Goal: Information Seeking & Learning: Learn about a topic

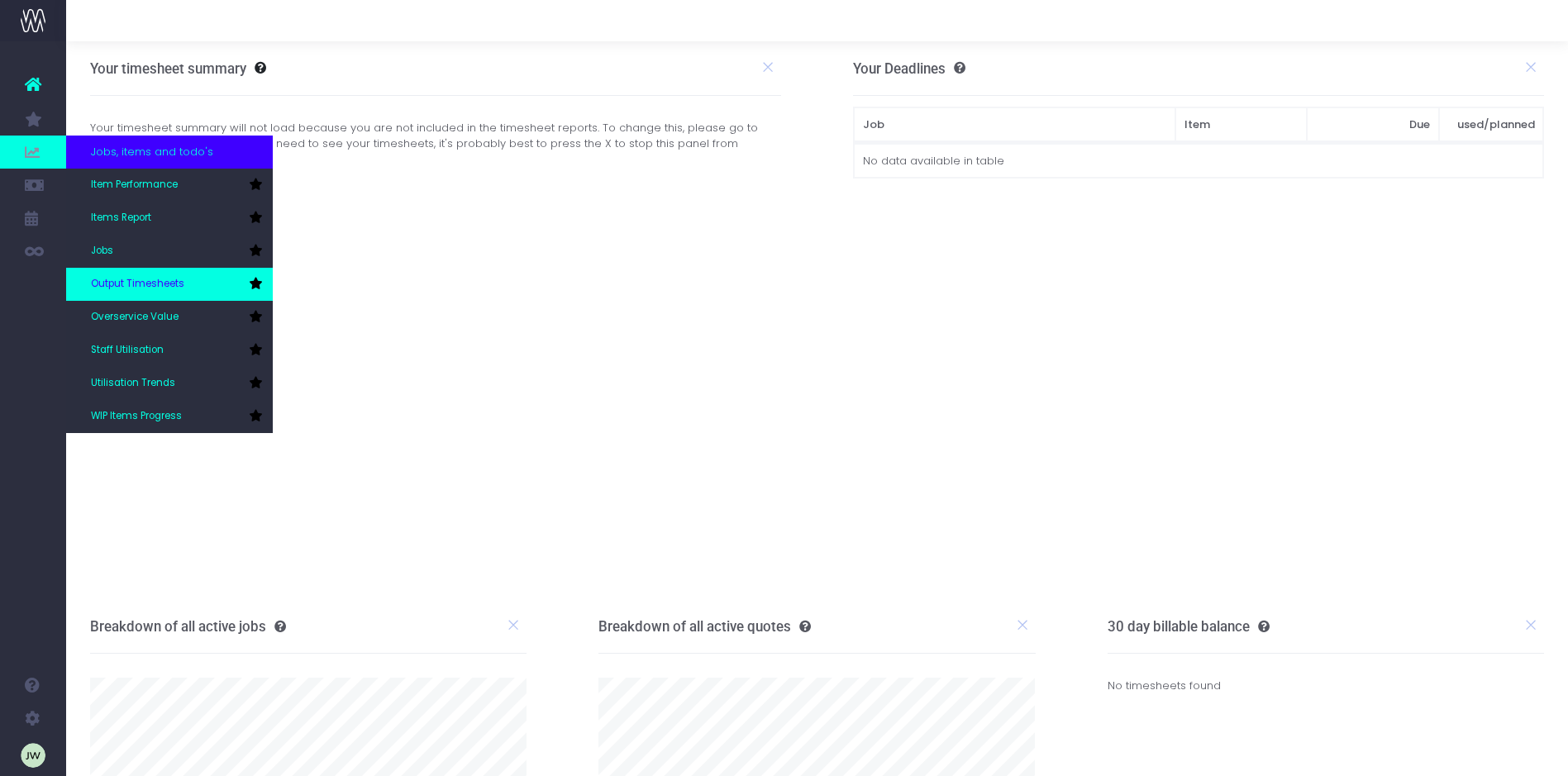
click at [157, 284] on span "Output Timesheets" at bounding box center [137, 284] width 93 height 15
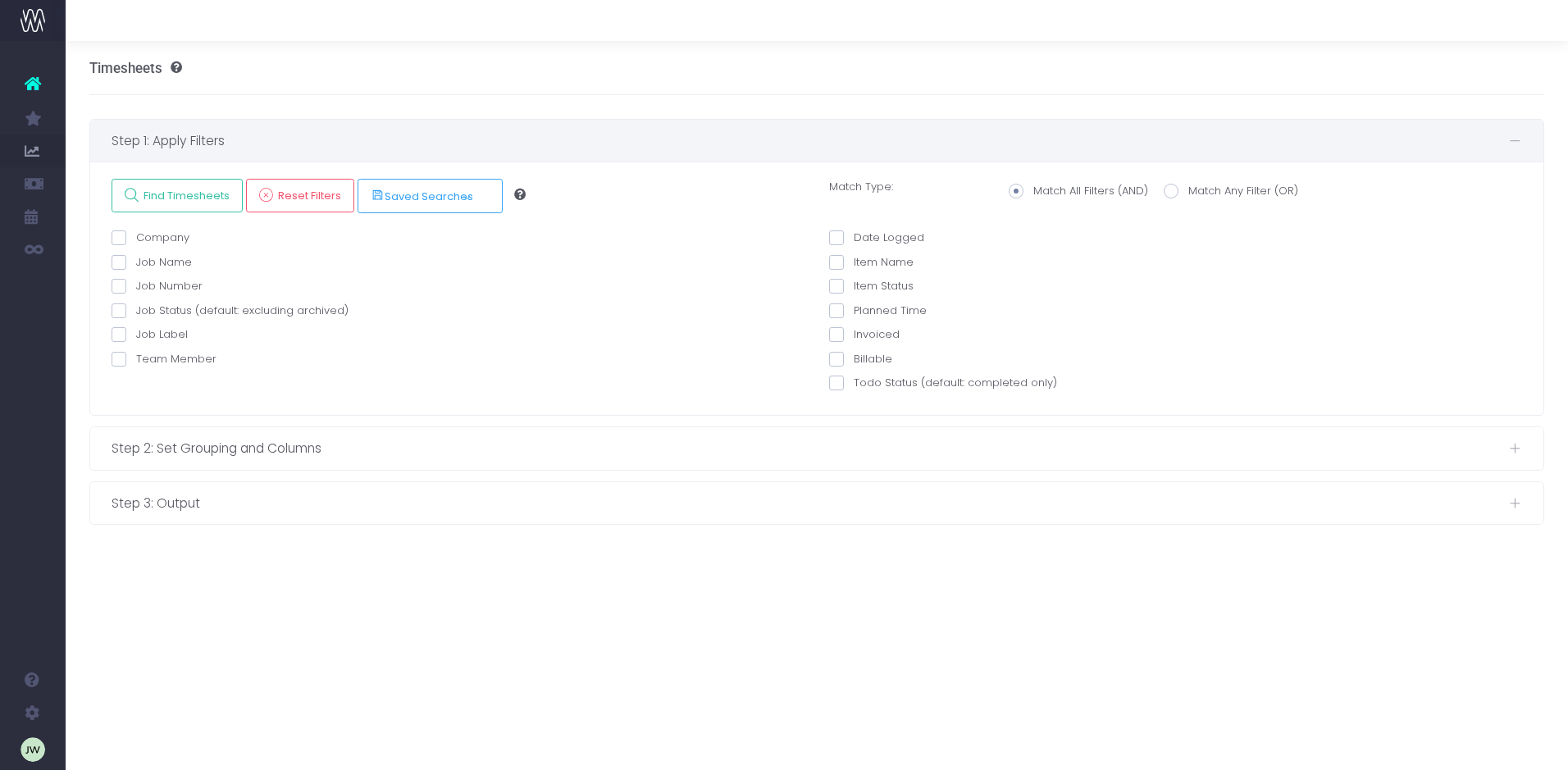
click at [116, 357] on span at bounding box center [119, 359] width 15 height 15
click at [136, 357] on input "Team Member" at bounding box center [142, 356] width 11 height 11
checkbox input "true"
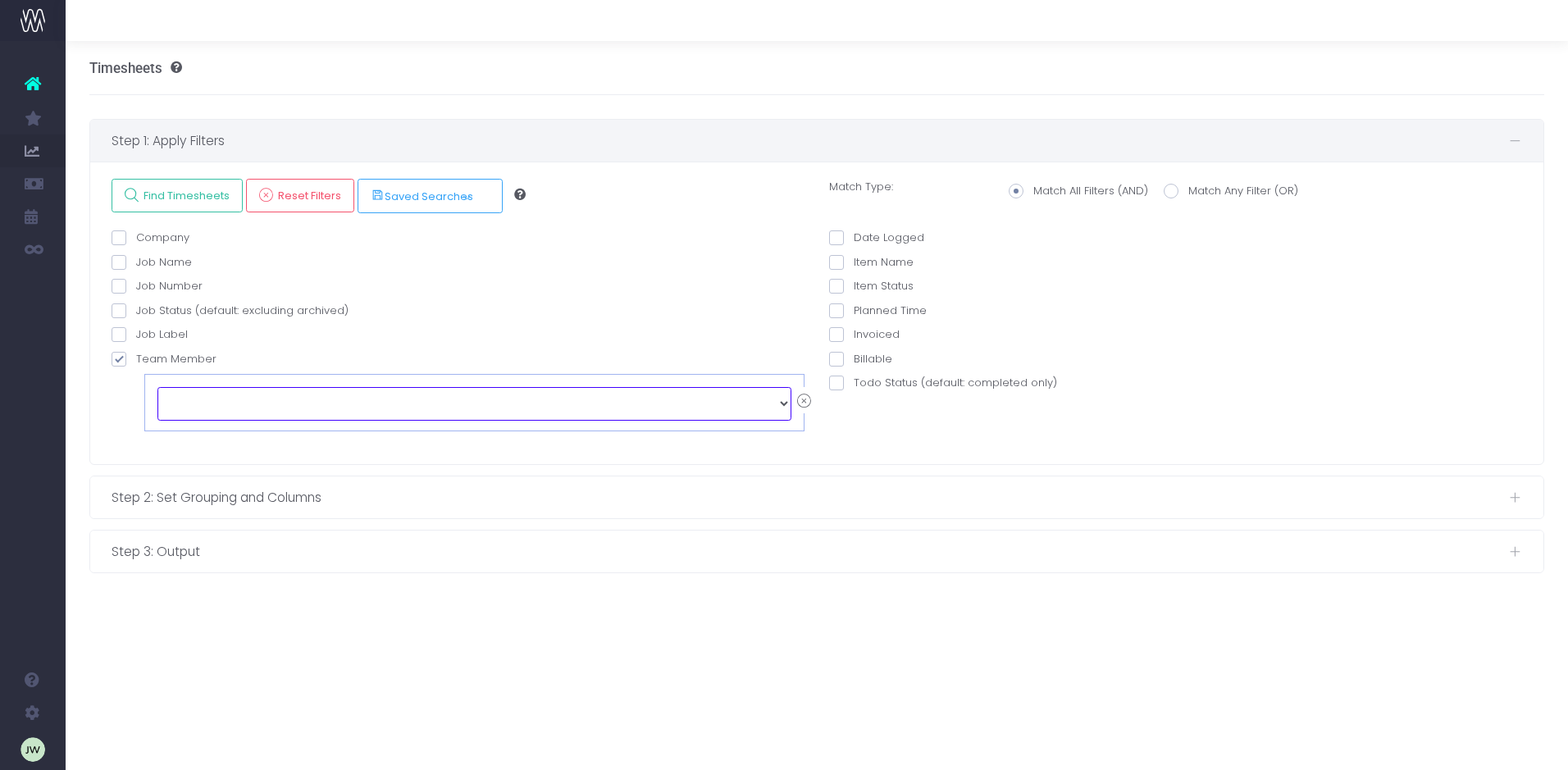
click at [784, 403] on select "echo " "; Alexandra Mitrutoiu Aman Bhandal Amy Pieterse Calum Houldsworth Carol…" at bounding box center [474, 403] width 634 height 33
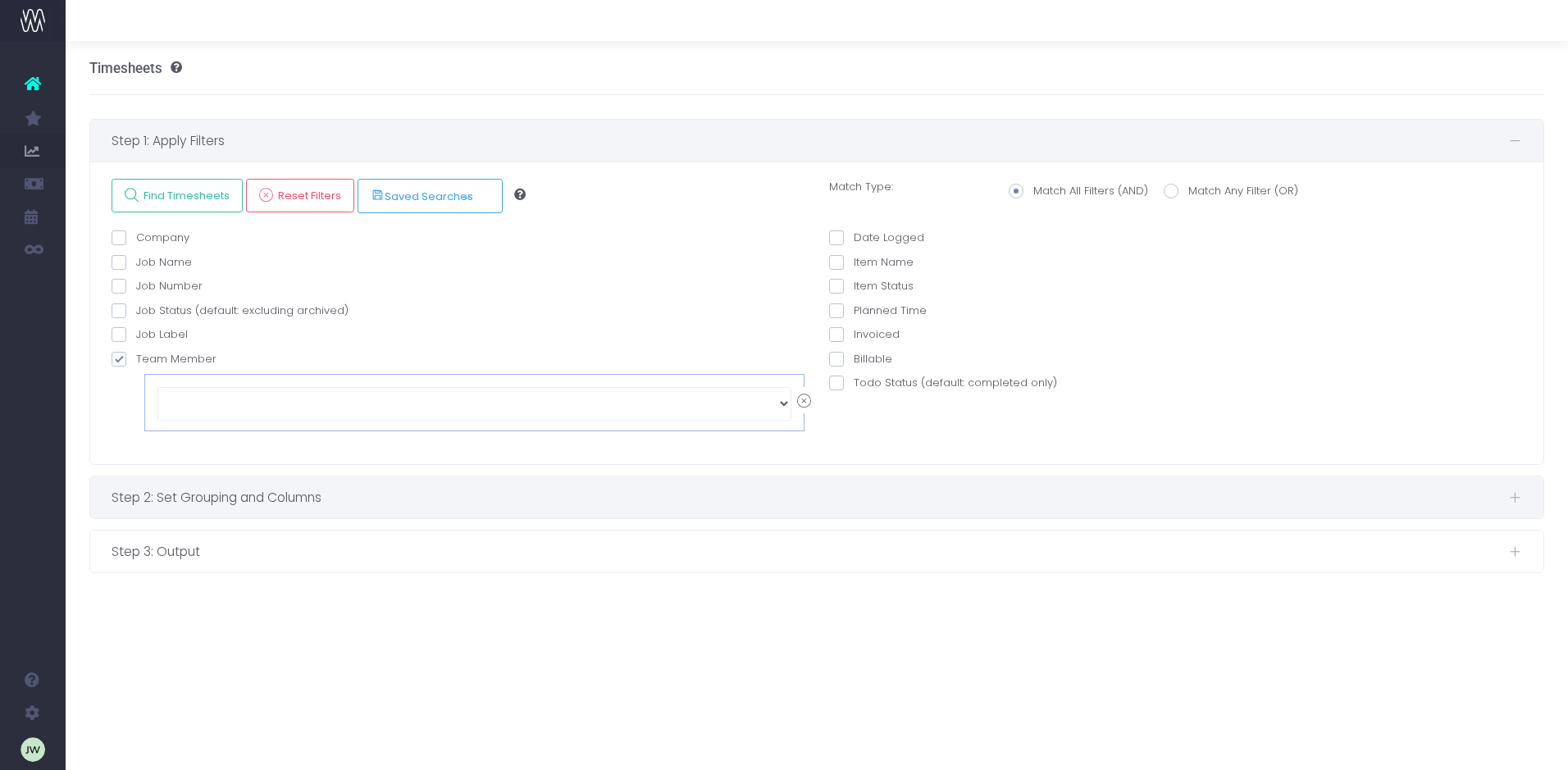
click at [908, 515] on div "Step 2: Set Grouping and Columns" at bounding box center [817, 498] width 1454 height 42
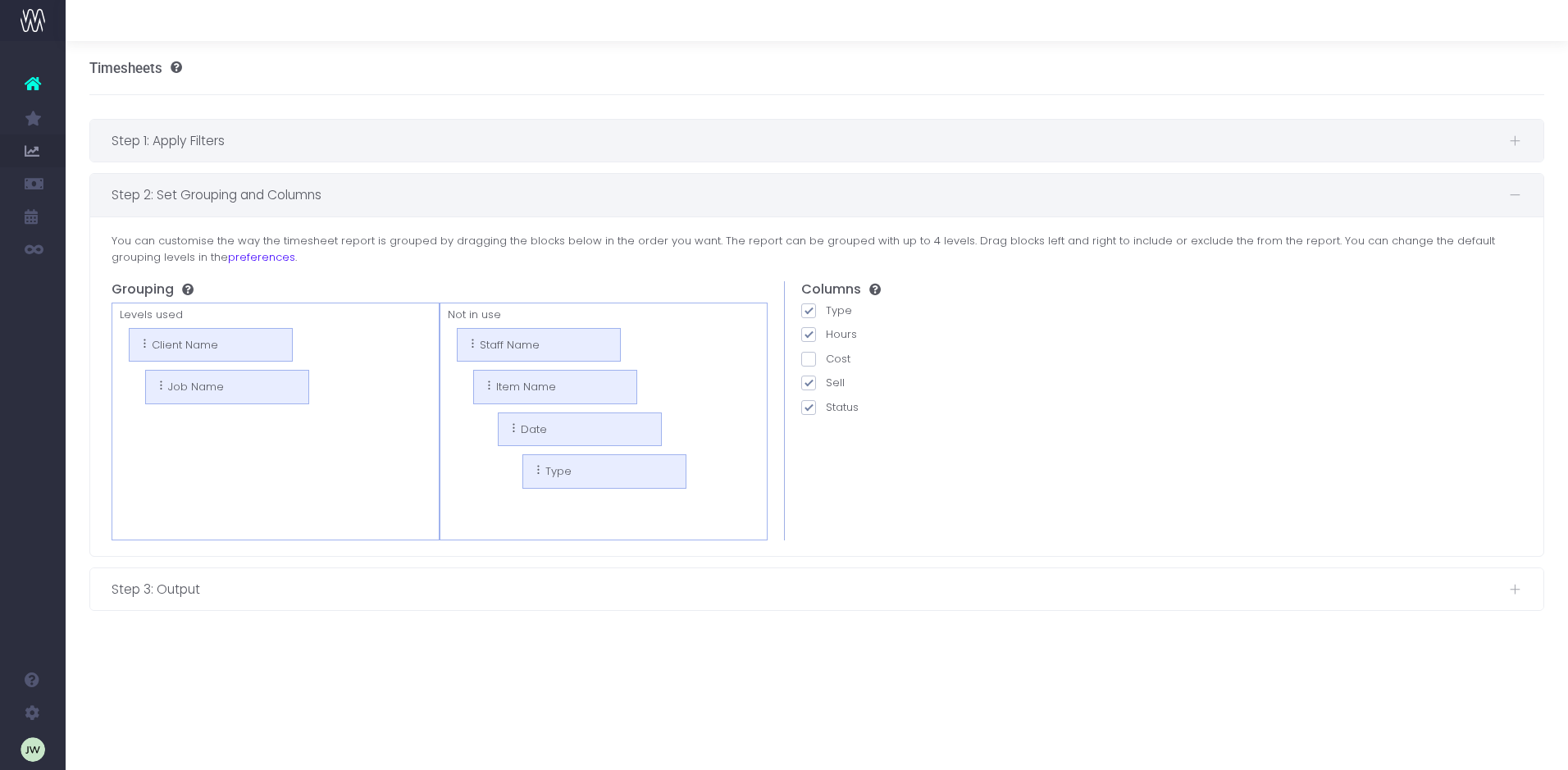
click at [263, 136] on span "Step 1: Apply Filters" at bounding box center [810, 140] width 1397 height 20
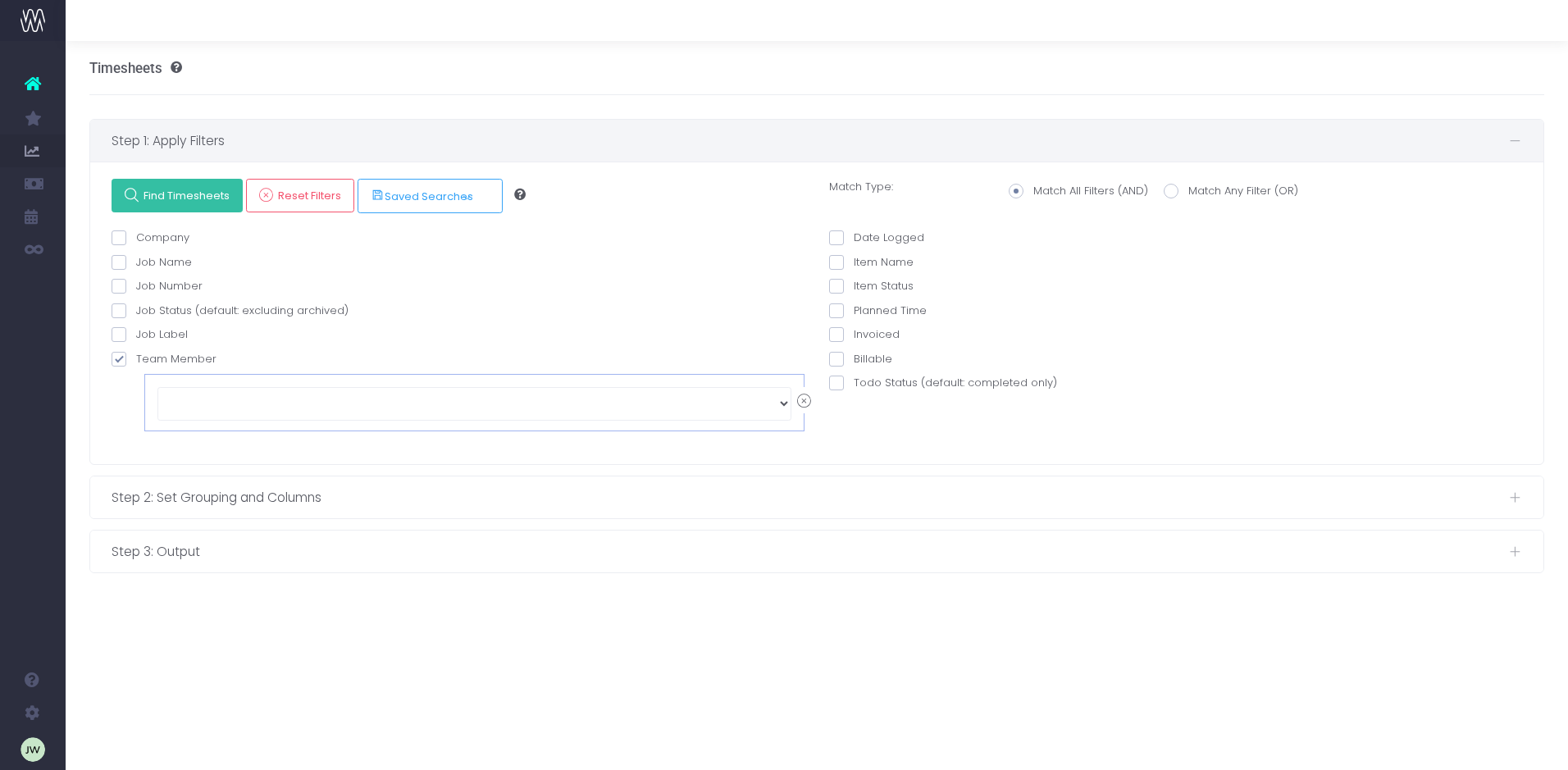
click at [179, 189] on span "Find Timesheets" at bounding box center [185, 196] width 91 height 14
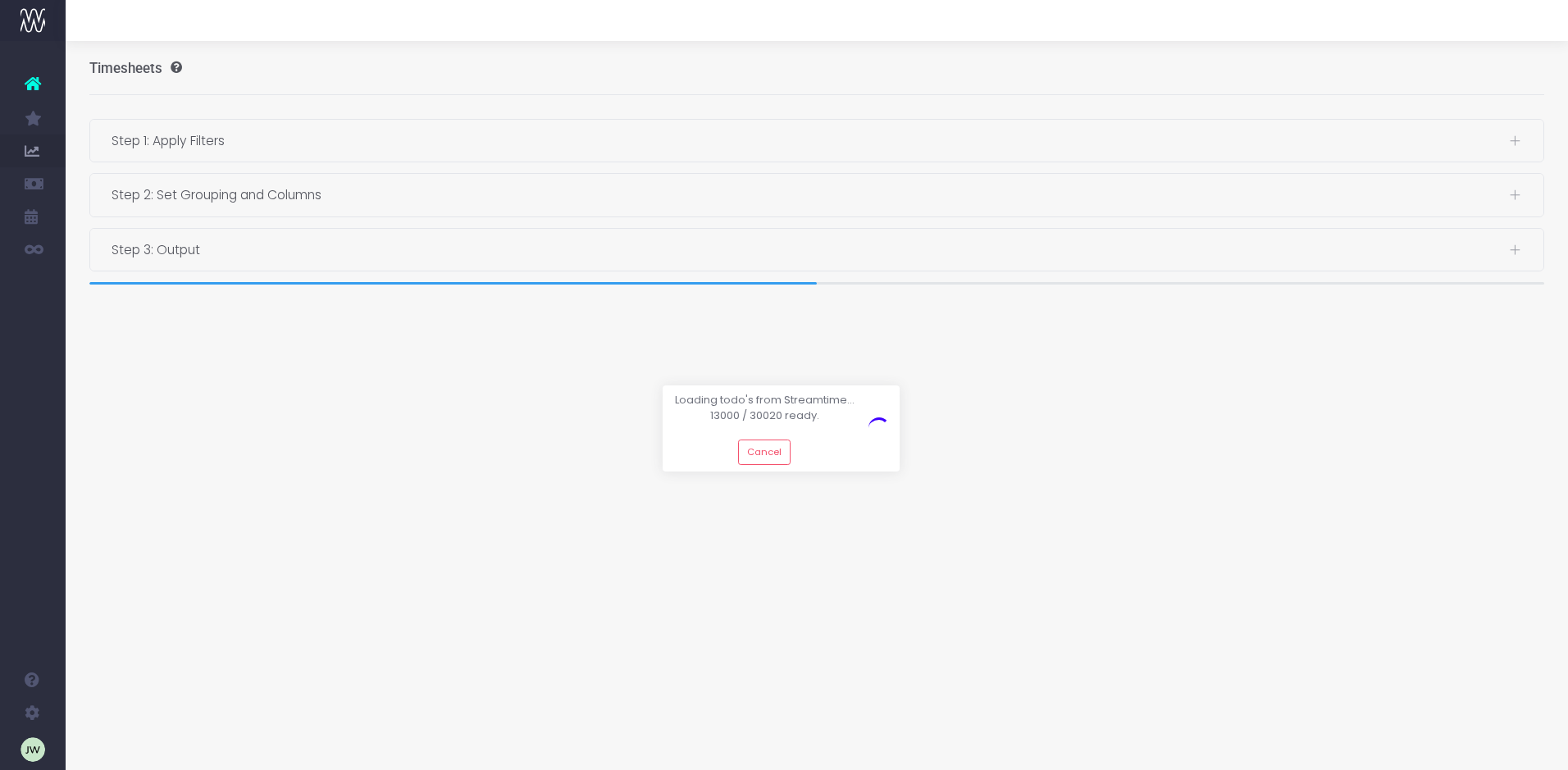
click at [235, 147] on div at bounding box center [784, 385] width 1568 height 770
click at [33, 84] on icon at bounding box center [33, 84] width 17 height 21
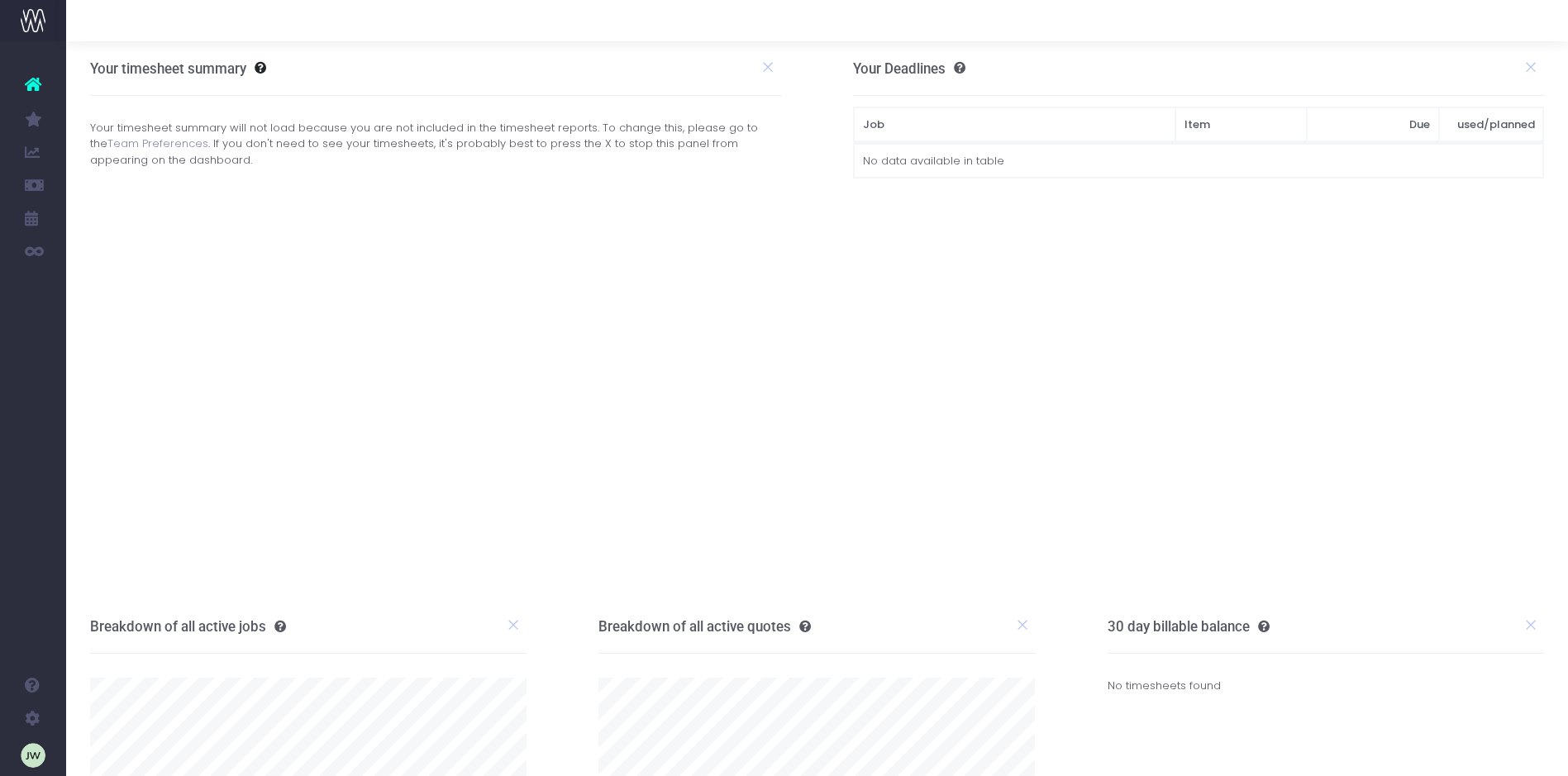
click at [166, 142] on link "Team Preferences" at bounding box center [158, 144] width 101 height 16
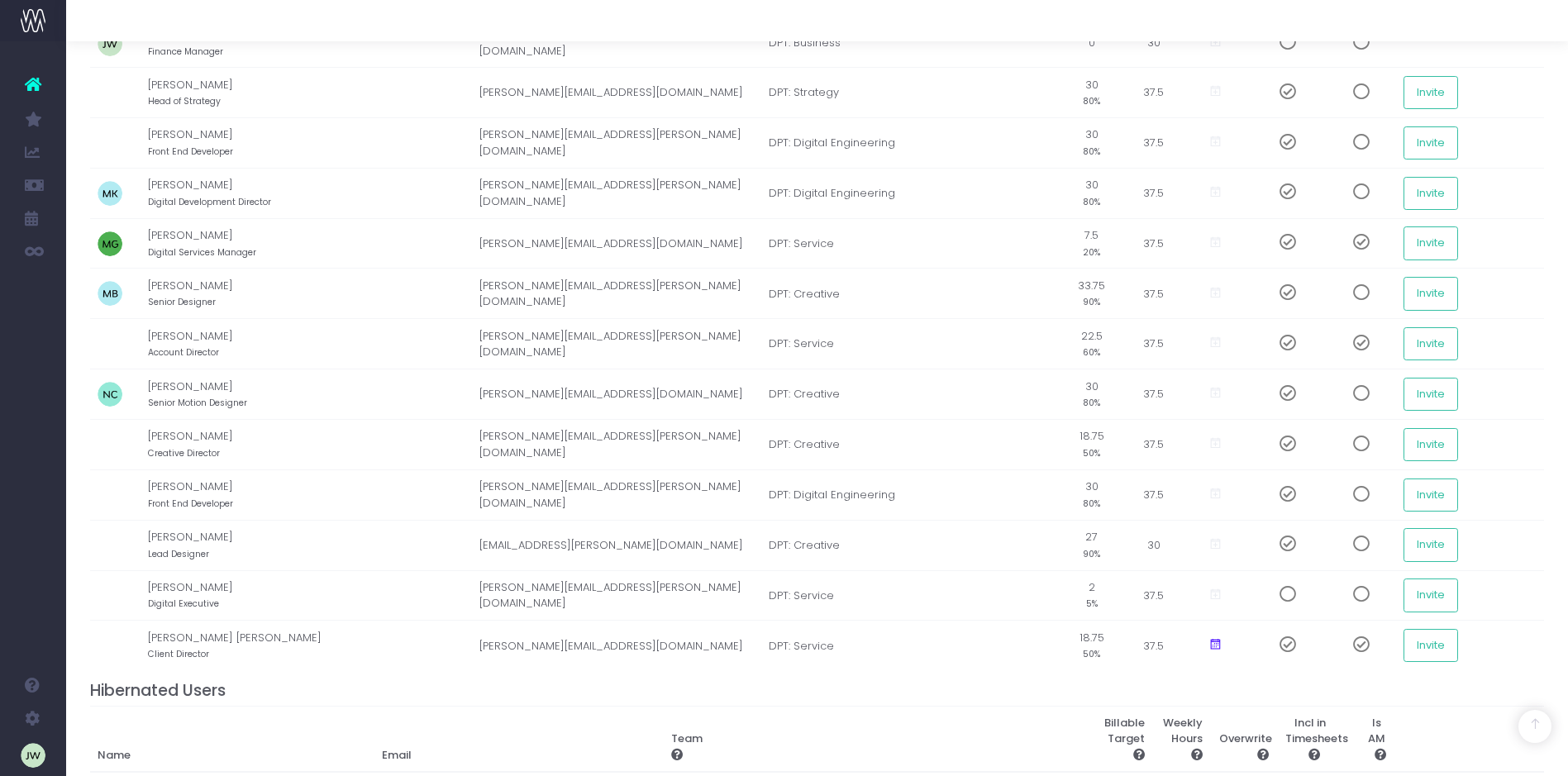
scroll to position [1064, 0]
click at [1267, 592] on span at bounding box center [1281, 591] width 29 height 17
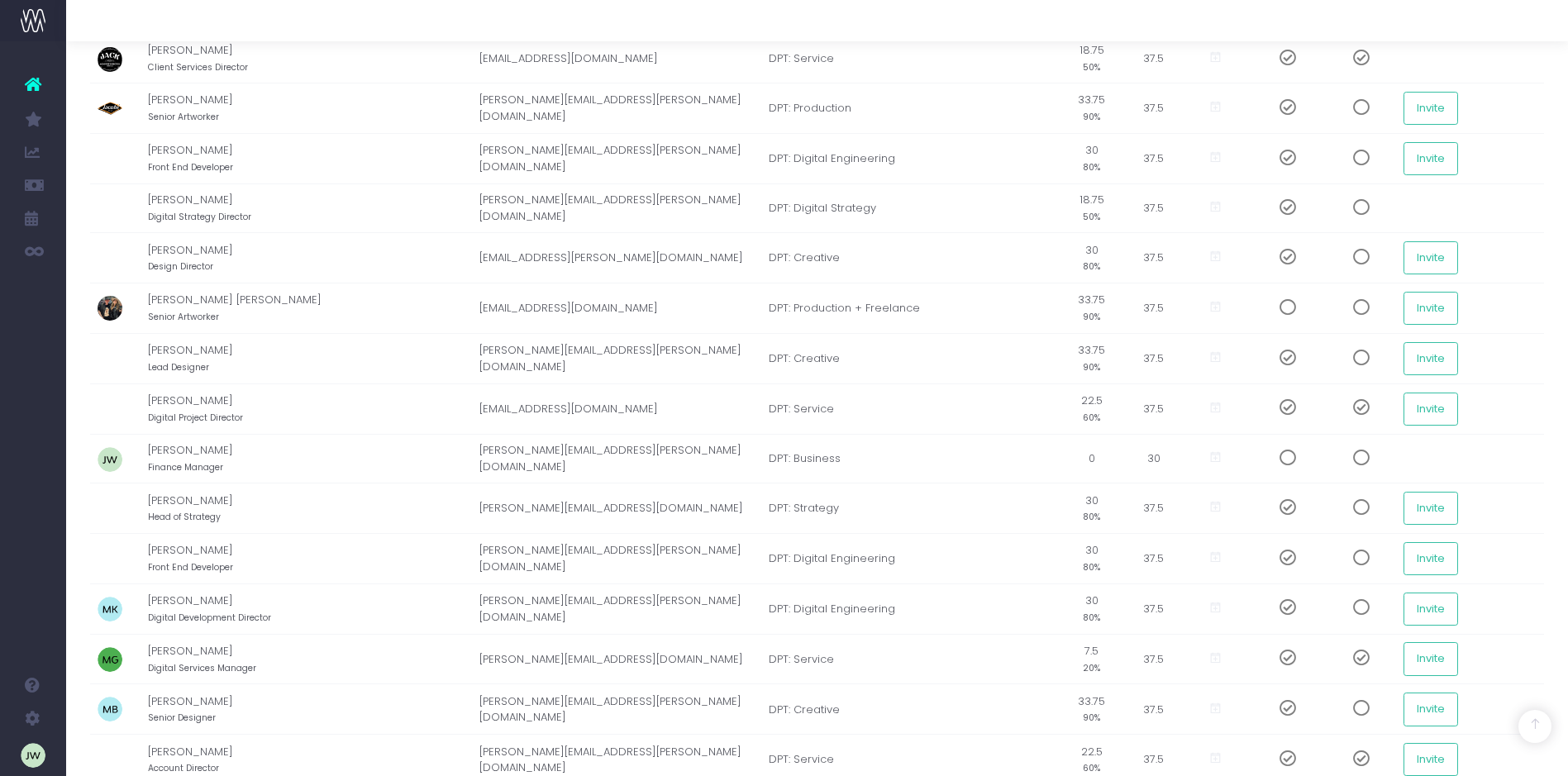
scroll to position [642, 0]
click at [1347, 459] on span at bounding box center [1355, 460] width 29 height 17
click at [1342, 458] on span at bounding box center [1355, 460] width 29 height 17
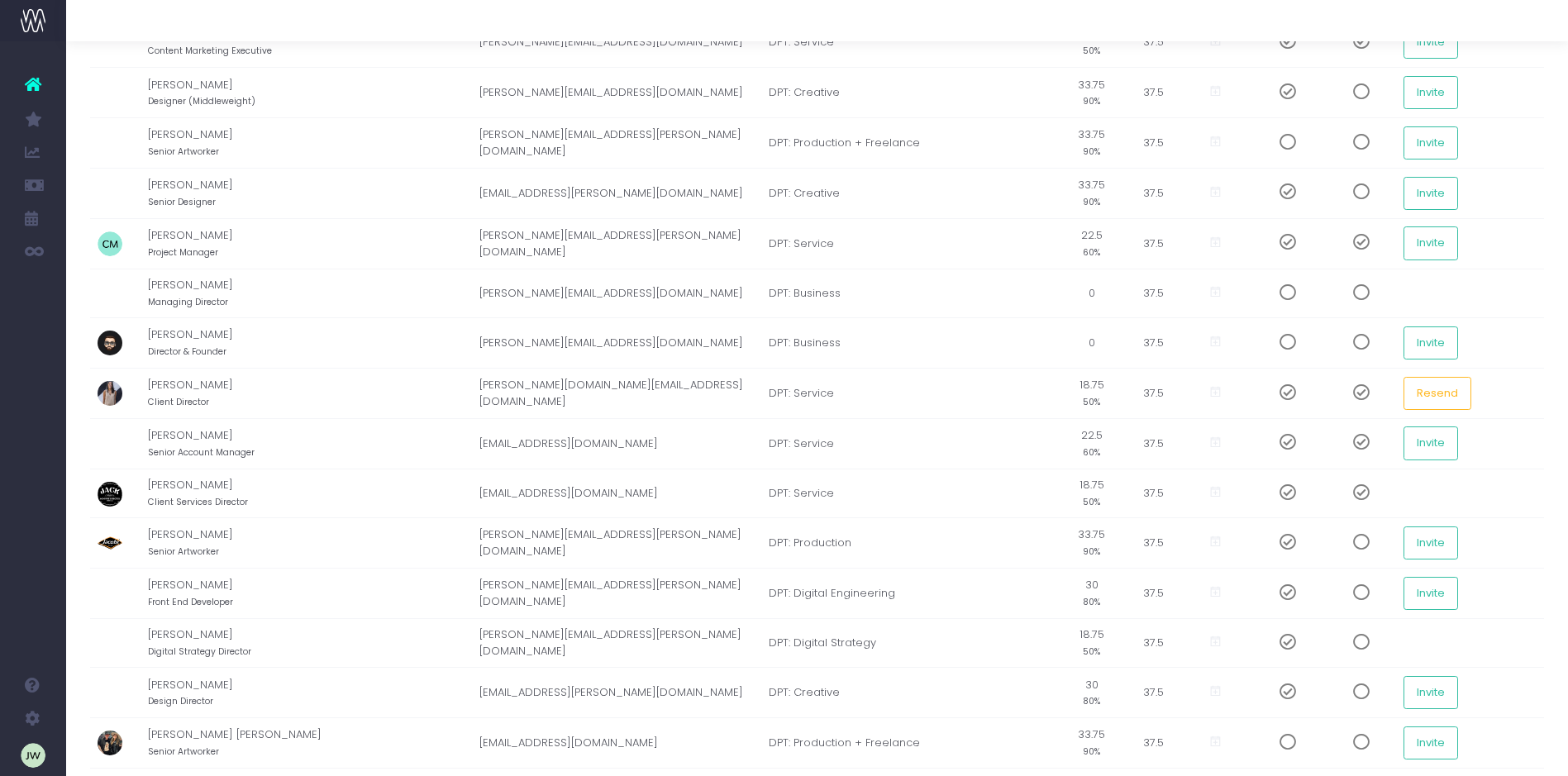
scroll to position [0, 0]
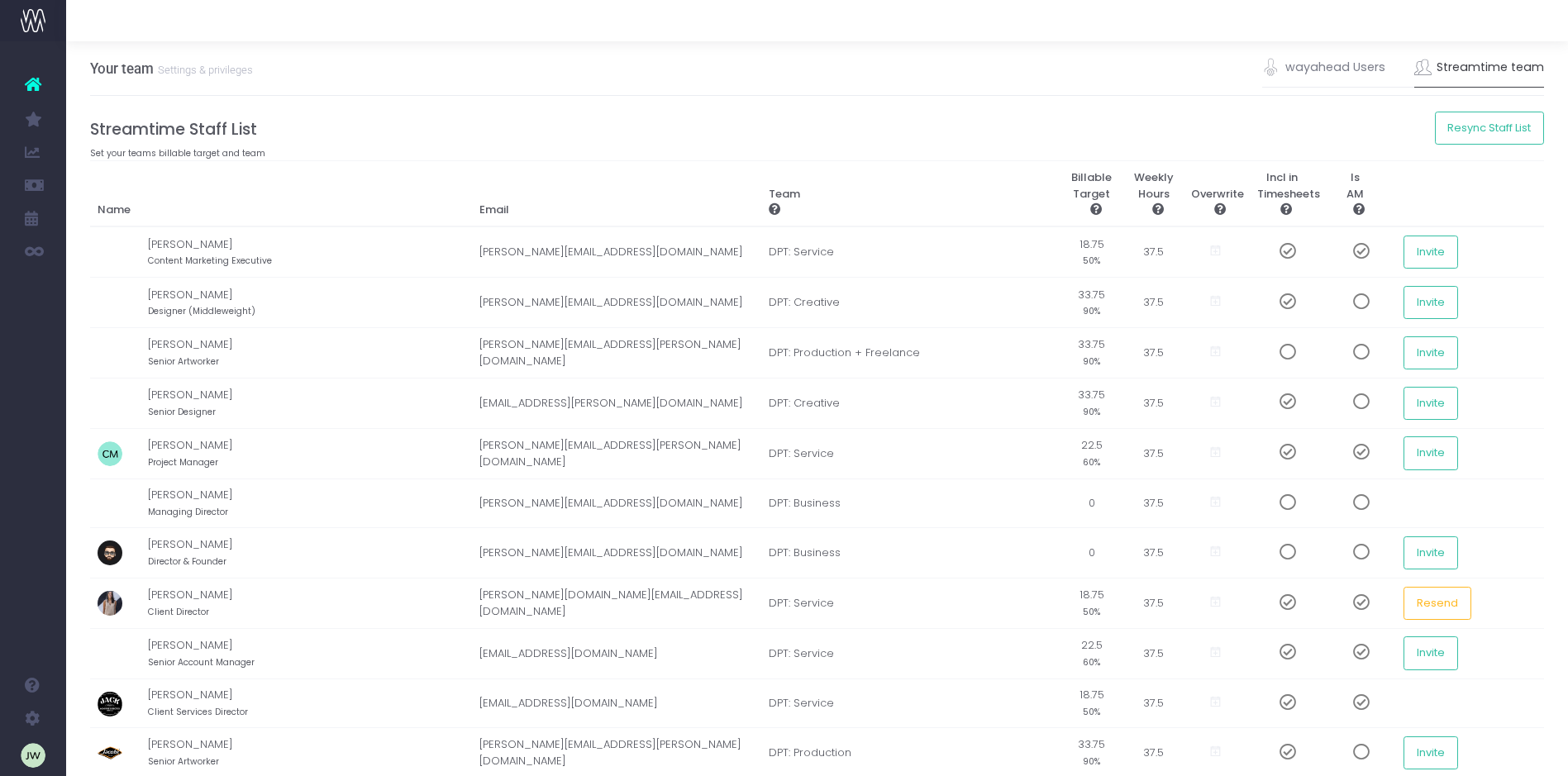
click at [1455, 68] on link "Streamtime team" at bounding box center [1479, 67] width 130 height 38
click at [1338, 66] on link "wayahead Users" at bounding box center [1323, 67] width 123 height 38
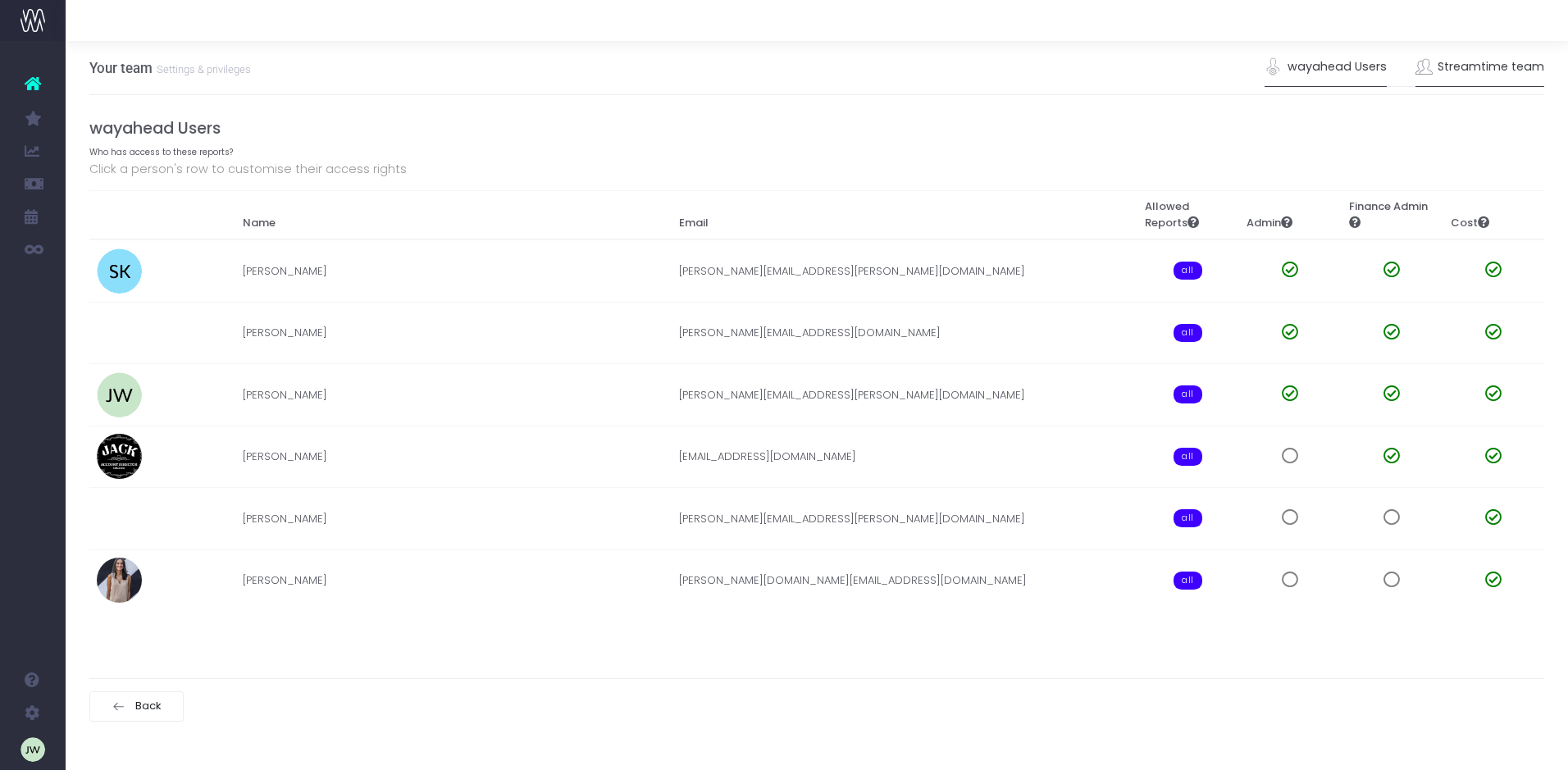
click at [1455, 66] on link "Streamtime team" at bounding box center [1479, 67] width 129 height 38
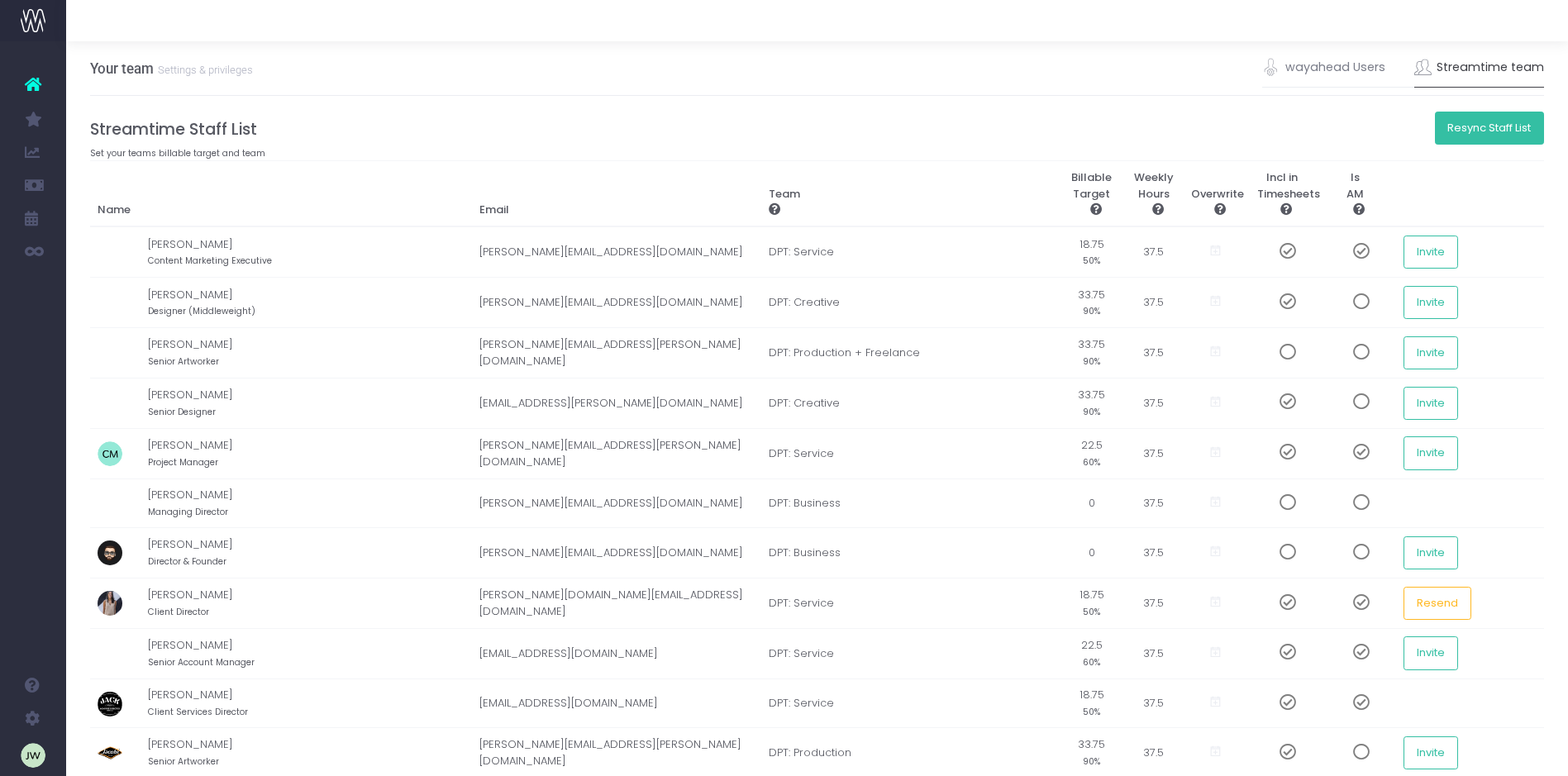
click at [1487, 129] on button "Resync Staff List" at bounding box center [1489, 128] width 110 height 33
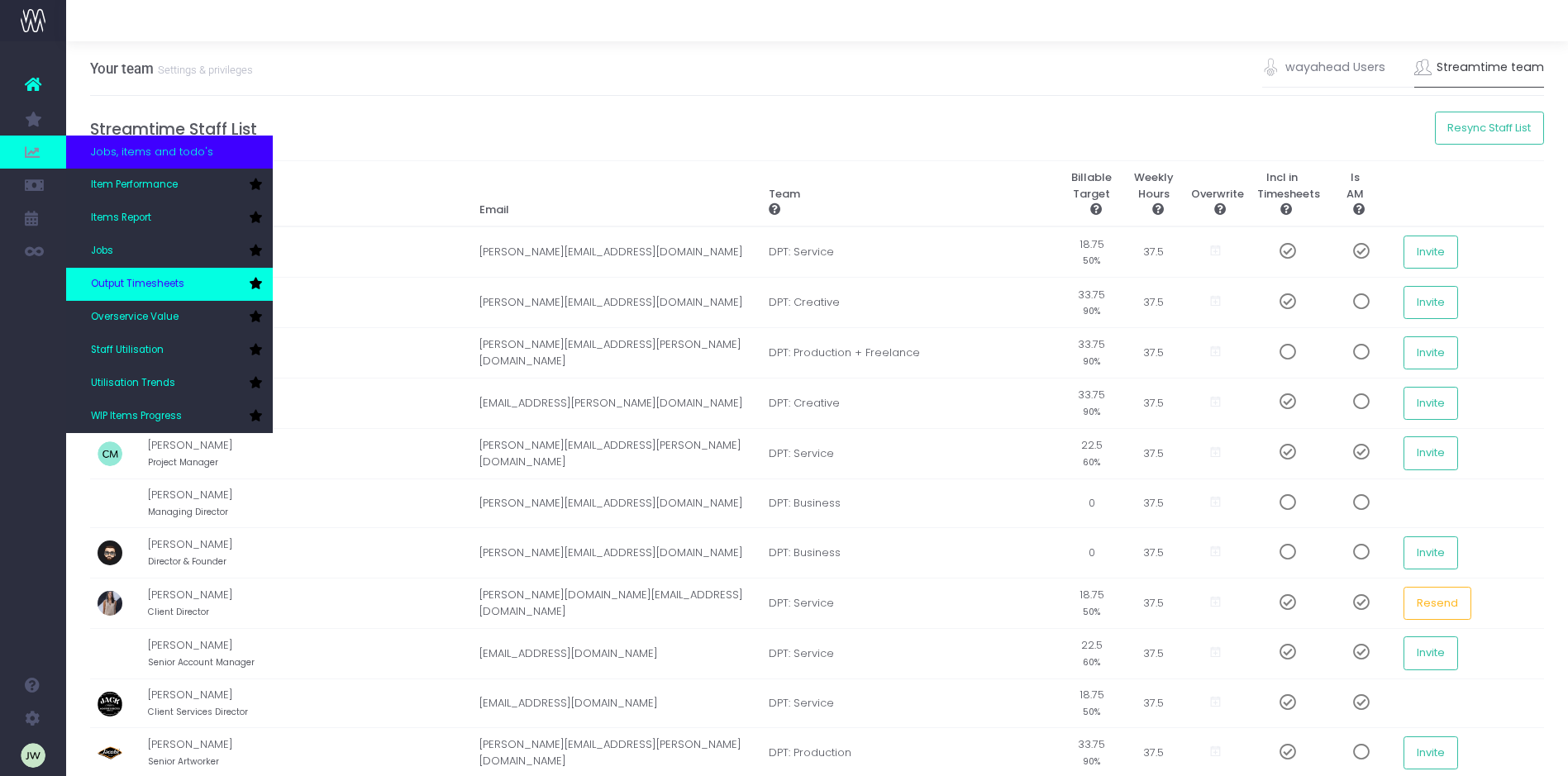
click at [171, 278] on span "Output Timesheets" at bounding box center [137, 284] width 93 height 15
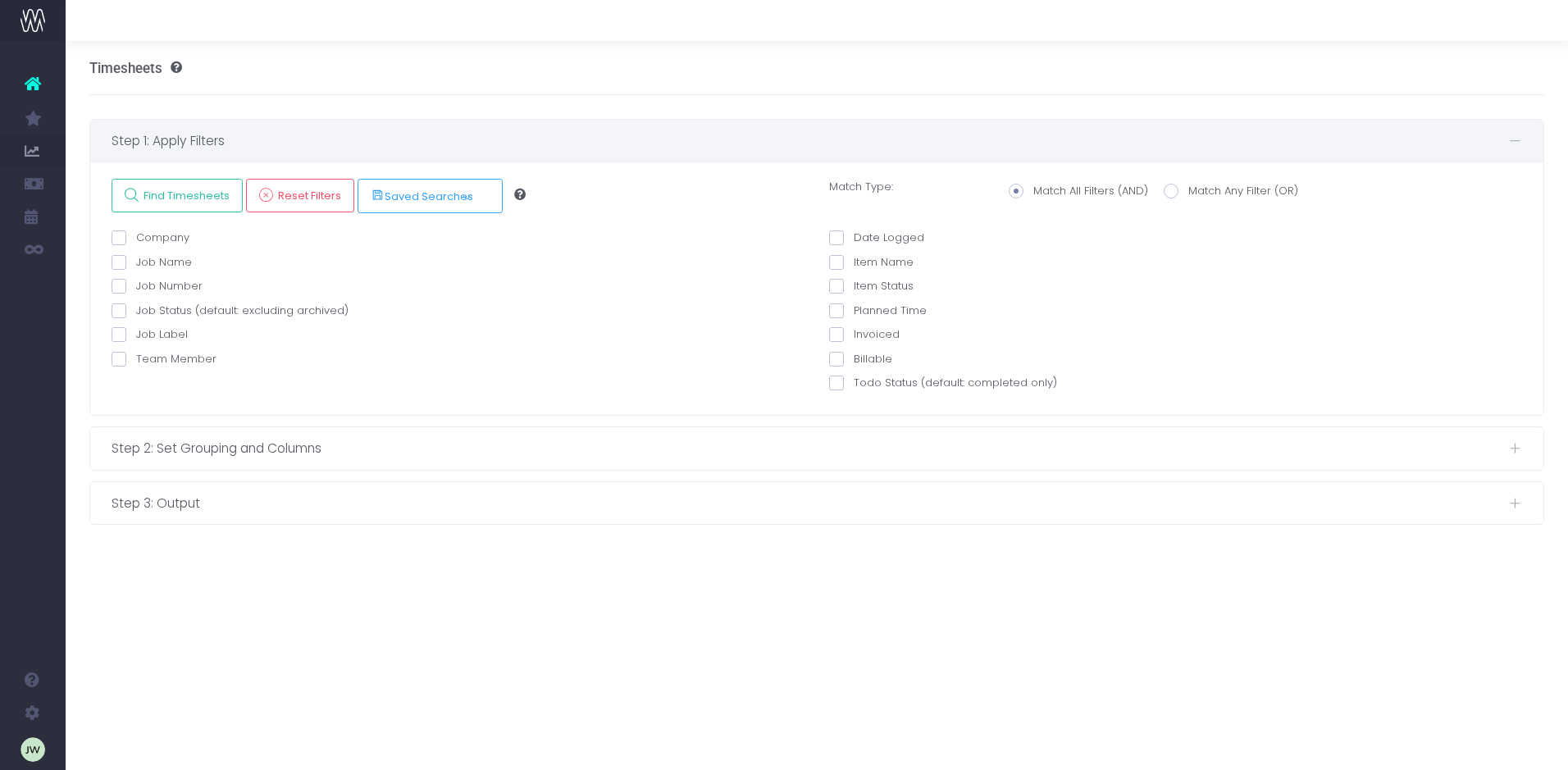
click at [837, 237] on span at bounding box center [836, 237] width 15 height 15
click at [853, 237] on input "Date Logged" at bounding box center [859, 235] width 11 height 11
checkbox input "true"
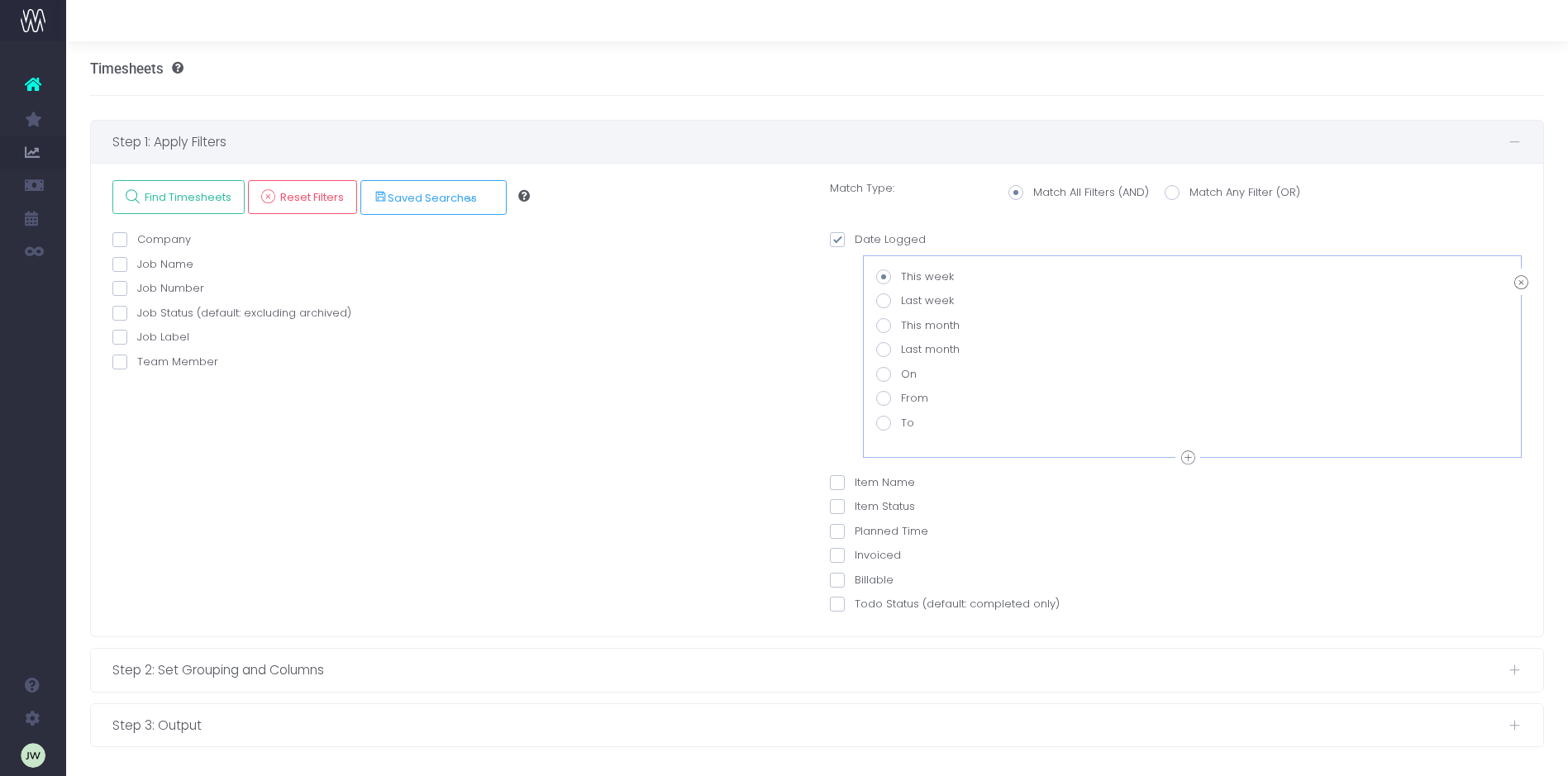
click at [885, 351] on span at bounding box center [883, 349] width 15 height 15
click at [901, 351] on input "Last month" at bounding box center [906, 346] width 11 height 11
radio input "true"
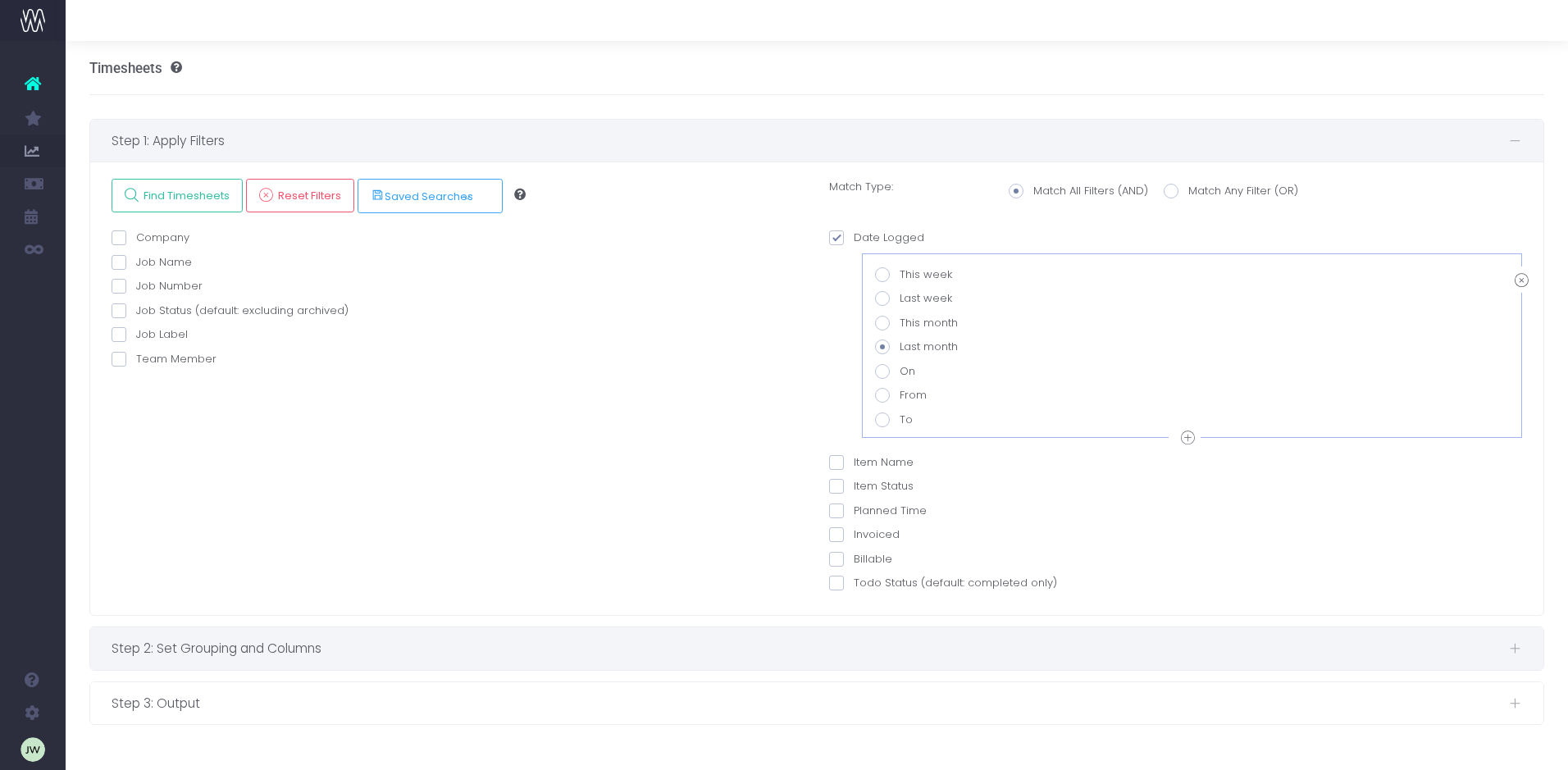
click at [350, 646] on span "Step 2: Set Grouping and Columns" at bounding box center [810, 648] width 1397 height 20
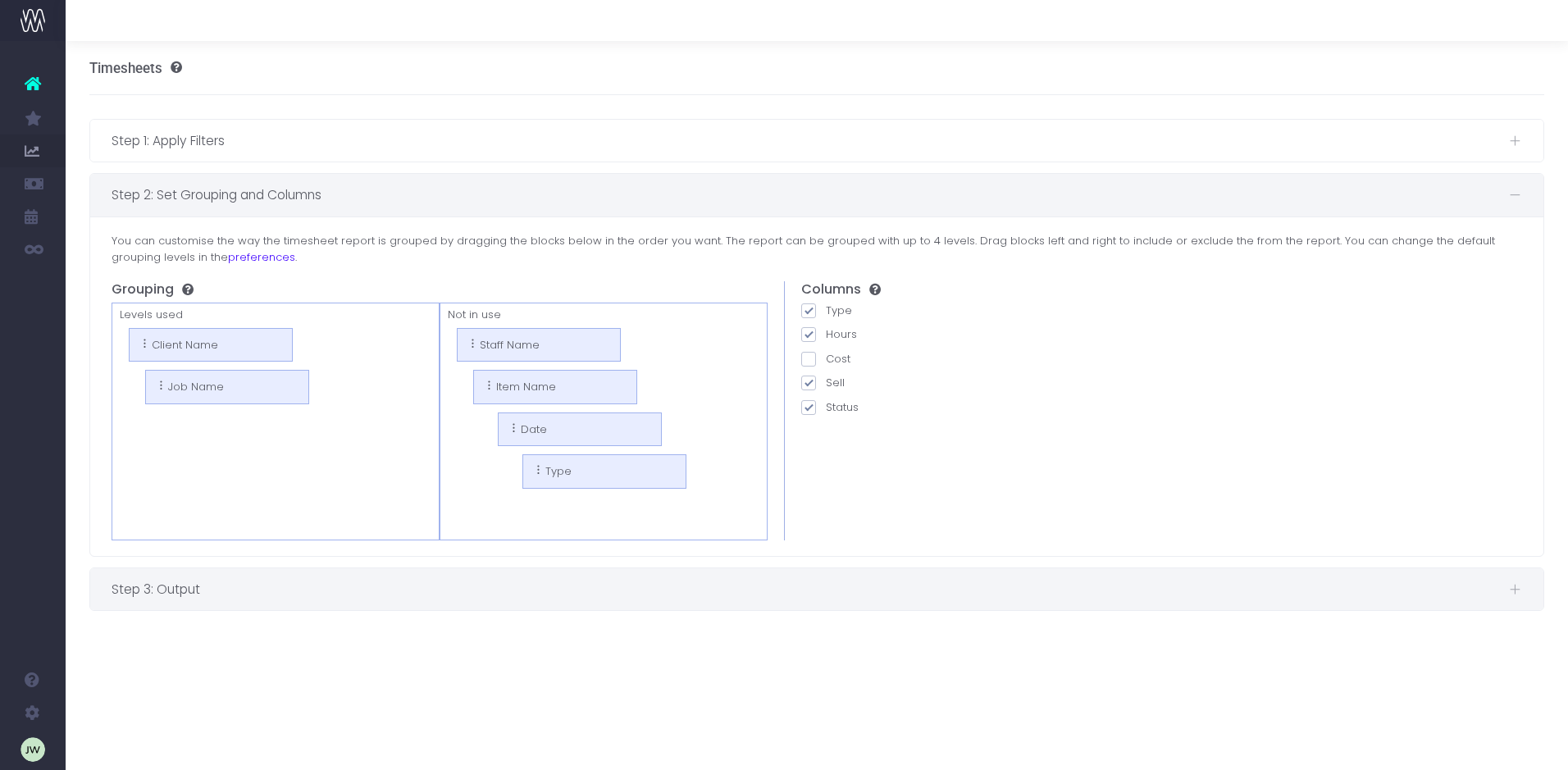
click at [318, 590] on span "Step 3: Output" at bounding box center [810, 589] width 1397 height 20
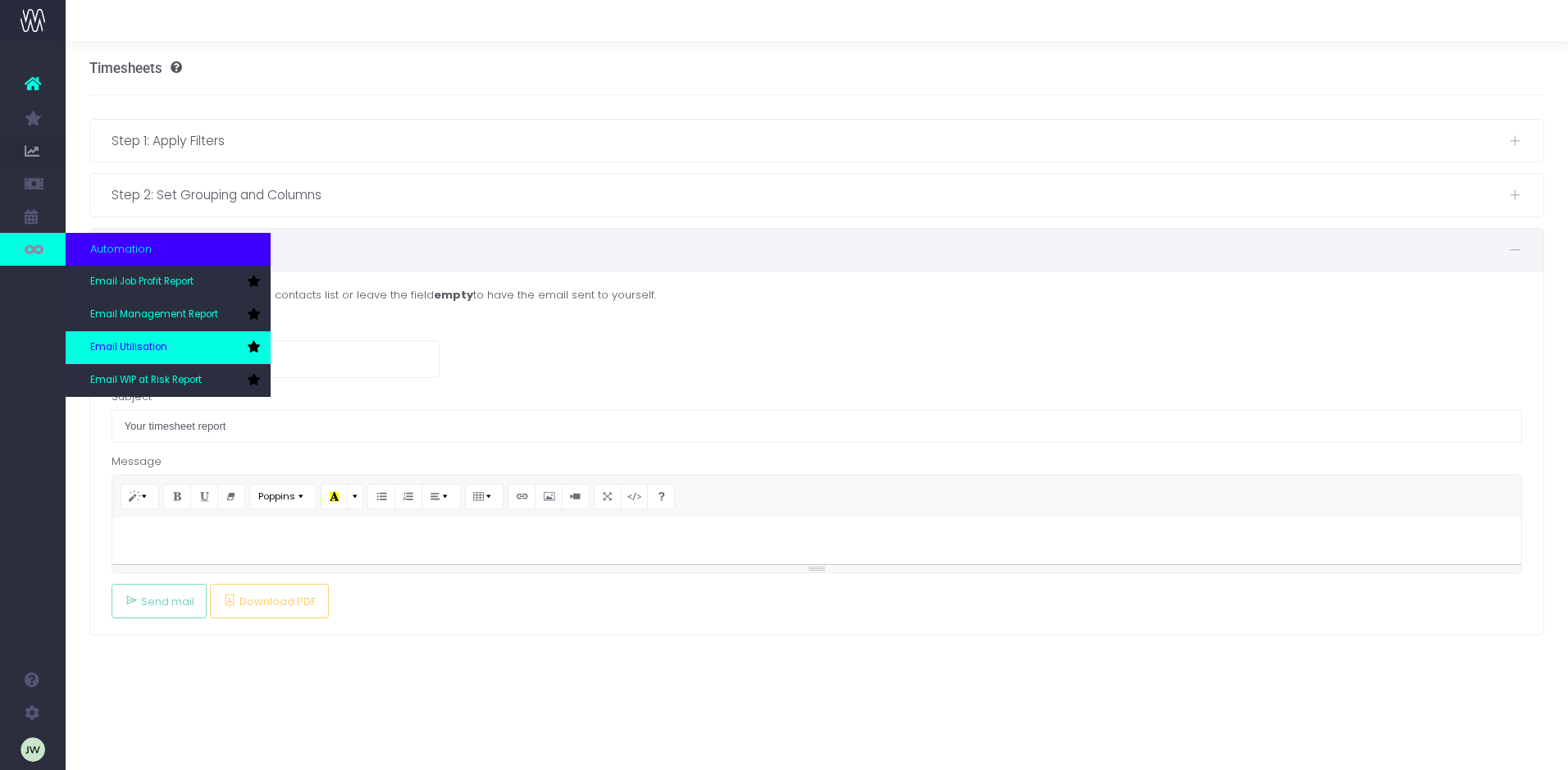
click at [176, 341] on link "Email Utilisation" at bounding box center [168, 347] width 205 height 33
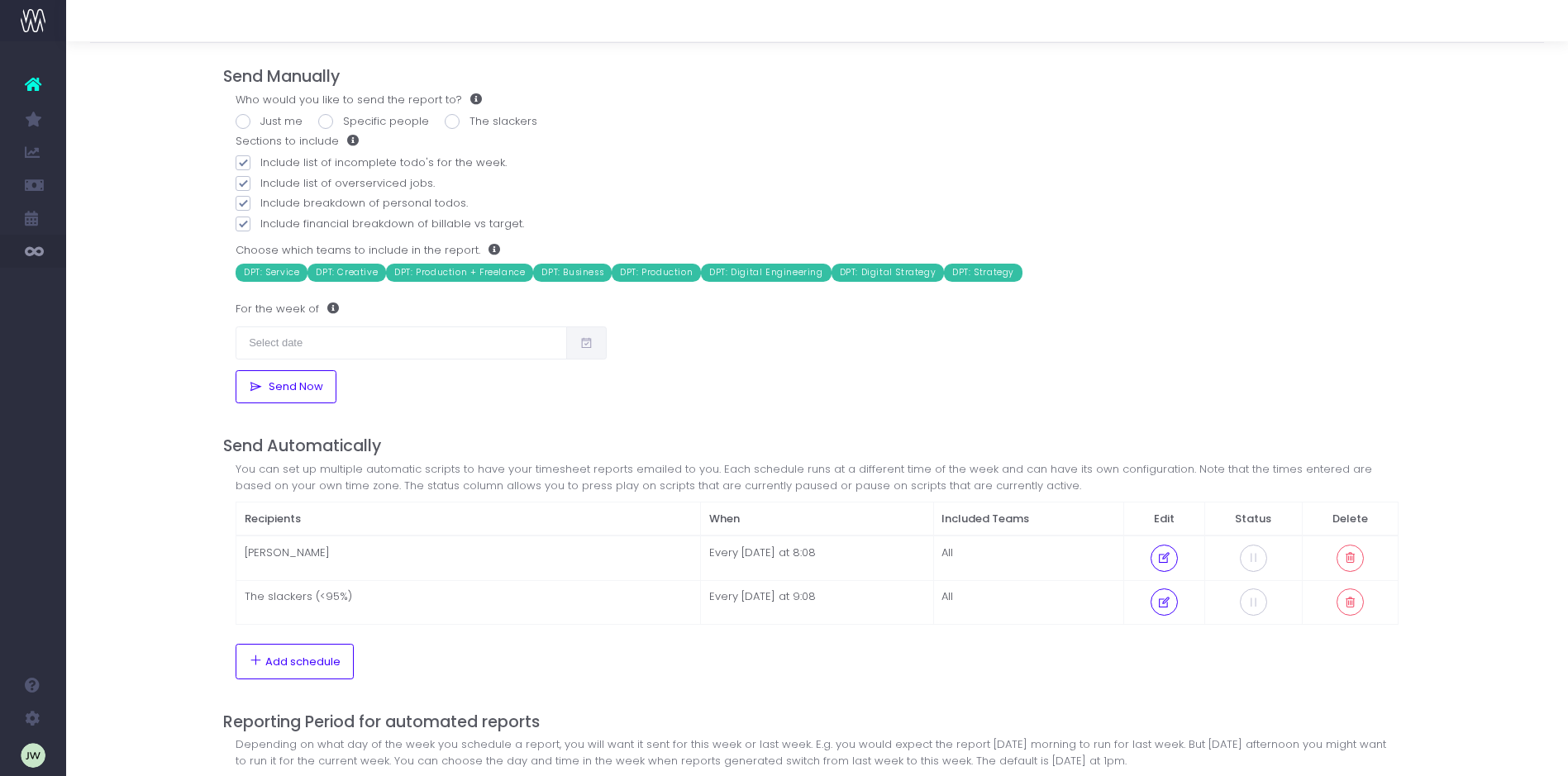
scroll to position [51, 0]
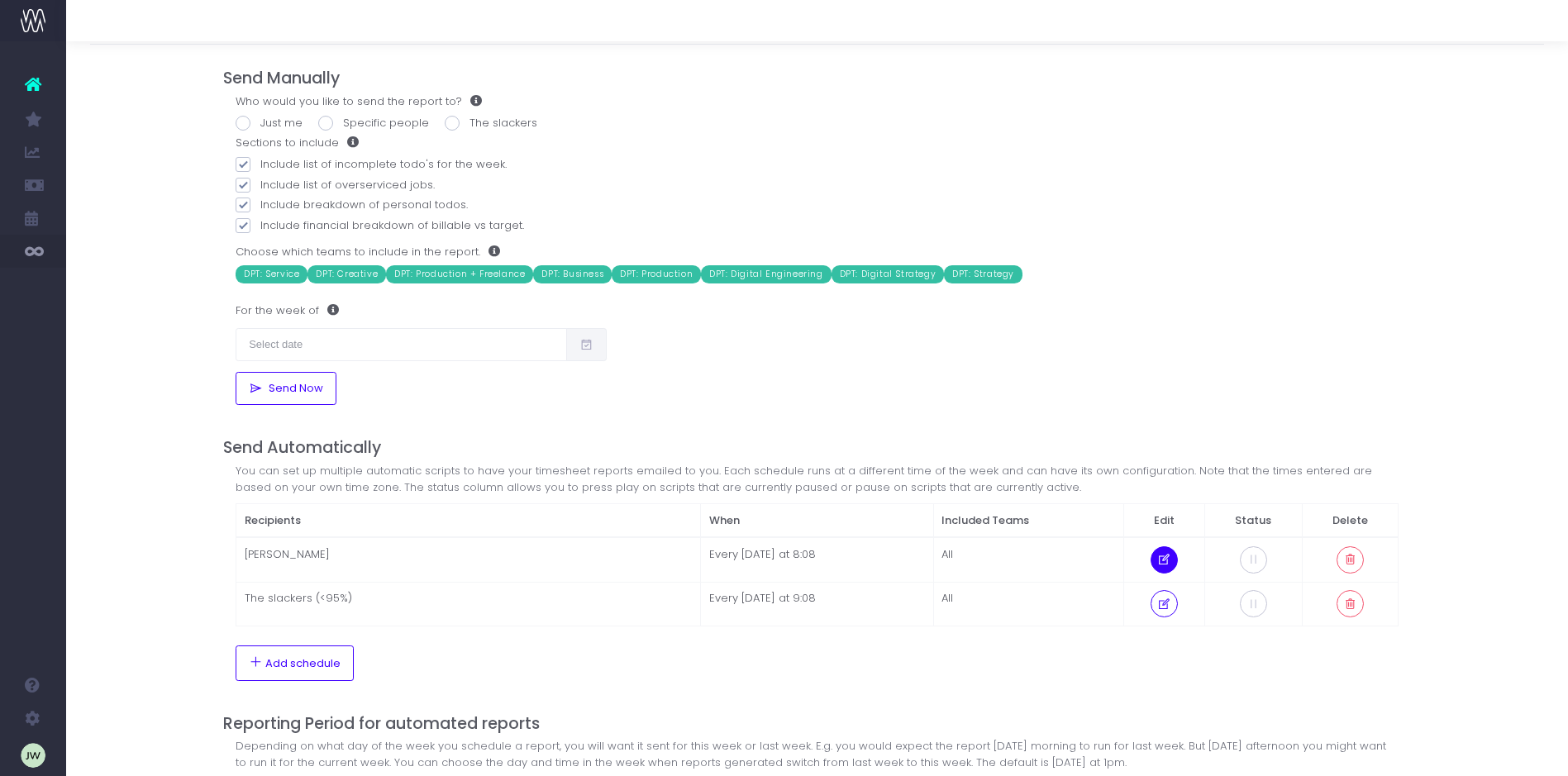
click at [1166, 560] on icon at bounding box center [1164, 560] width 14 height 0
select select "8"
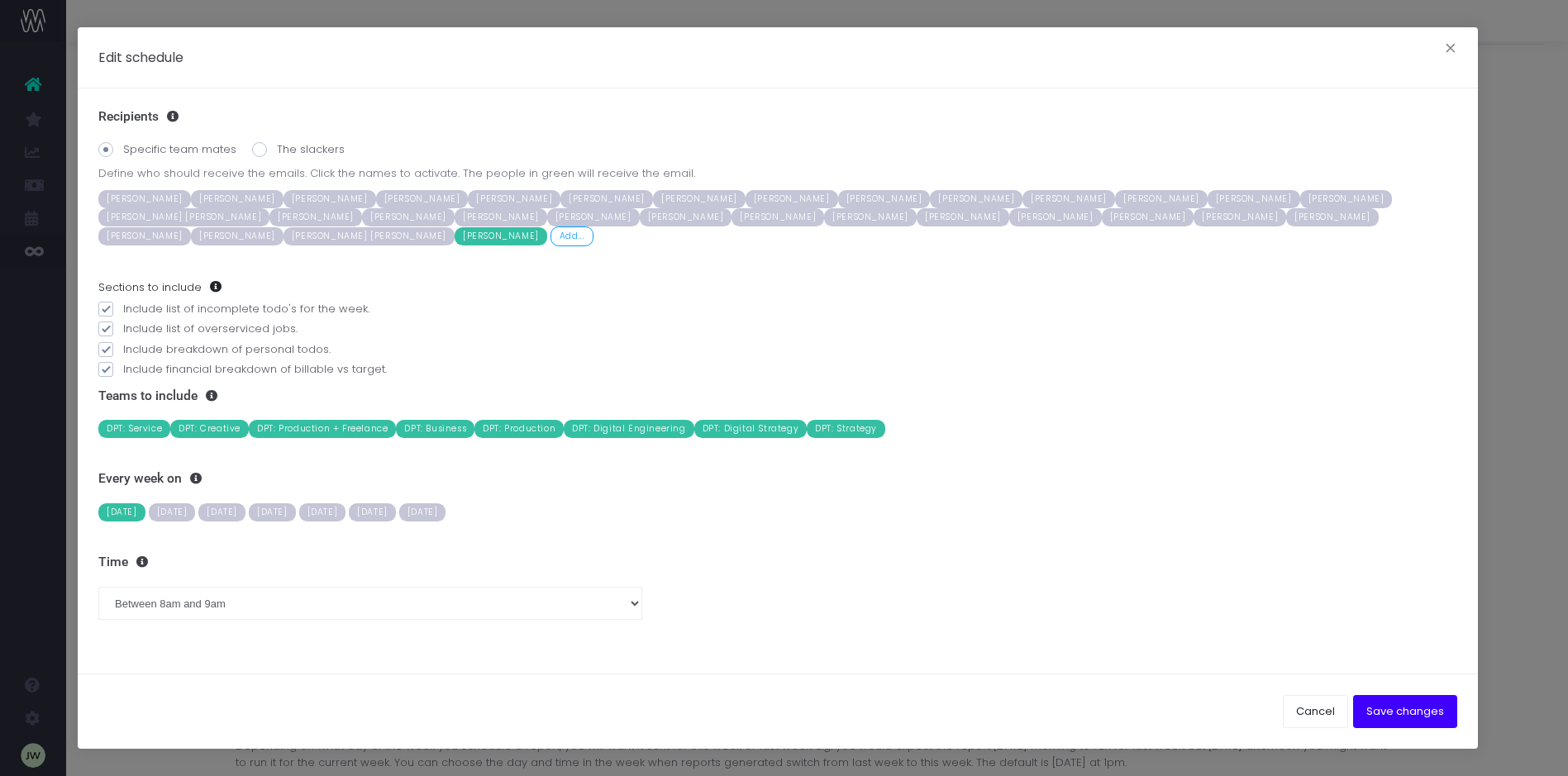
click at [454, 236] on span "[PERSON_NAME] [PERSON_NAME]" at bounding box center [369, 237] width 171 height 19
click at [547, 234] on span "[PERSON_NAME]" at bounding box center [501, 237] width 92 height 19
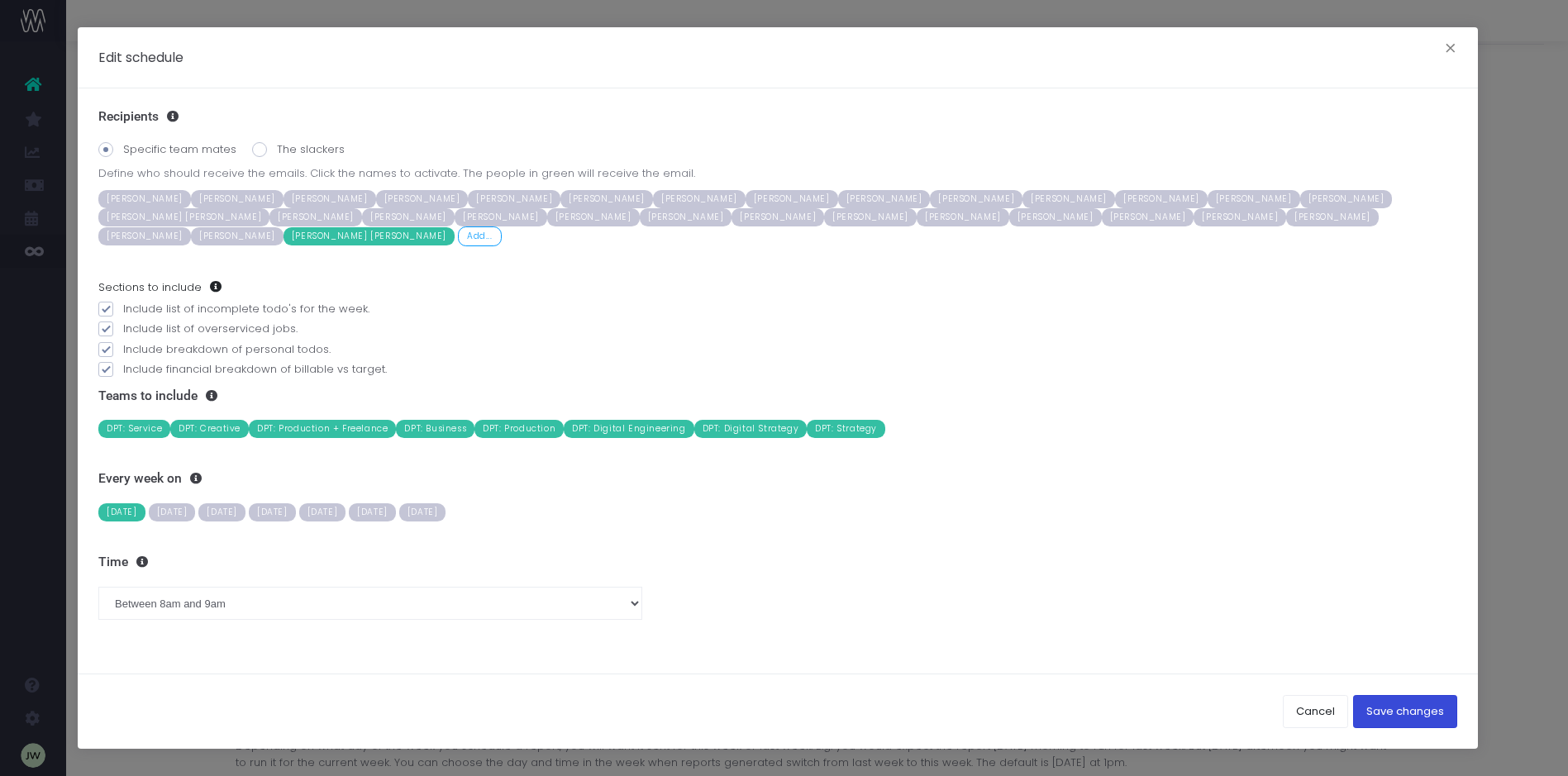
click at [1404, 715] on button "Save changes" at bounding box center [1405, 711] width 105 height 33
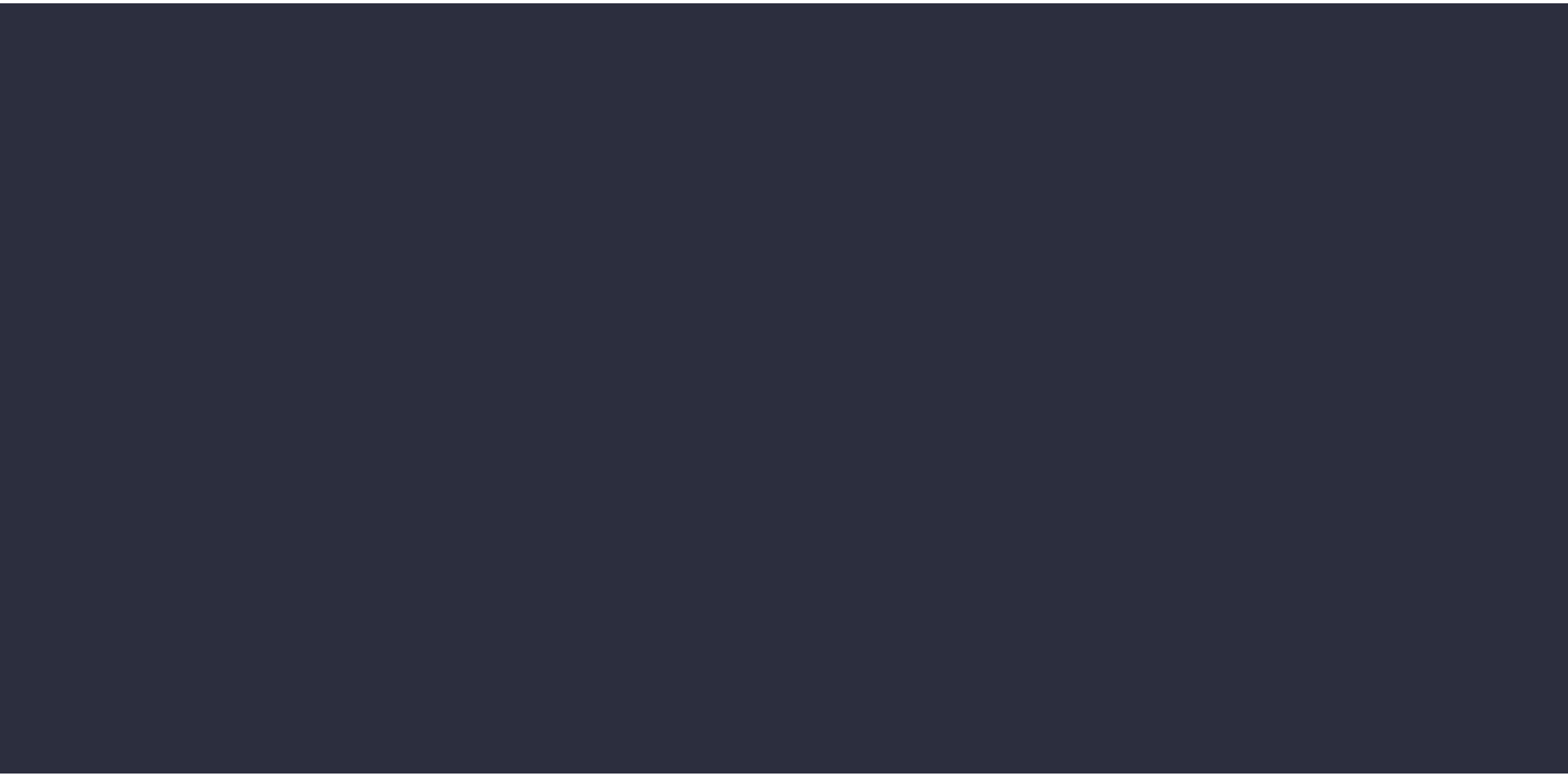
scroll to position [51, 0]
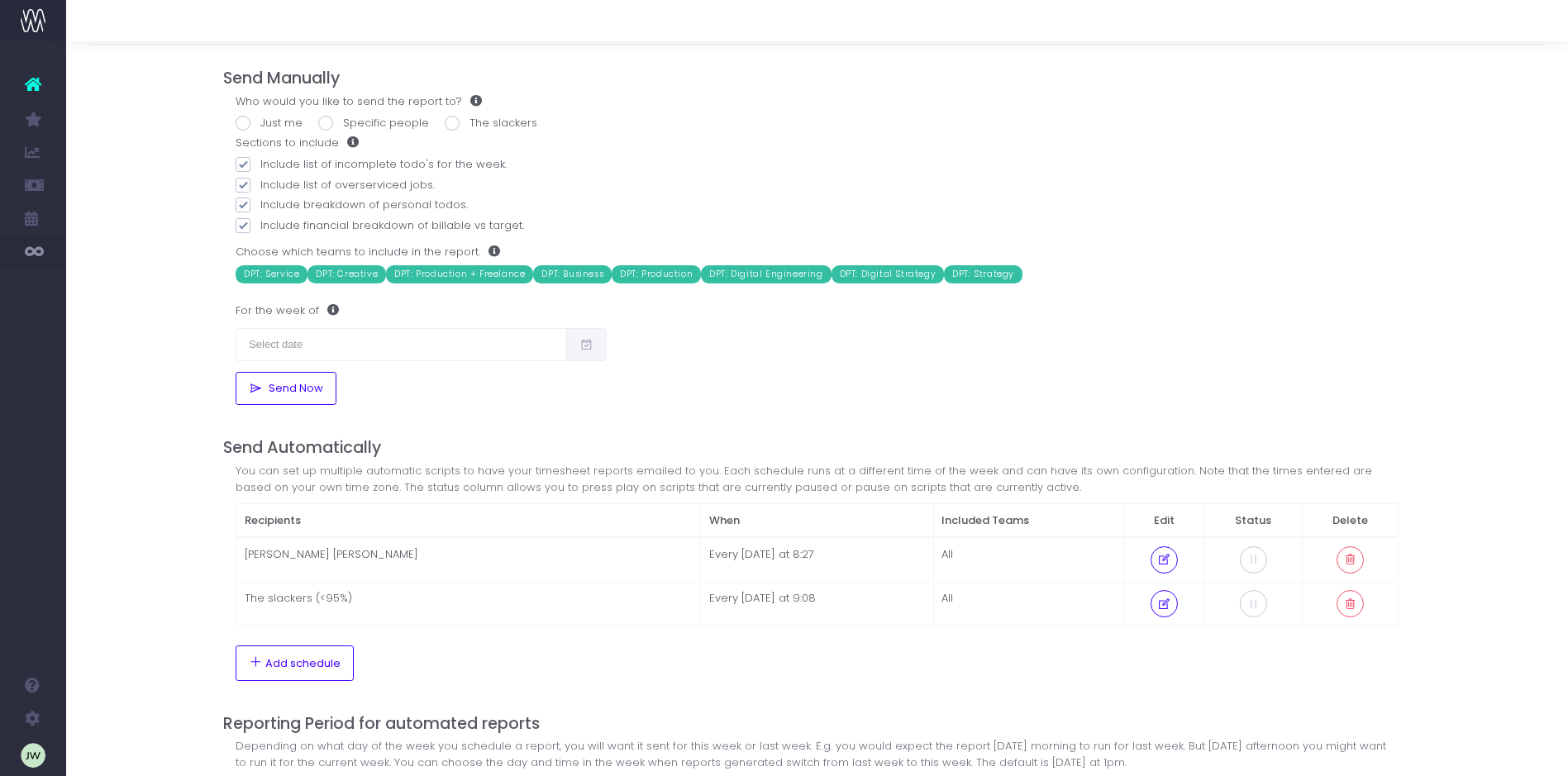
click at [245, 120] on span at bounding box center [243, 123] width 15 height 15
click at [260, 120] on input "Just me" at bounding box center [266, 120] width 11 height 11
radio input "true"
click at [586, 345] on icon at bounding box center [586, 345] width 14 height 0
click at [293, 338] on input "text" at bounding box center [401, 344] width 331 height 33
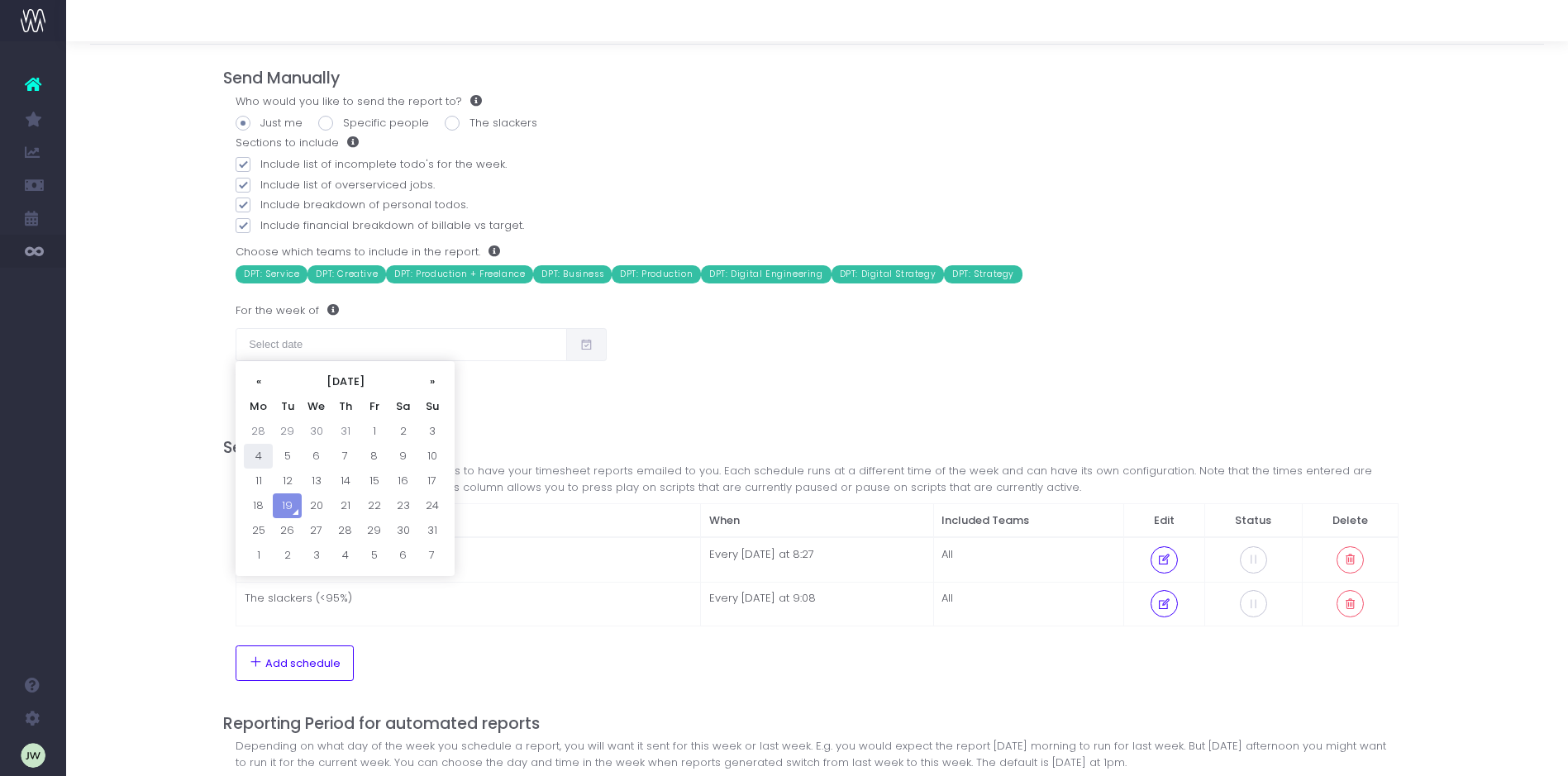
click at [259, 455] on td "4" at bounding box center [258, 456] width 29 height 25
type input "04/08/2025"
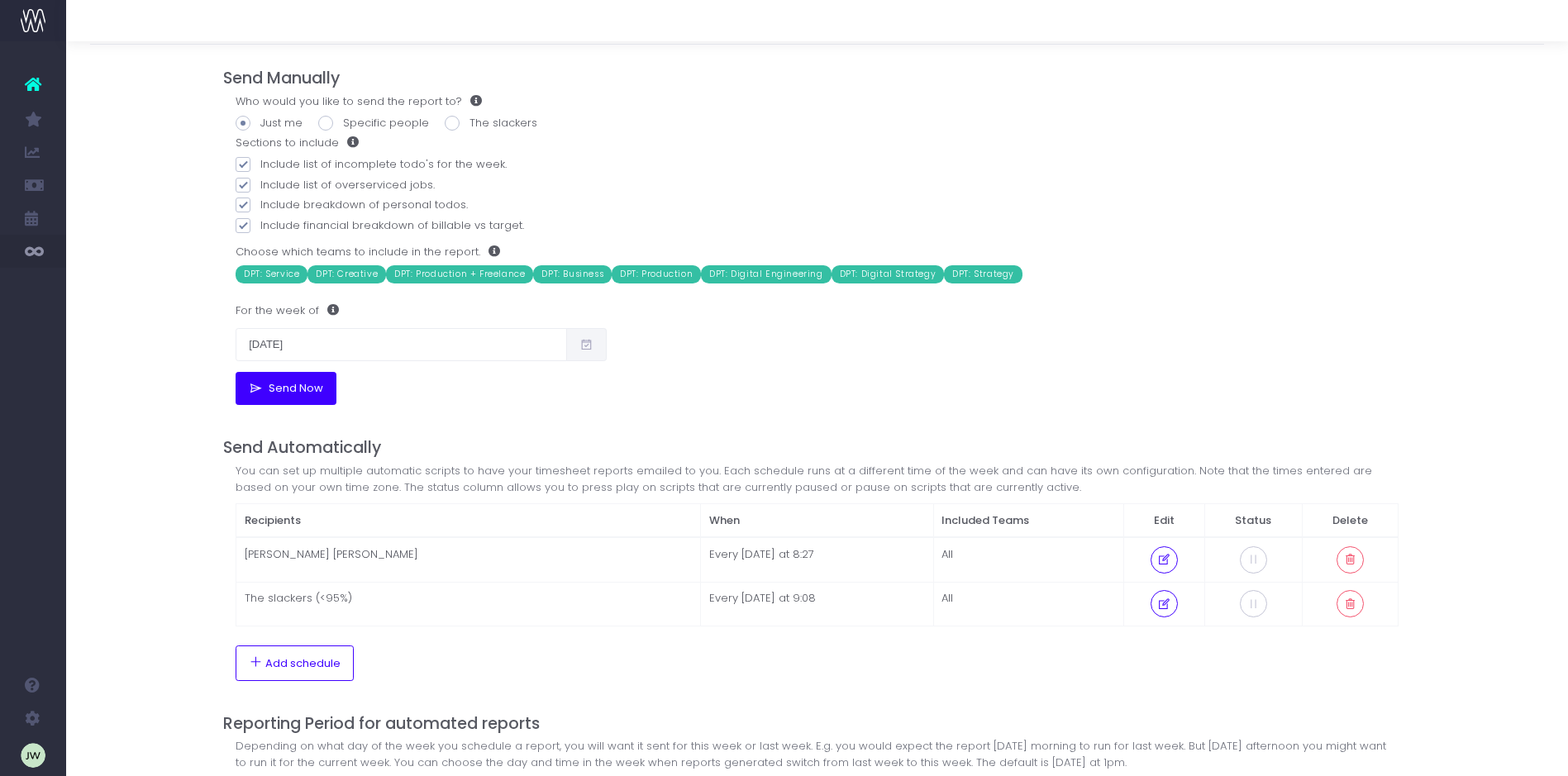
click at [273, 386] on span "Send Now" at bounding box center [293, 388] width 60 height 13
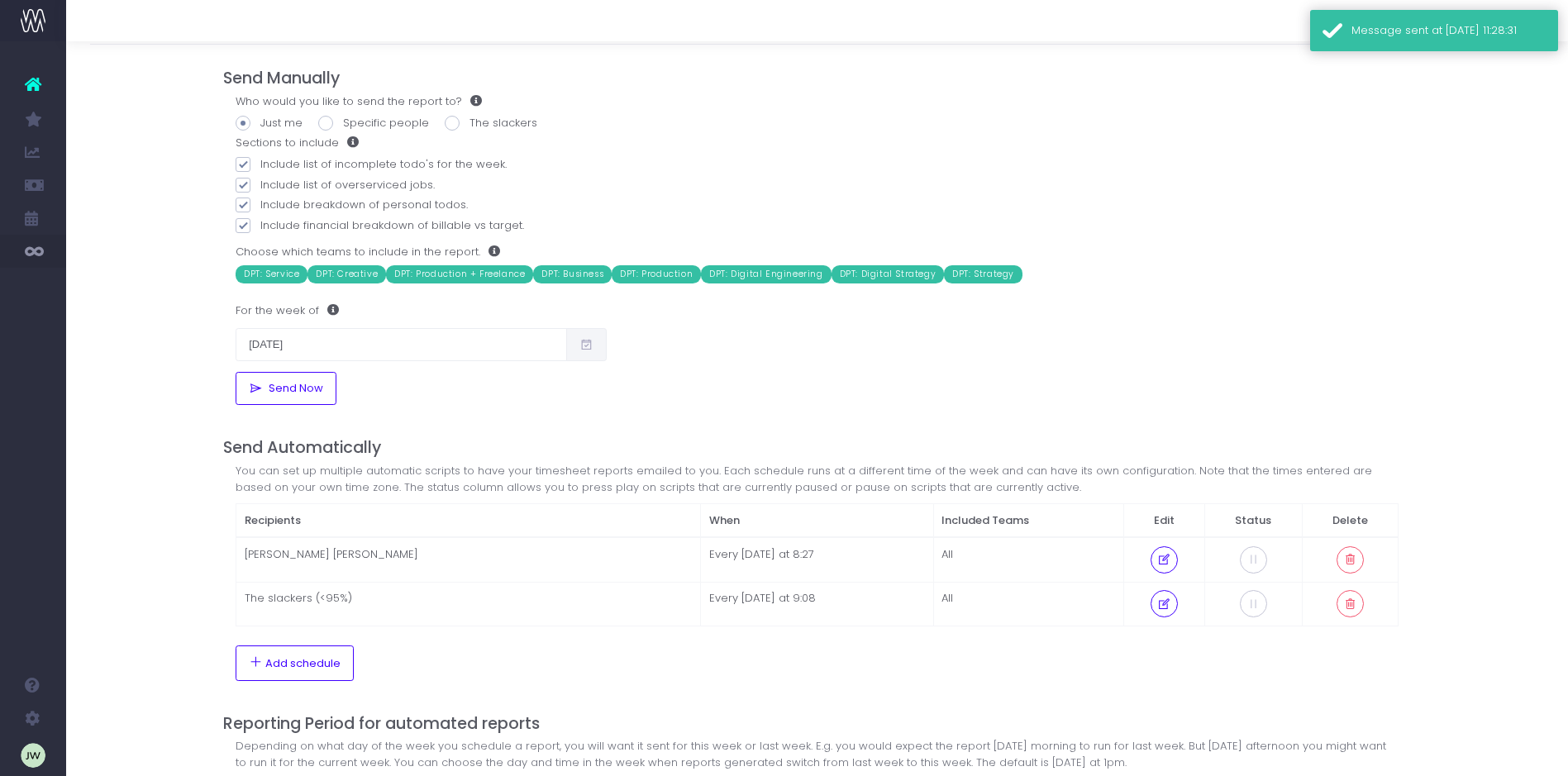
click at [1377, 33] on div "Message sent at 19-08-2025 11:28:31" at bounding box center [1448, 30] width 194 height 17
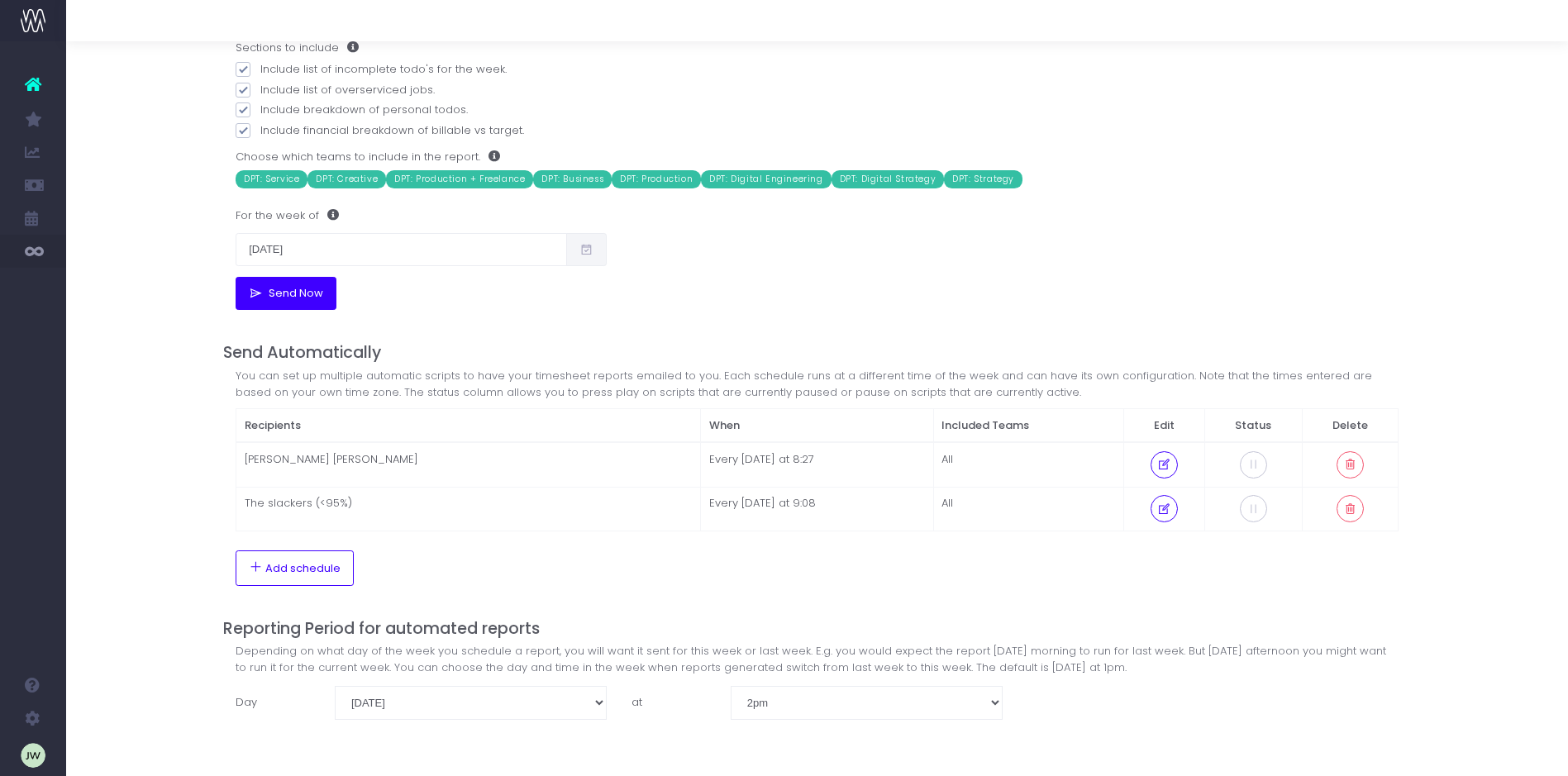
click at [283, 289] on span "Send Now" at bounding box center [293, 293] width 60 height 13
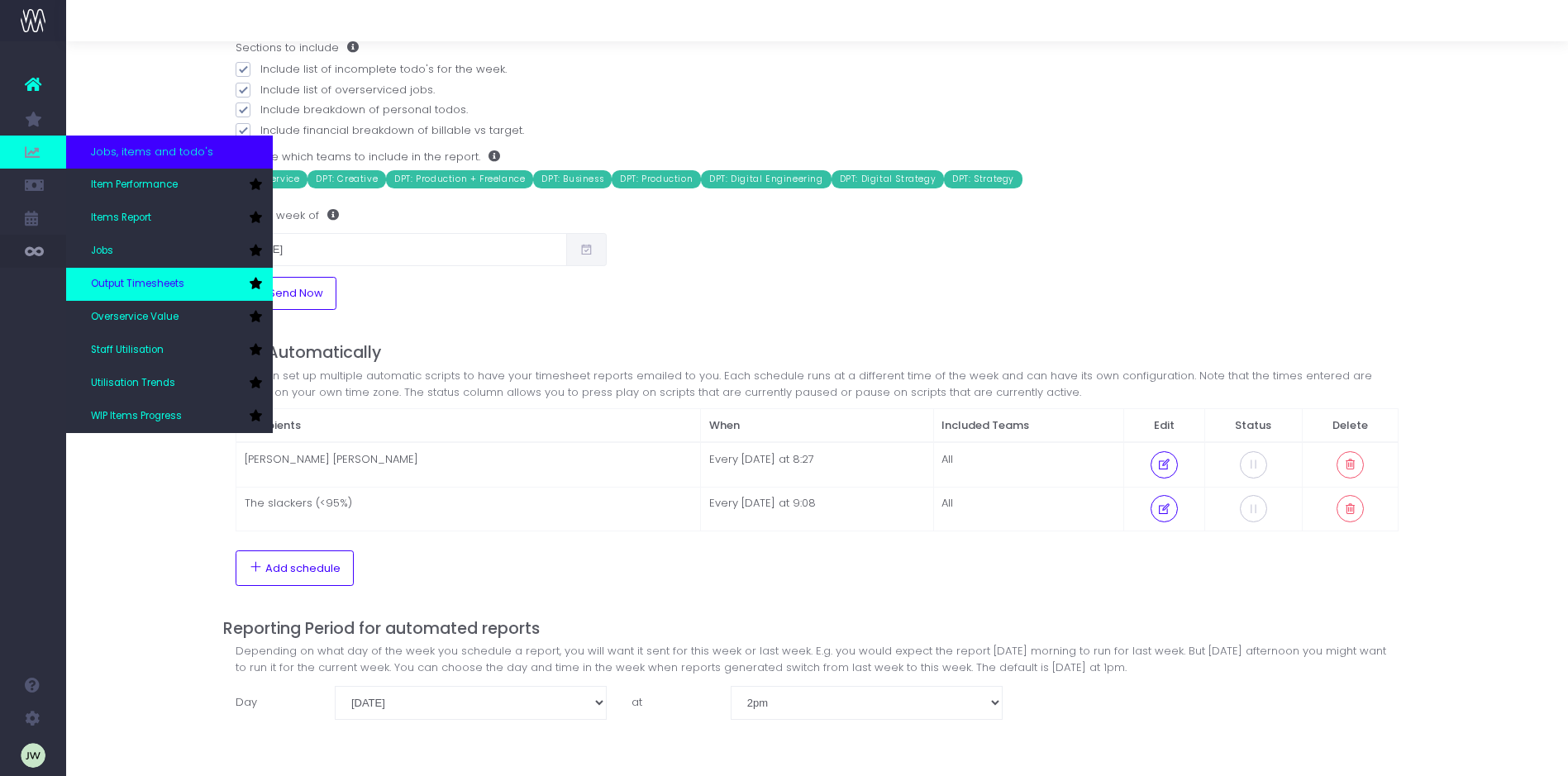
click at [138, 283] on span "Output Timesheets" at bounding box center [137, 284] width 93 height 15
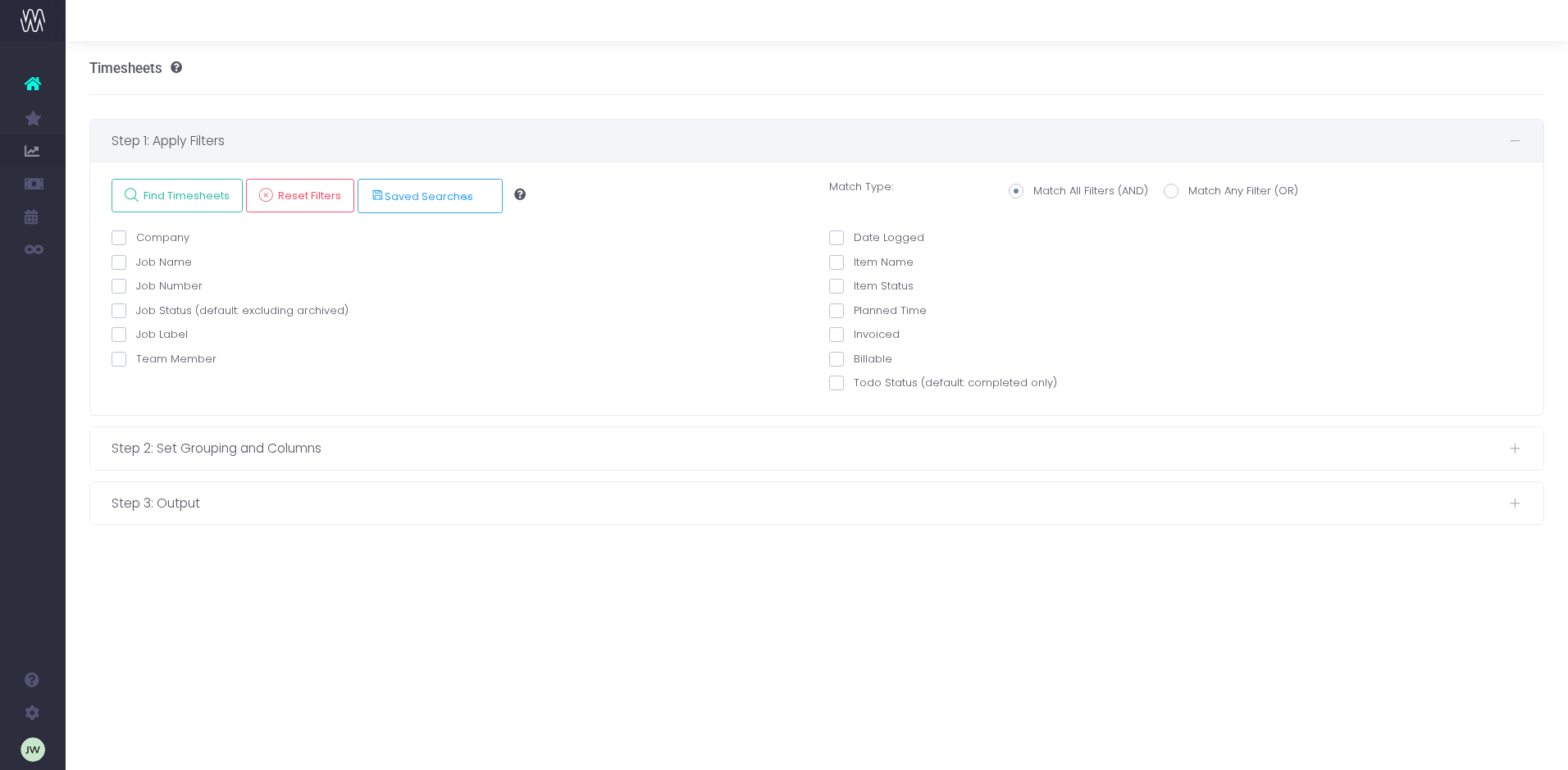
click at [838, 236] on span at bounding box center [836, 237] width 15 height 15
click at [853, 236] on input "Date Logged" at bounding box center [859, 235] width 11 height 11
checkbox input "true"
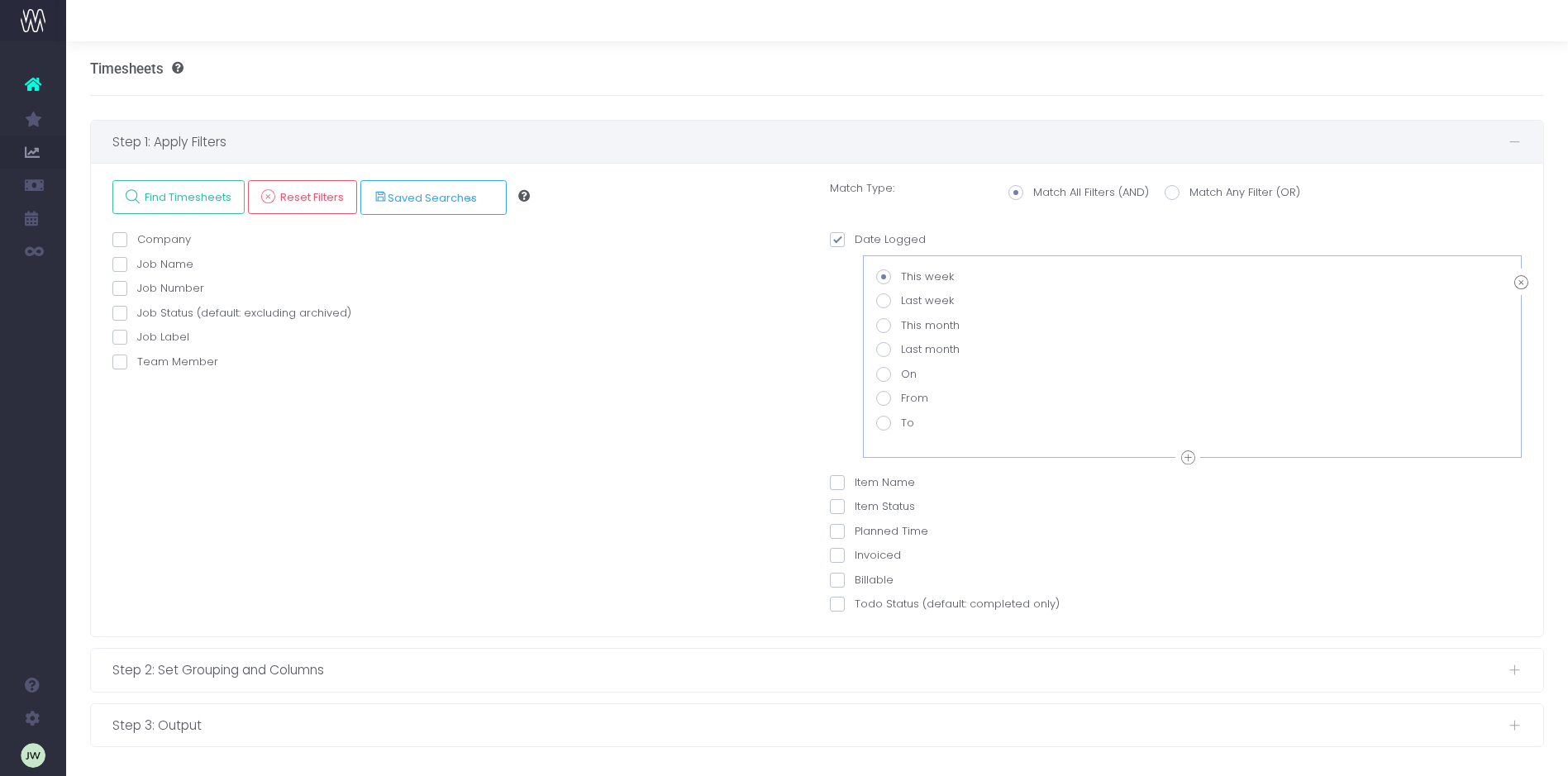
click at [885, 301] on span at bounding box center [883, 300] width 15 height 15
click at [901, 301] on input "Last week" at bounding box center [906, 298] width 11 height 11
radio input "true"
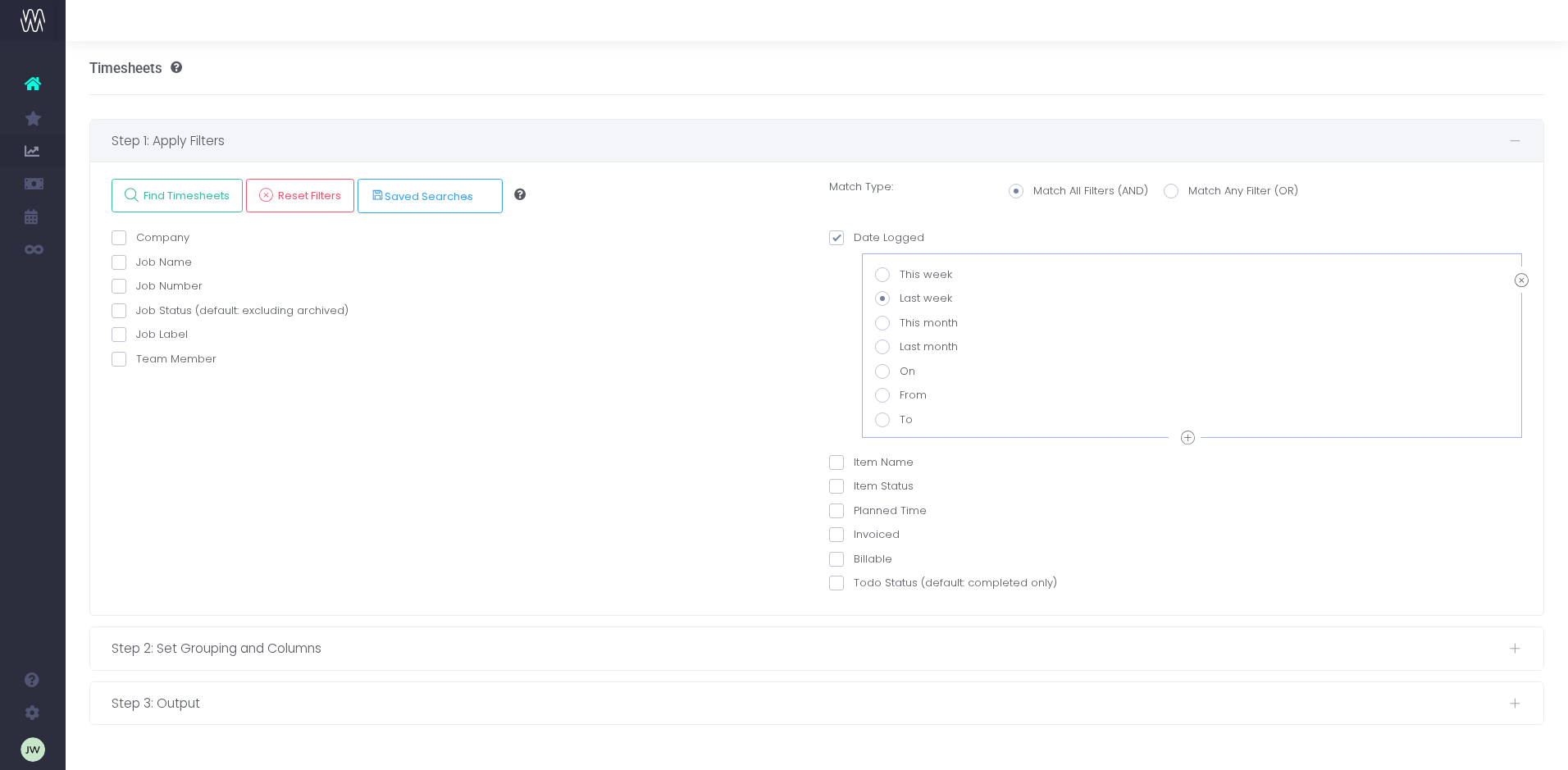
click at [1168, 187] on span at bounding box center [1171, 191] width 15 height 15
click at [1188, 187] on input "Match Any Filter (OR)" at bounding box center [1194, 188] width 11 height 11
radio input "true"
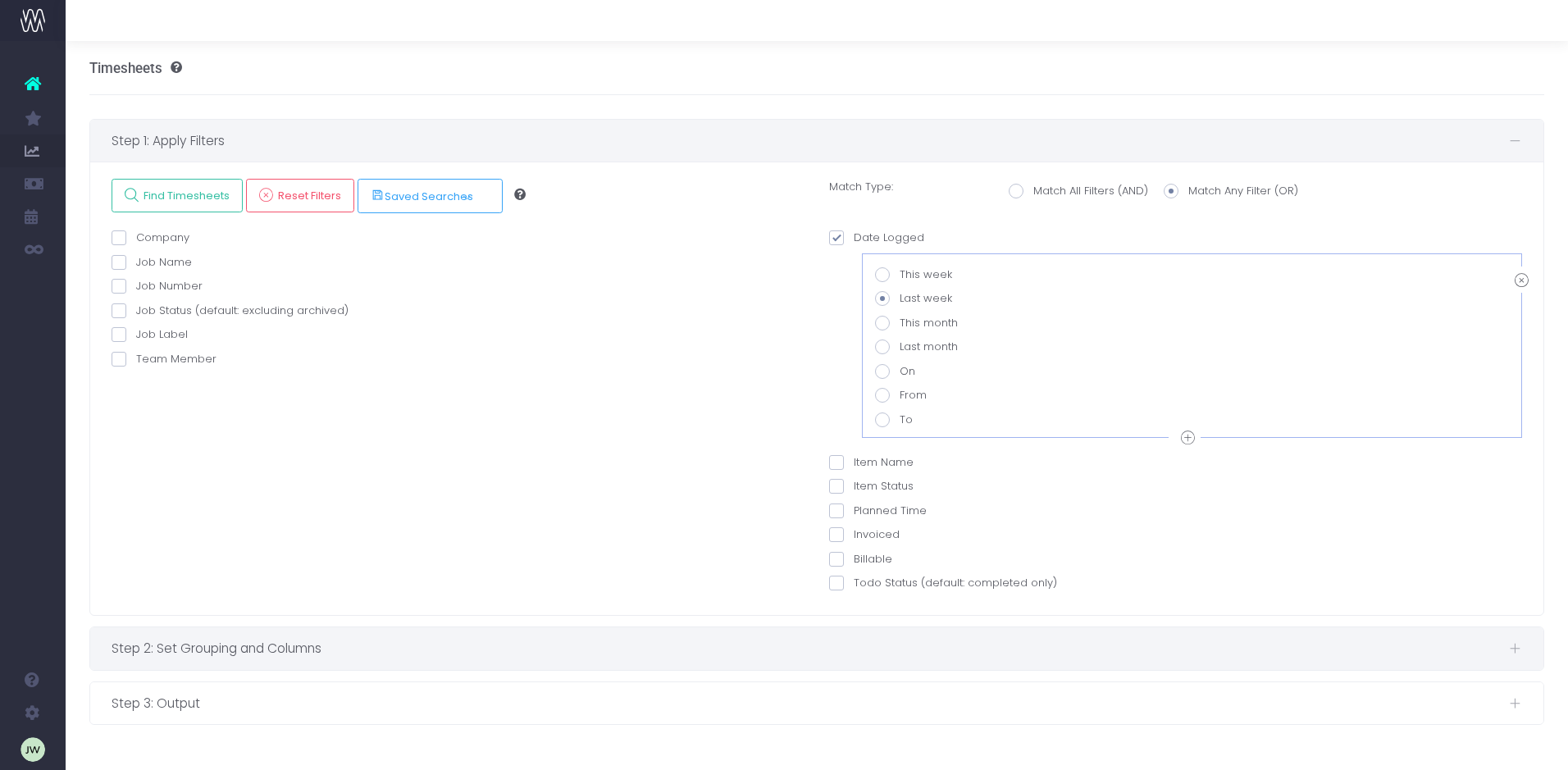
click at [282, 654] on span "Step 2: Set Grouping and Columns" at bounding box center [810, 648] width 1397 height 20
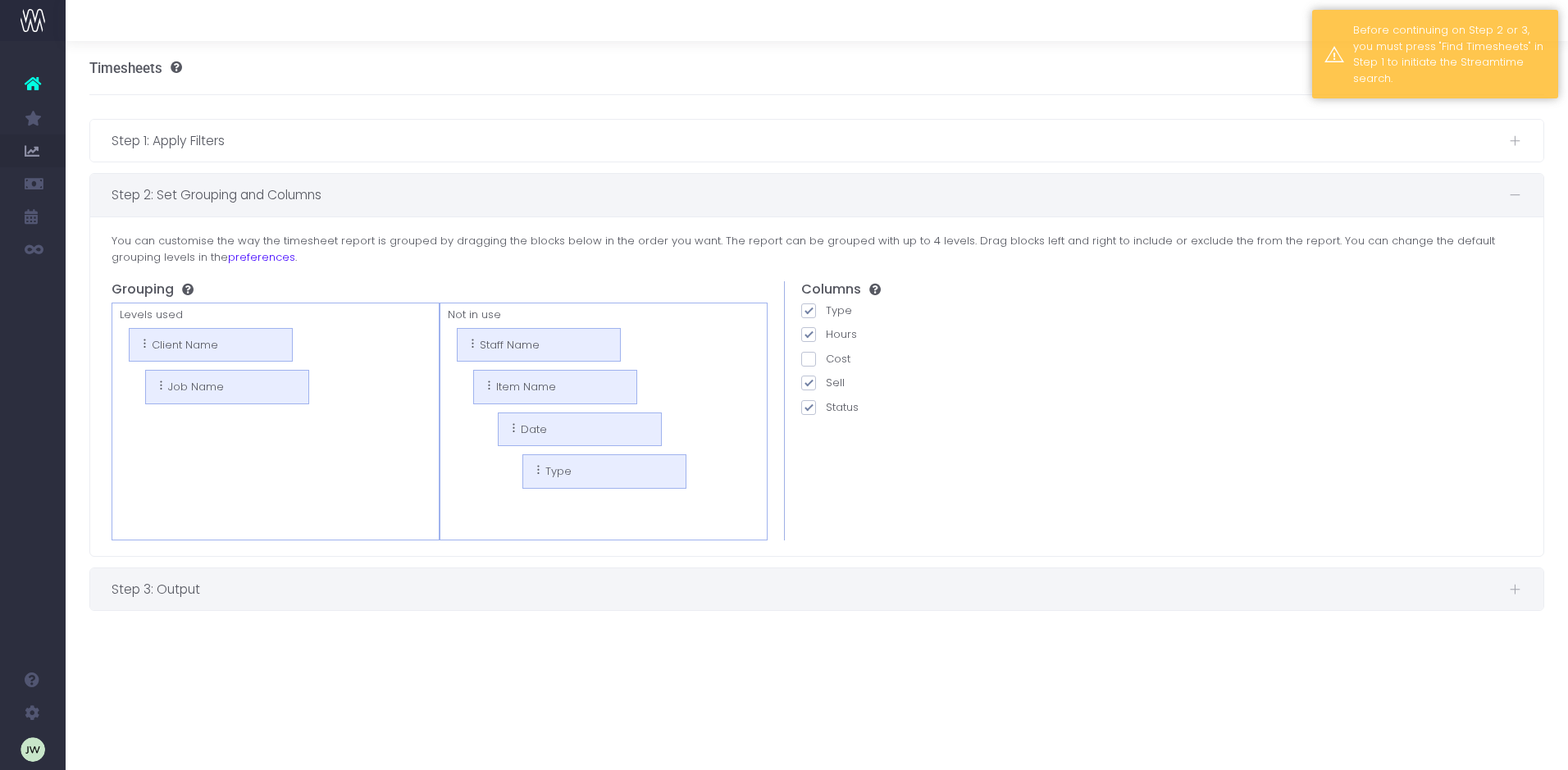
click at [183, 585] on span "Step 3: Output" at bounding box center [810, 589] width 1397 height 20
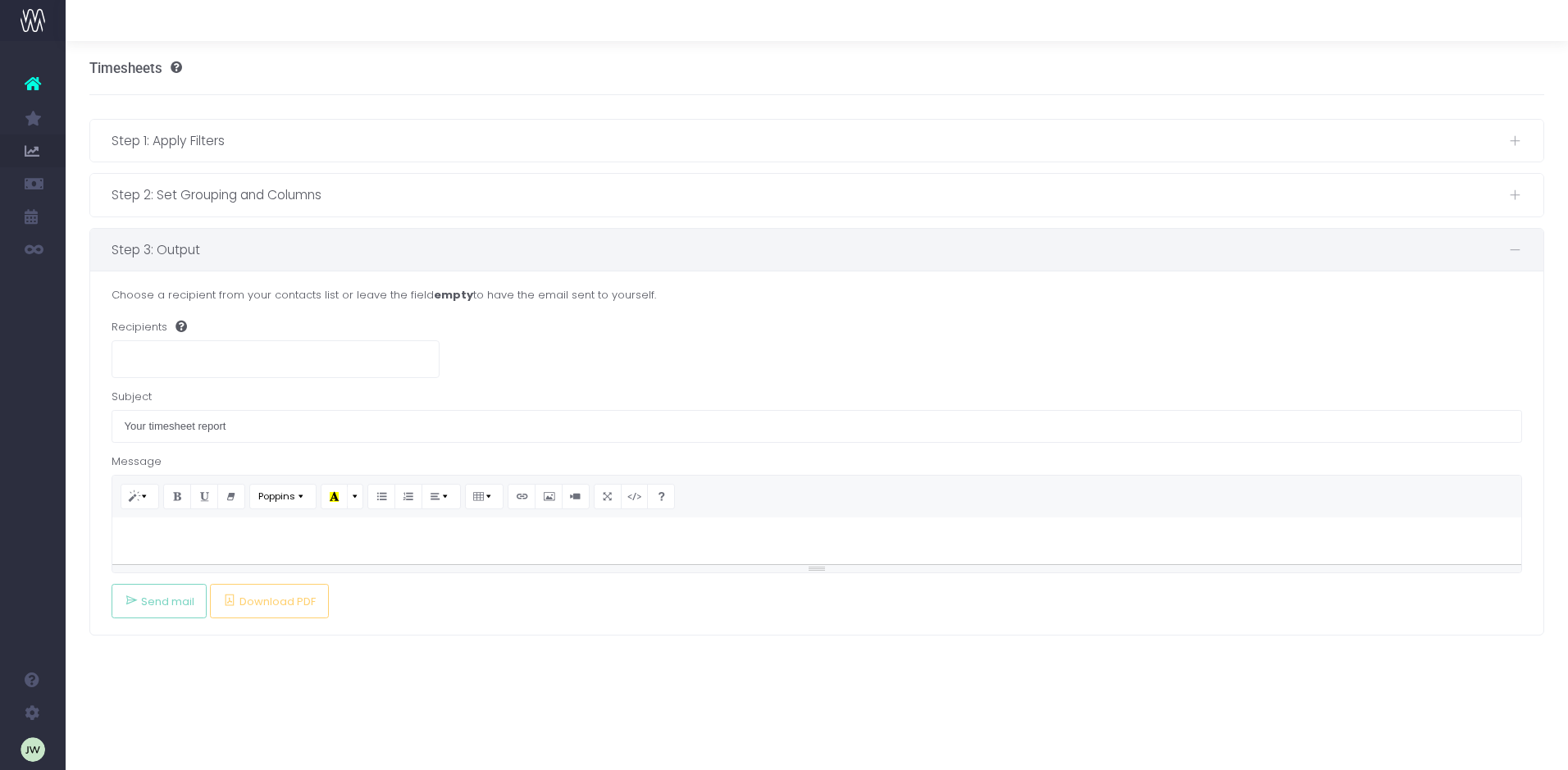
click at [164, 353] on ul at bounding box center [275, 356] width 326 height 31
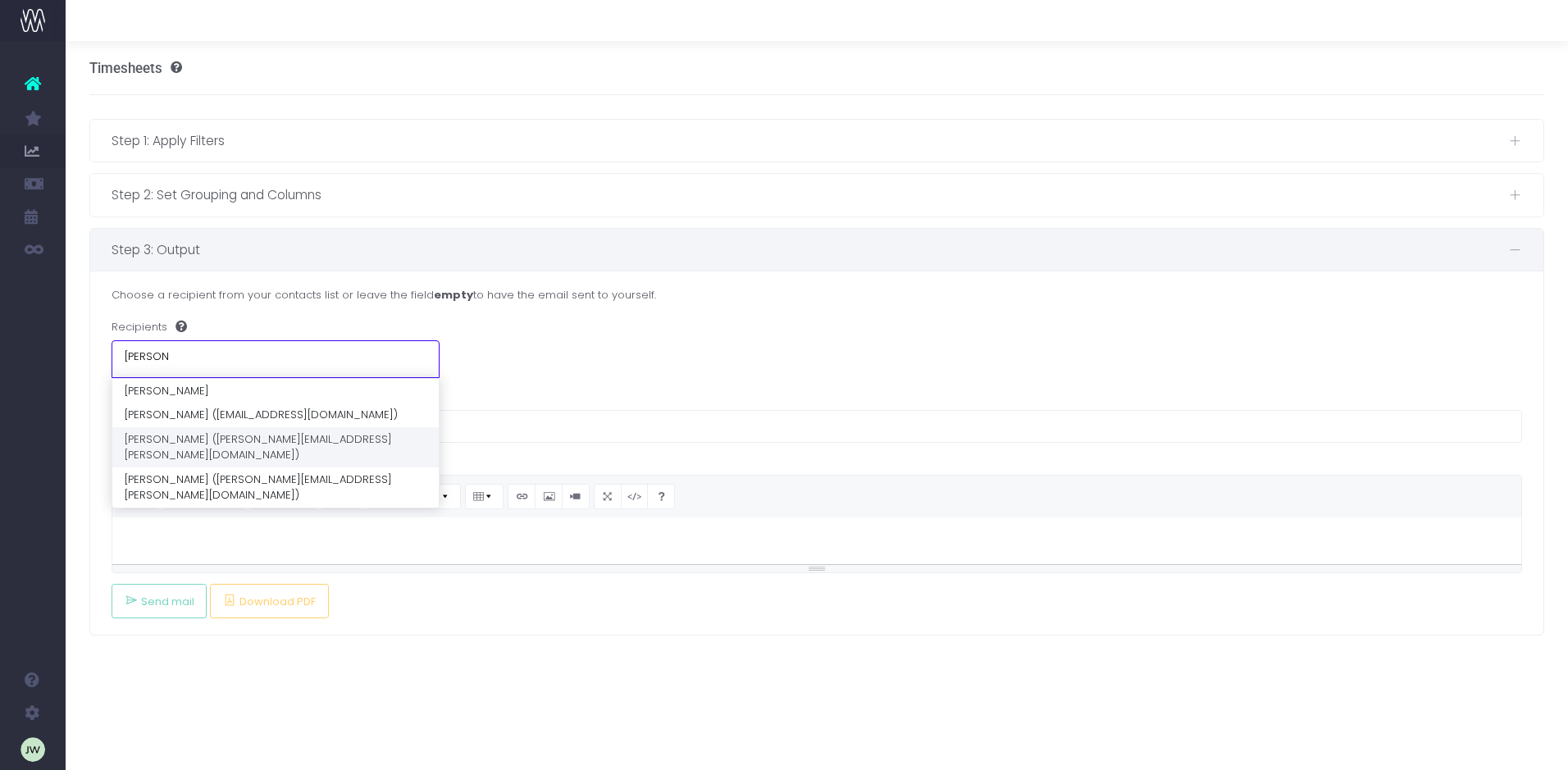
type input "julia"
select select "[PERSON_NAME][EMAIL_ADDRESS][PERSON_NAME][DOMAIN_NAME]"
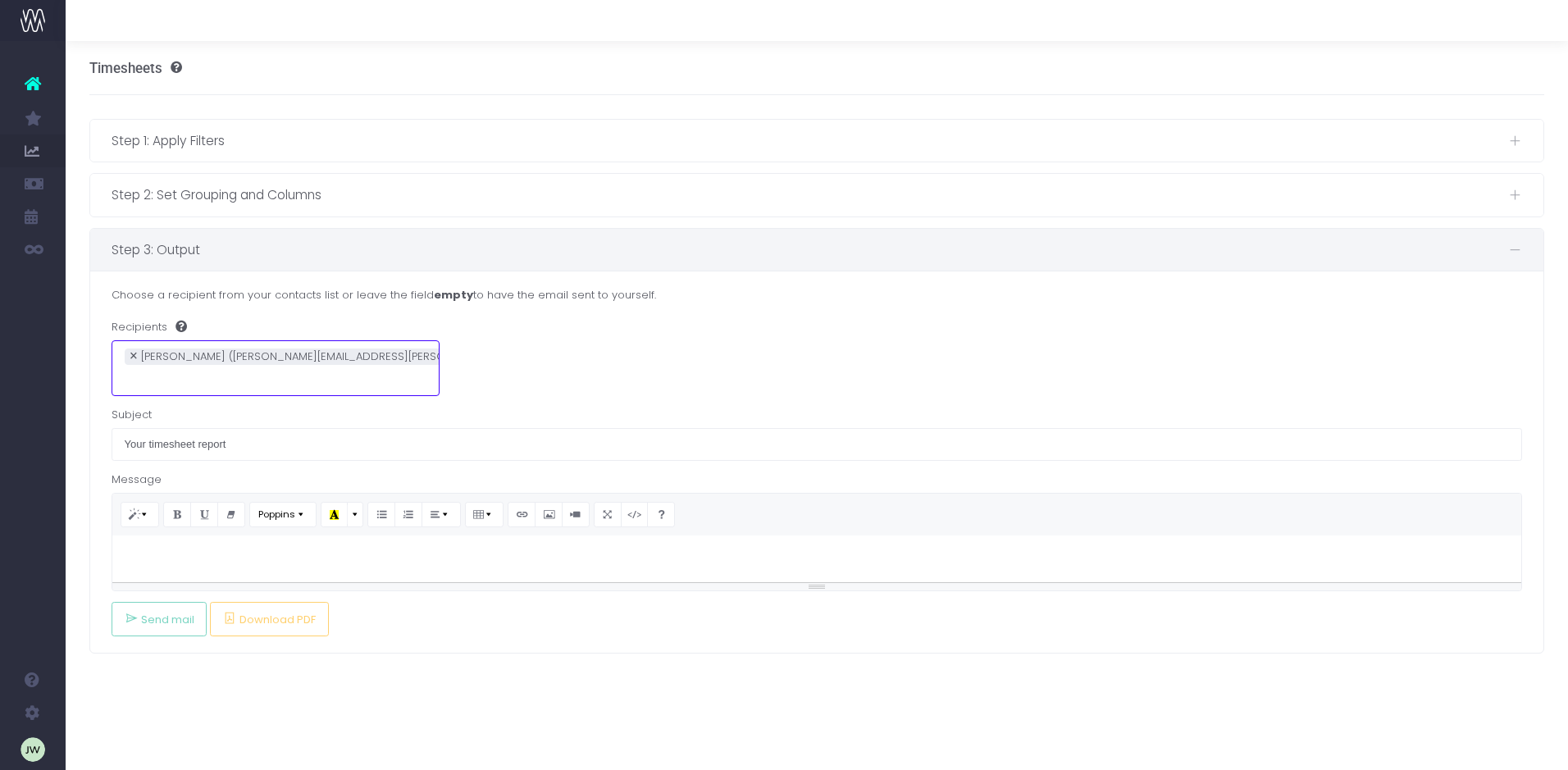
scroll to position [13, 0]
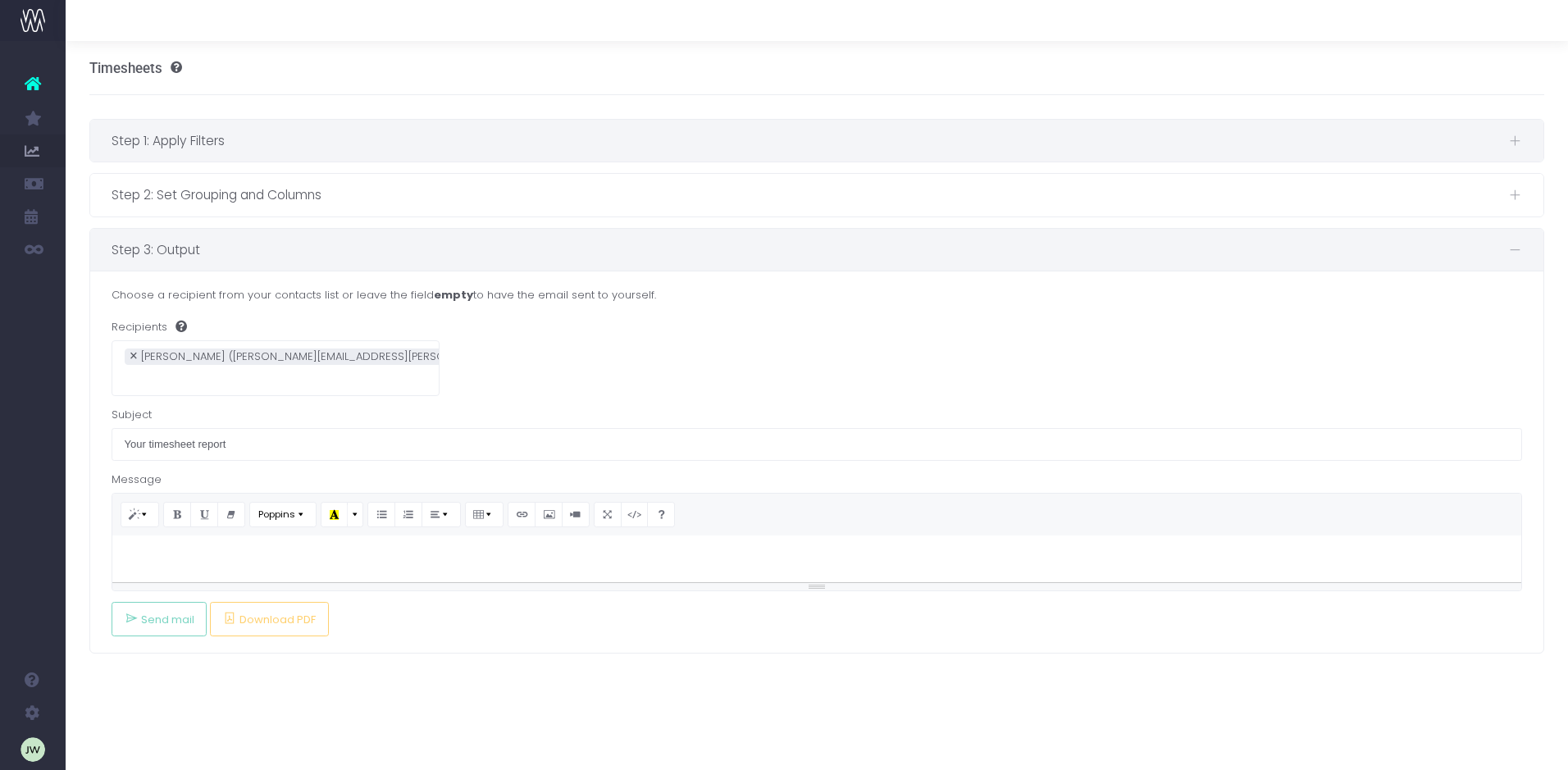
click at [177, 136] on span "Step 1: Apply Filters" at bounding box center [810, 140] width 1397 height 20
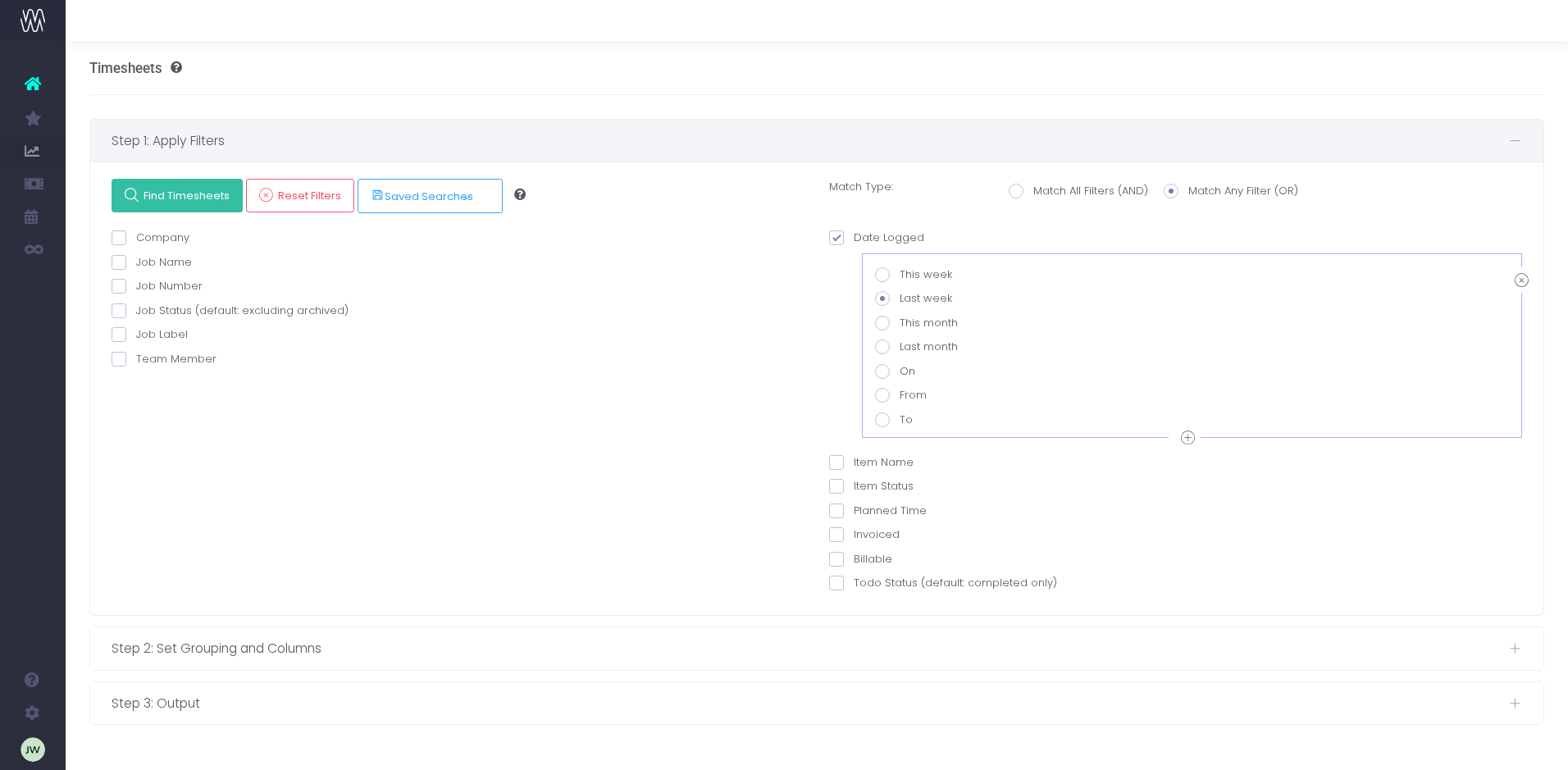
click at [133, 192] on icon at bounding box center [132, 196] width 14 height 14
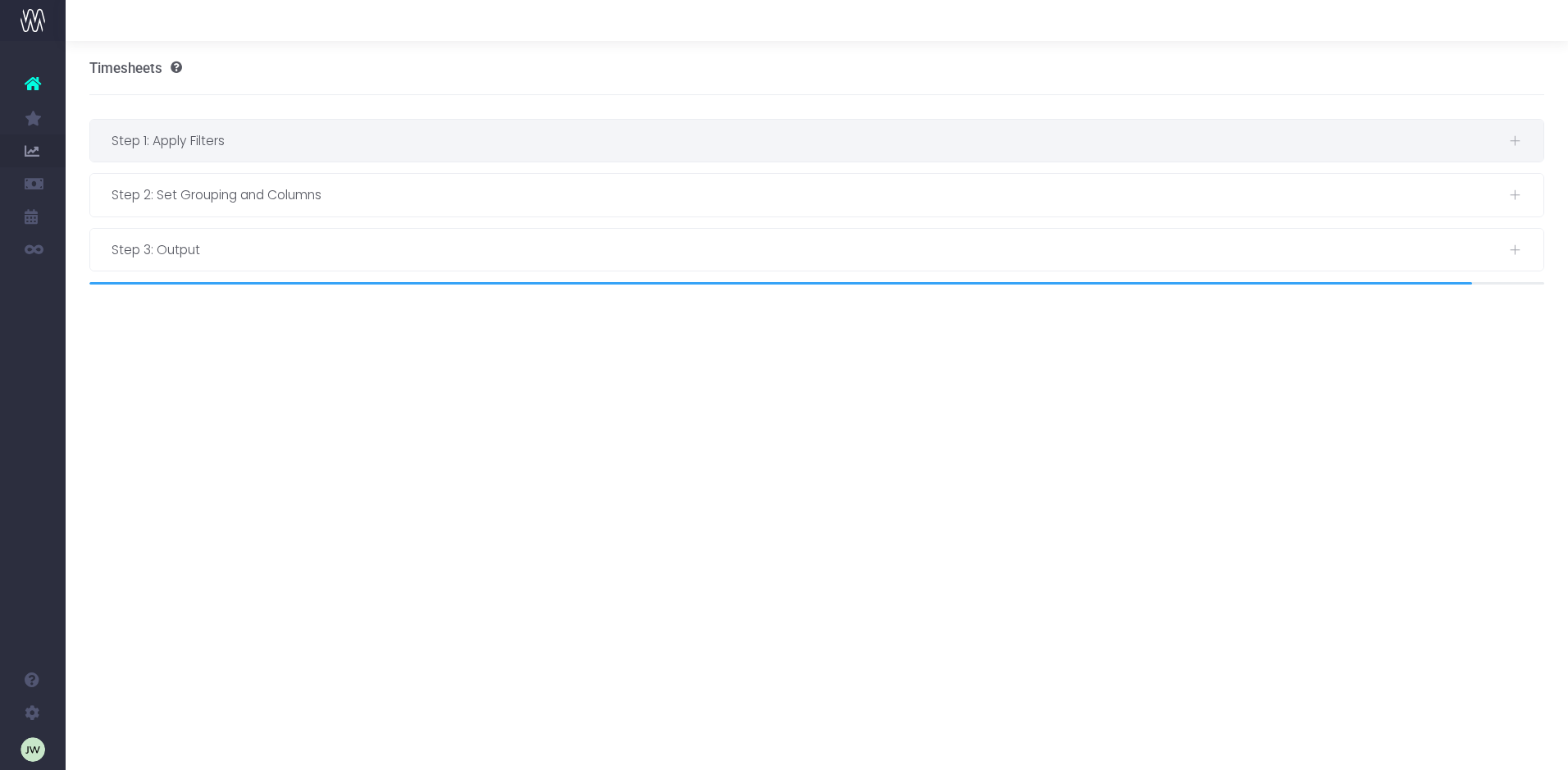
click at [167, 147] on span "Step 1: Apply Filters" at bounding box center [810, 140] width 1397 height 20
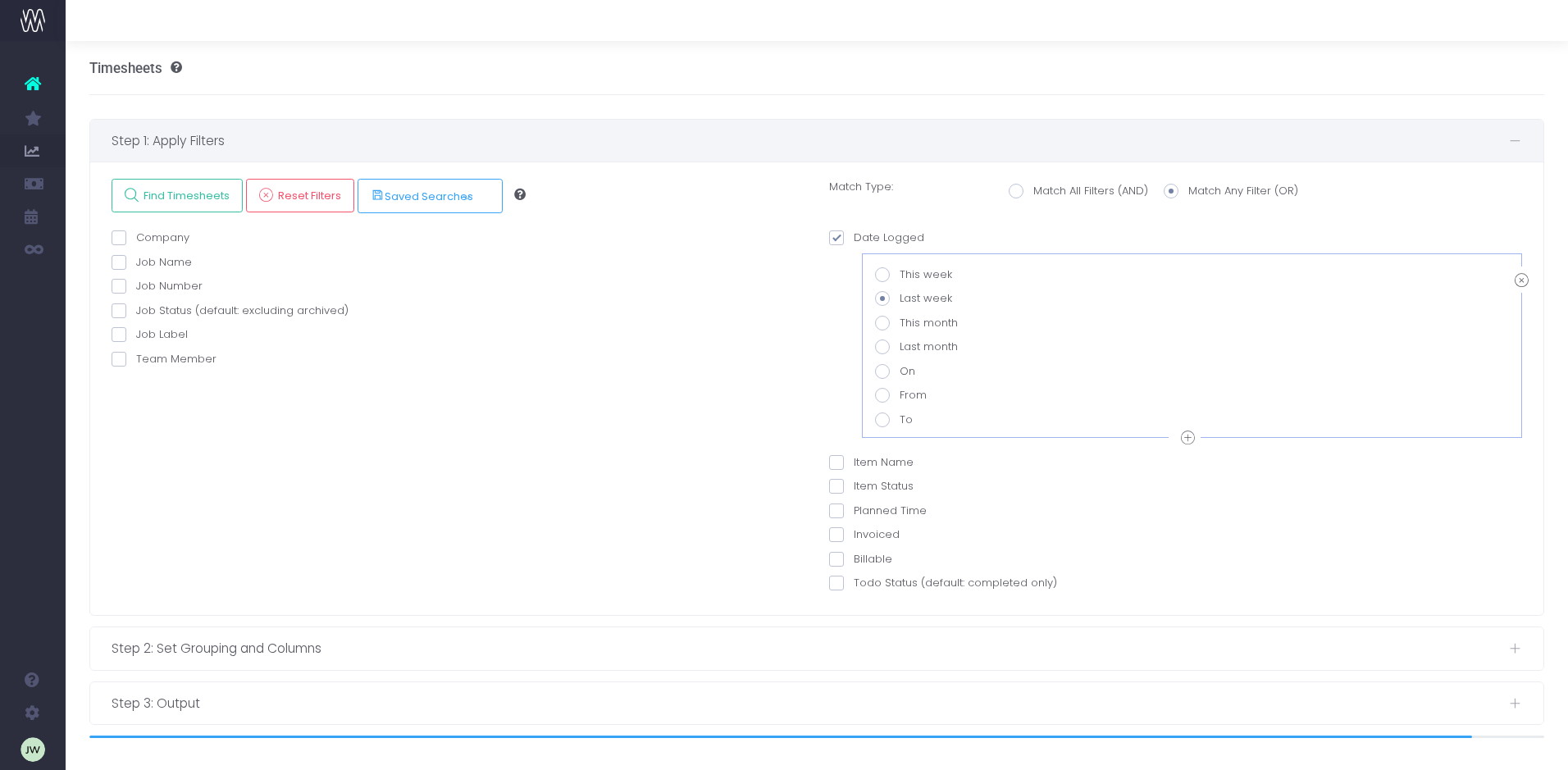
click at [882, 274] on span at bounding box center [882, 274] width 15 height 15
click at [899, 274] on input "This week" at bounding box center [904, 272] width 11 height 11
radio input "true"
click at [117, 358] on span at bounding box center [119, 359] width 15 height 15
click at [136, 358] on input "Team Member" at bounding box center [142, 356] width 11 height 11
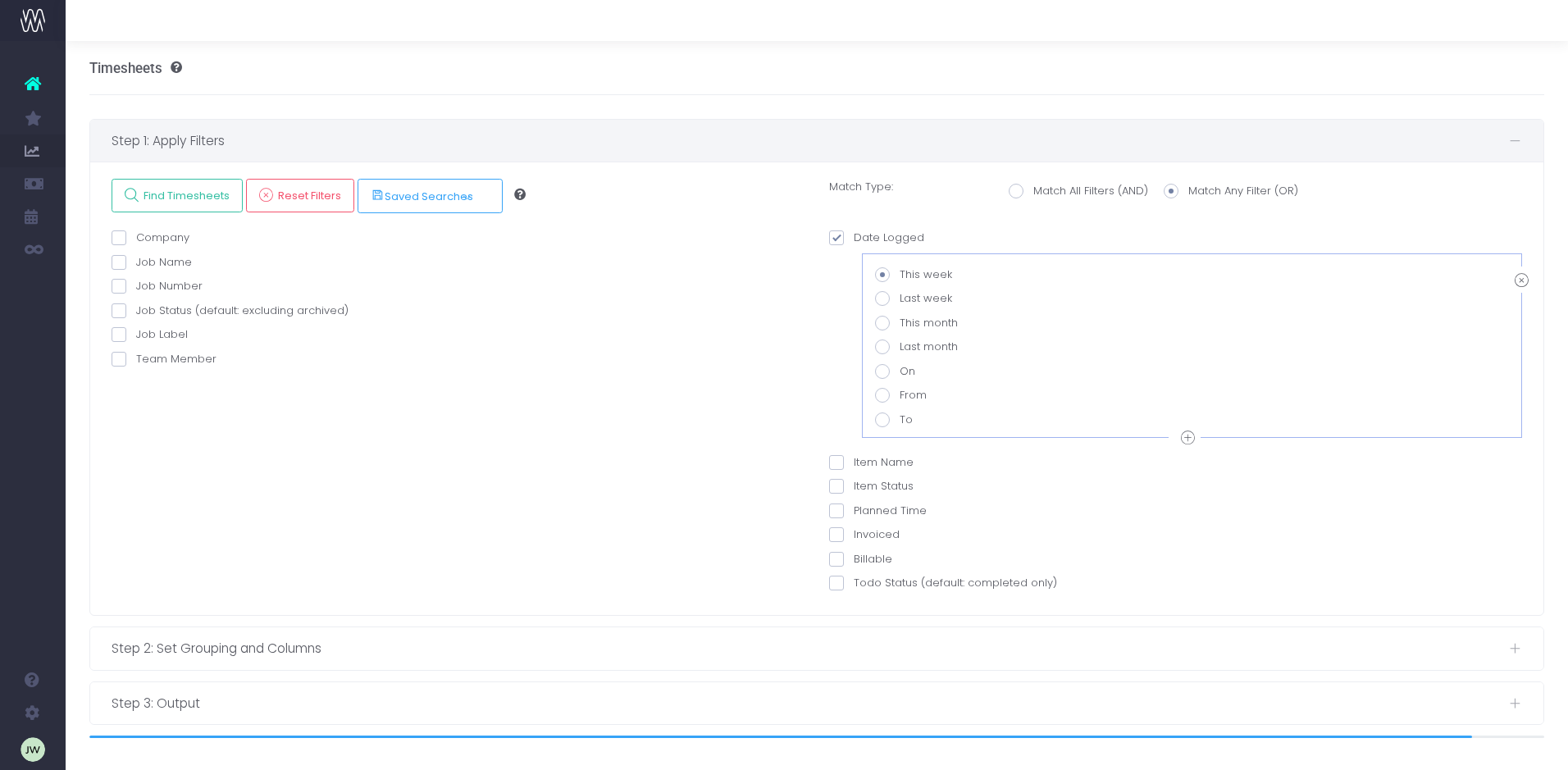
checkbox input "true"
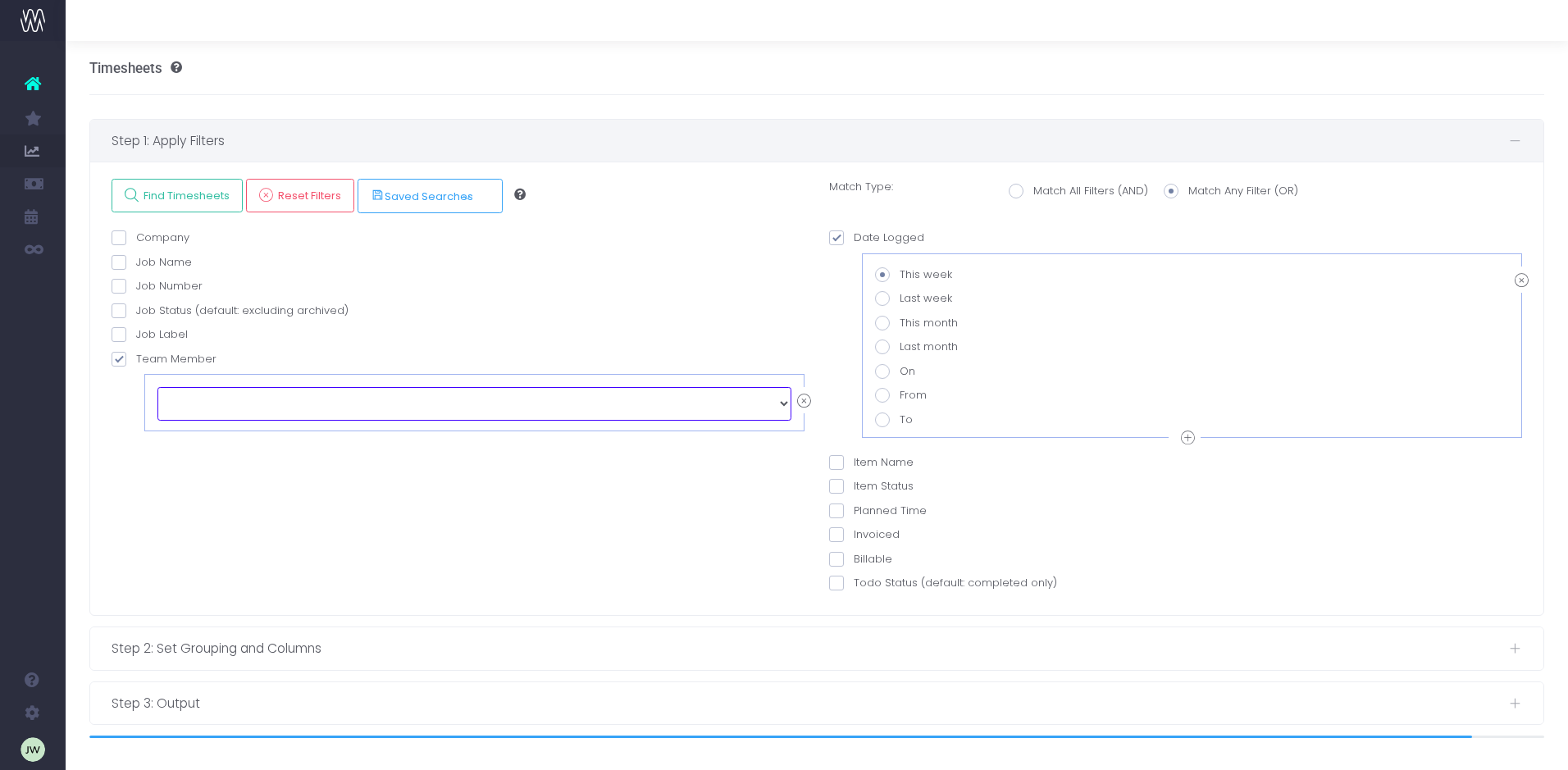
click at [776, 402] on select "echo " "; Alexandra Mitrutoiu Aman Bhandal Amy Pieterse Calum Houldsworth Carol…" at bounding box center [474, 403] width 634 height 33
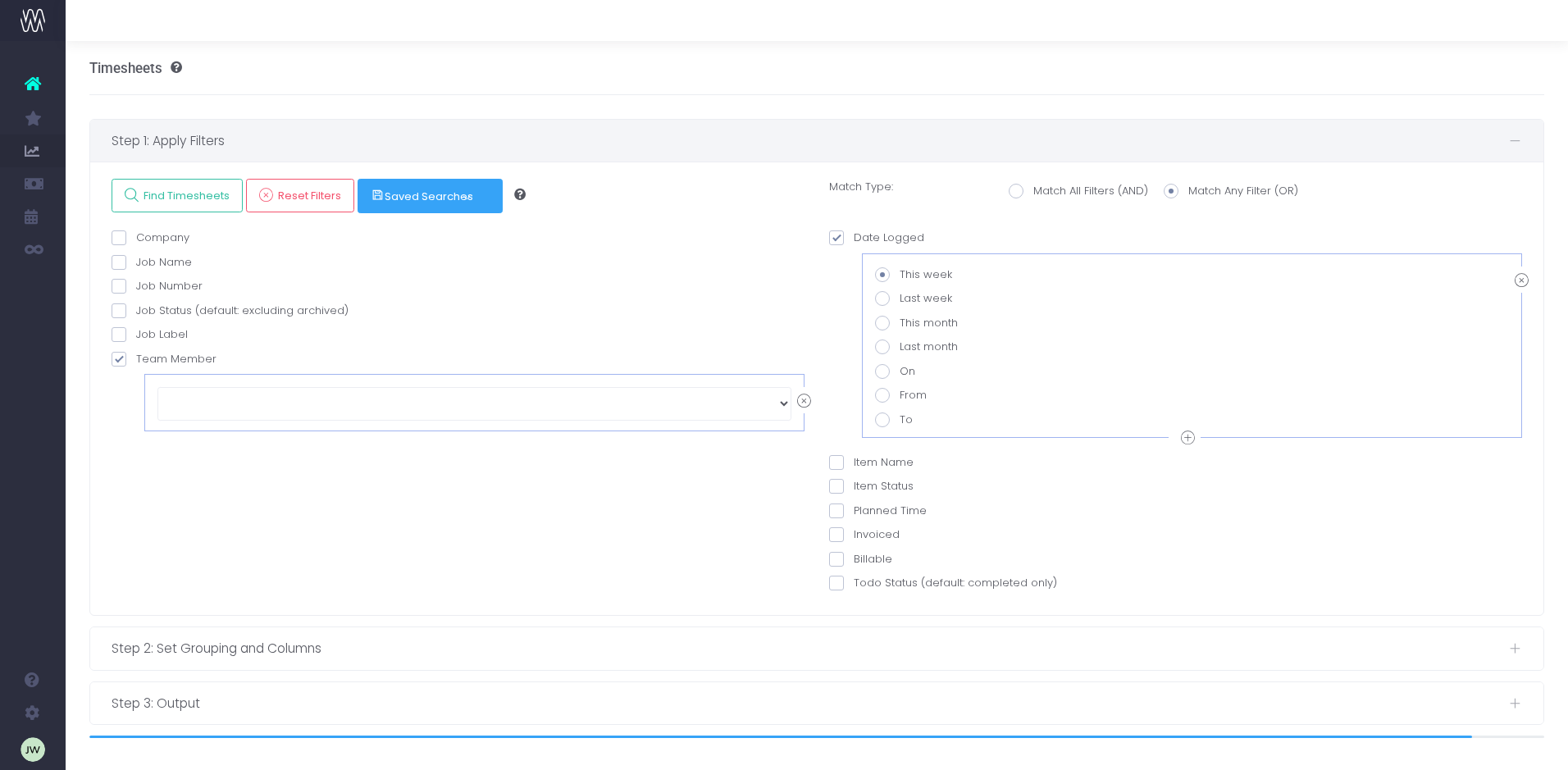
click at [389, 190] on span "Saved Searches" at bounding box center [422, 196] width 103 height 15
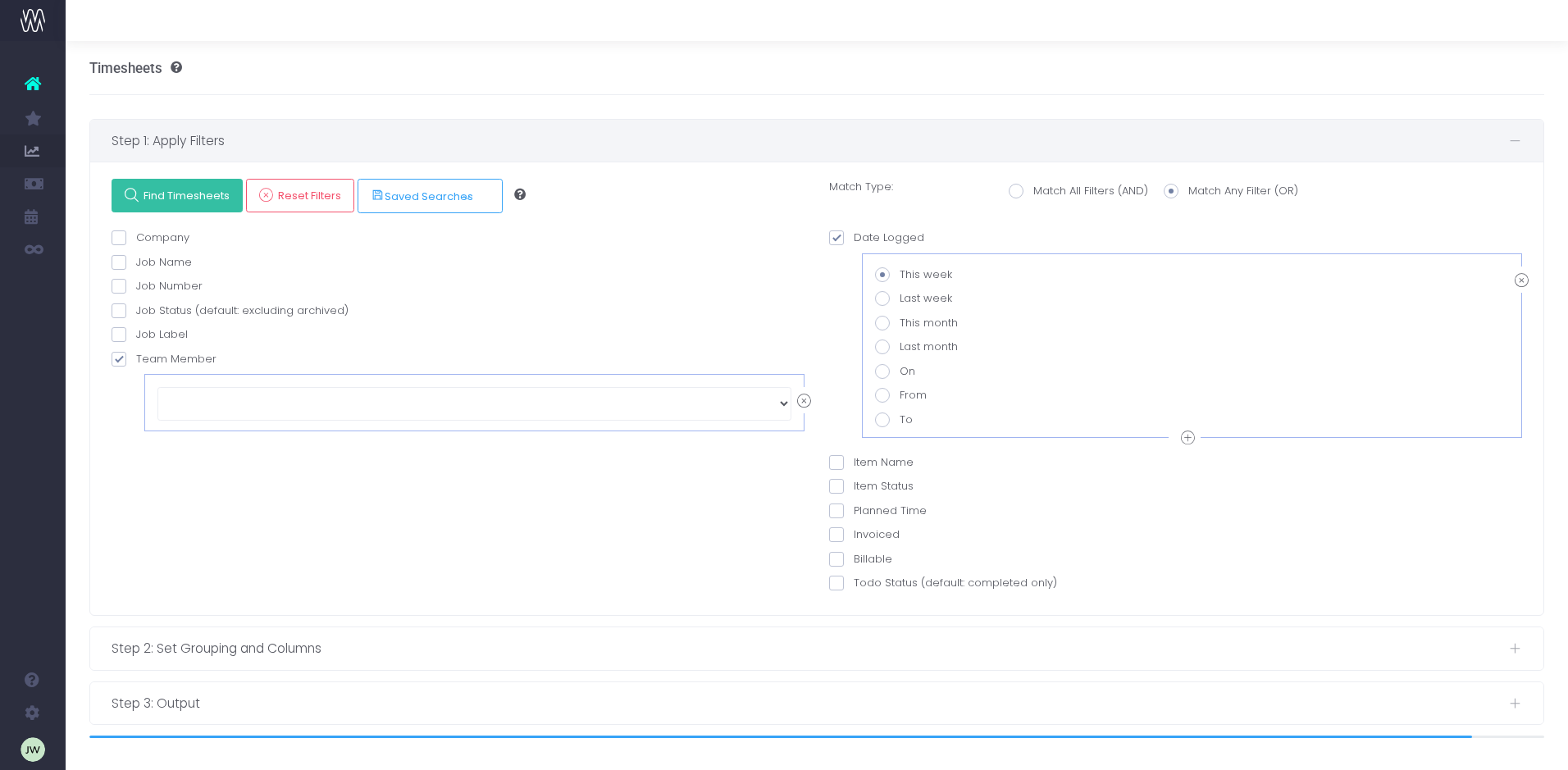
click at [200, 195] on span "Find Timesheets" at bounding box center [185, 196] width 91 height 14
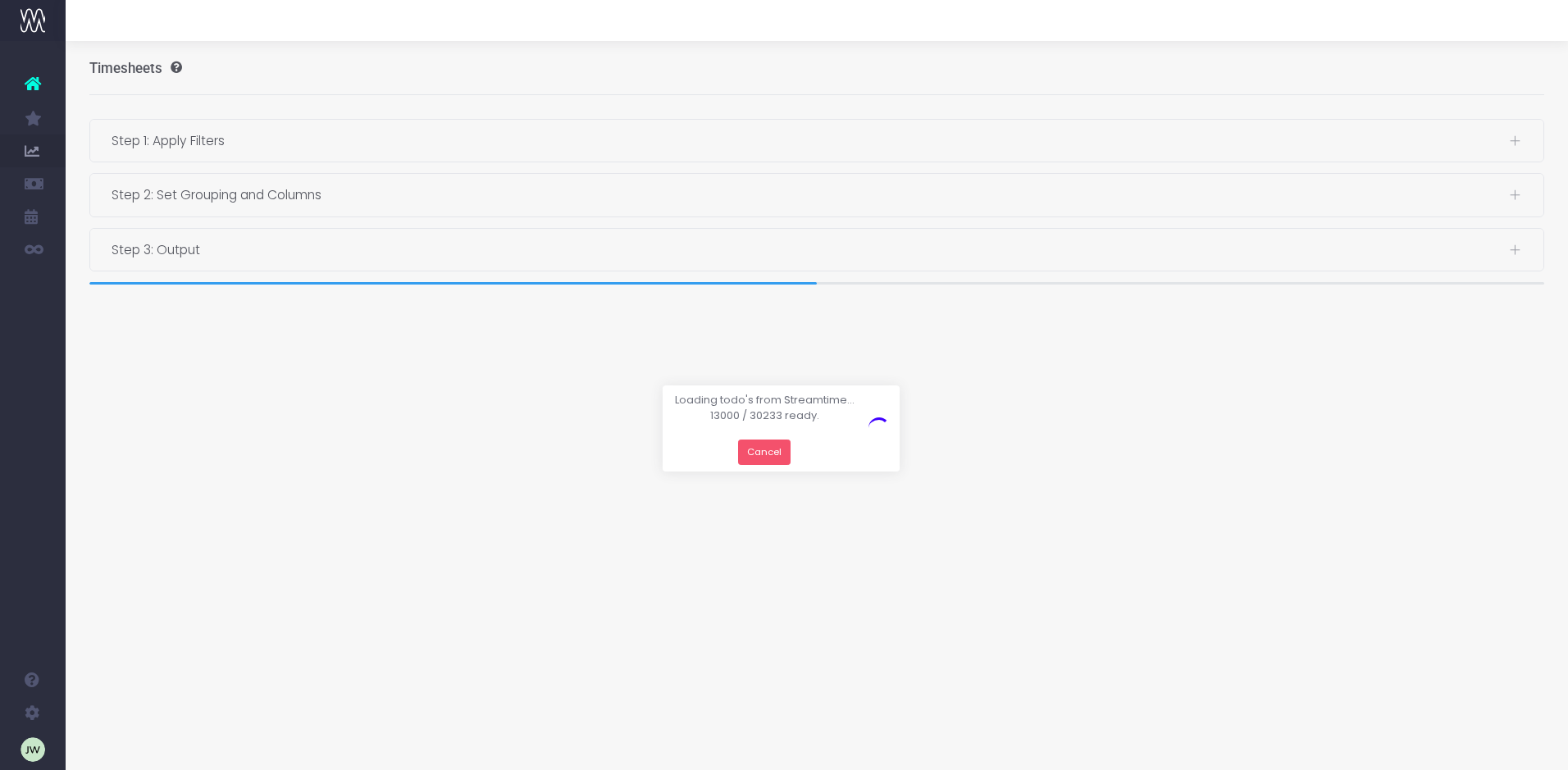
click at [763, 455] on button "Cancel" at bounding box center [765, 452] width 54 height 25
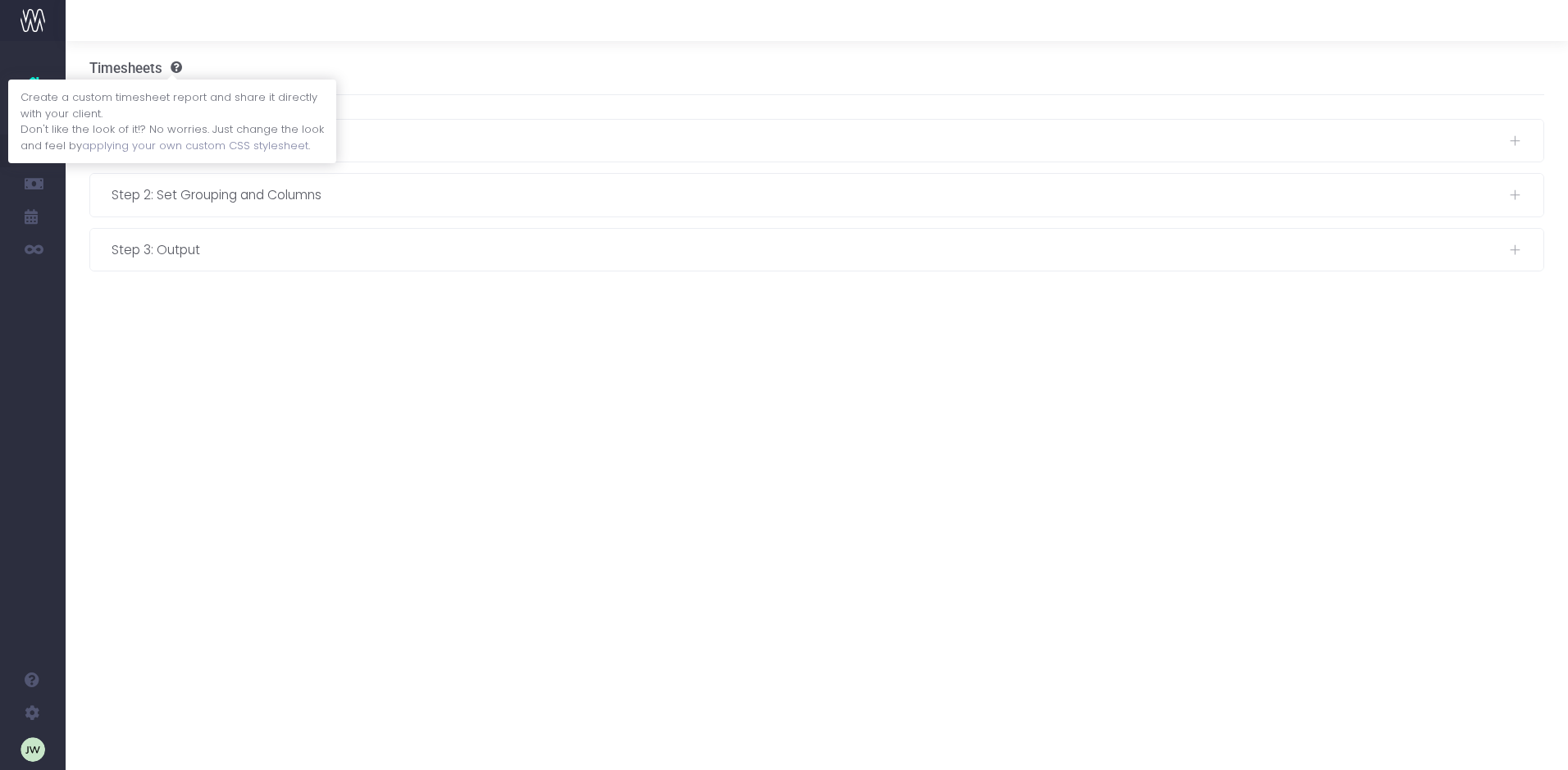
click at [215, 145] on link "applying your own custom CSS stylesheet" at bounding box center [194, 145] width 226 height 16
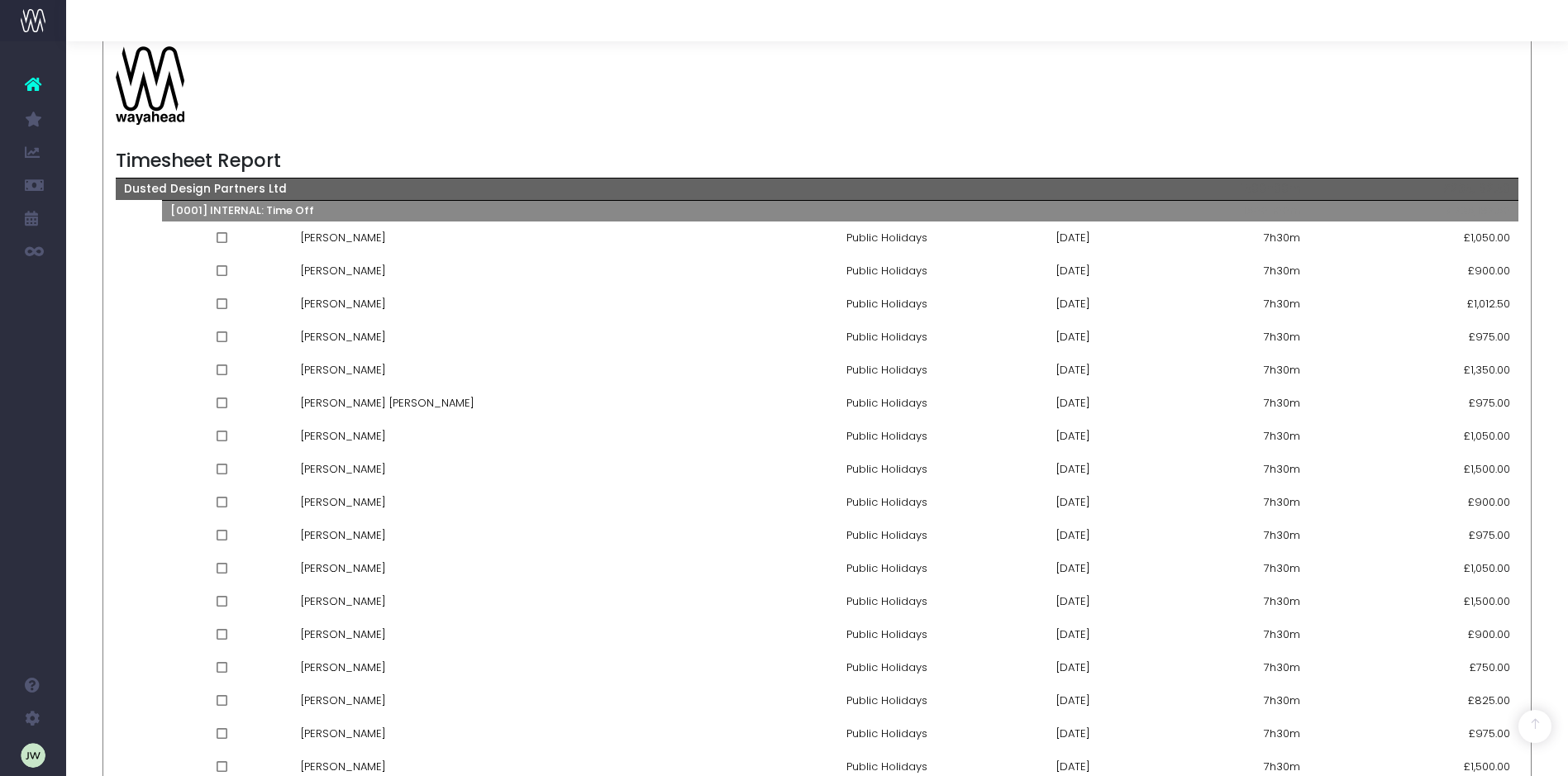
scroll to position [625, 0]
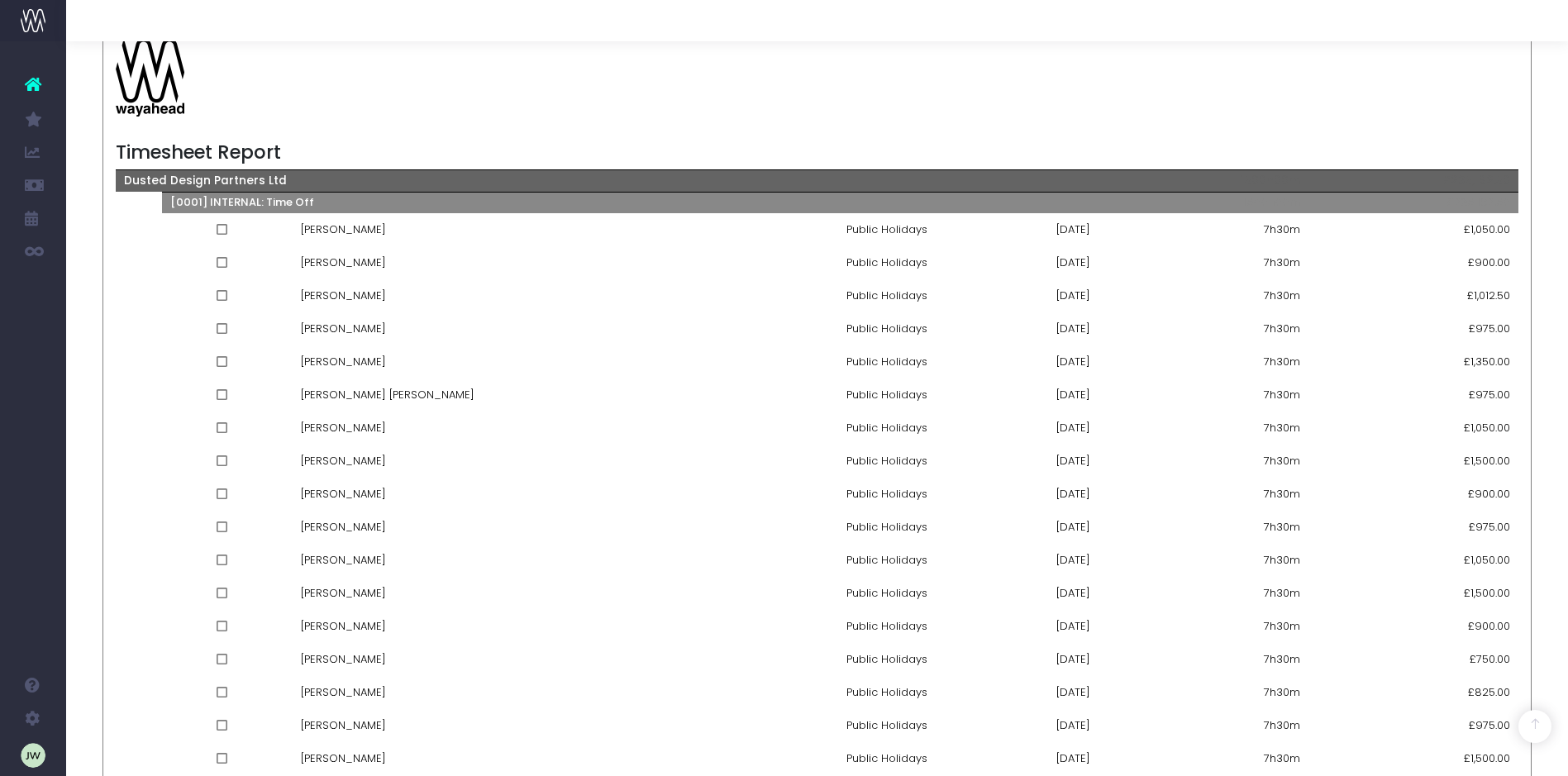
click at [241, 231] on td at bounding box center [250, 229] width 84 height 33
click at [237, 229] on td at bounding box center [250, 229] width 84 height 33
click at [238, 222] on td at bounding box center [250, 229] width 84 height 33
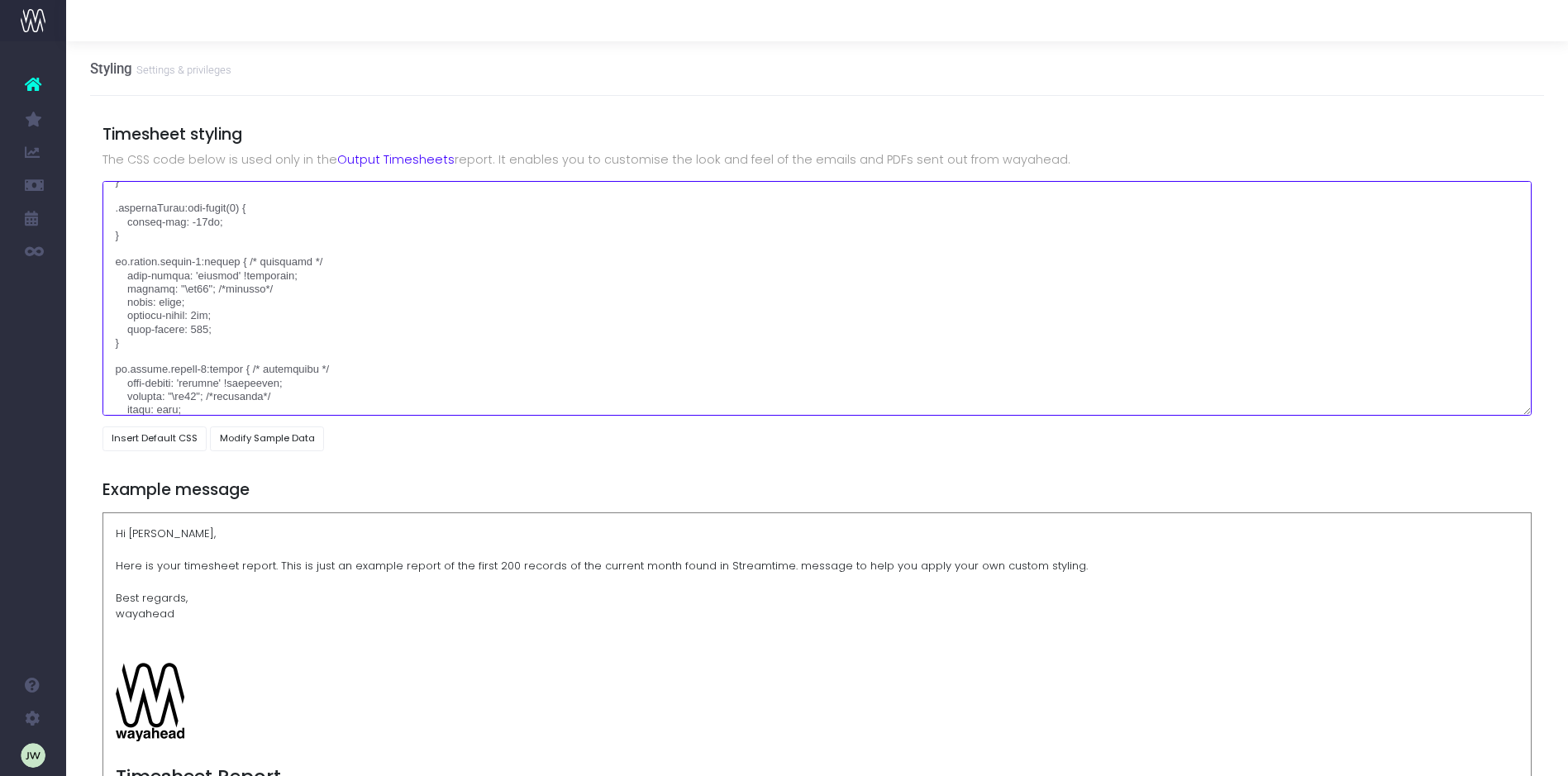
scroll to position [2726, 0]
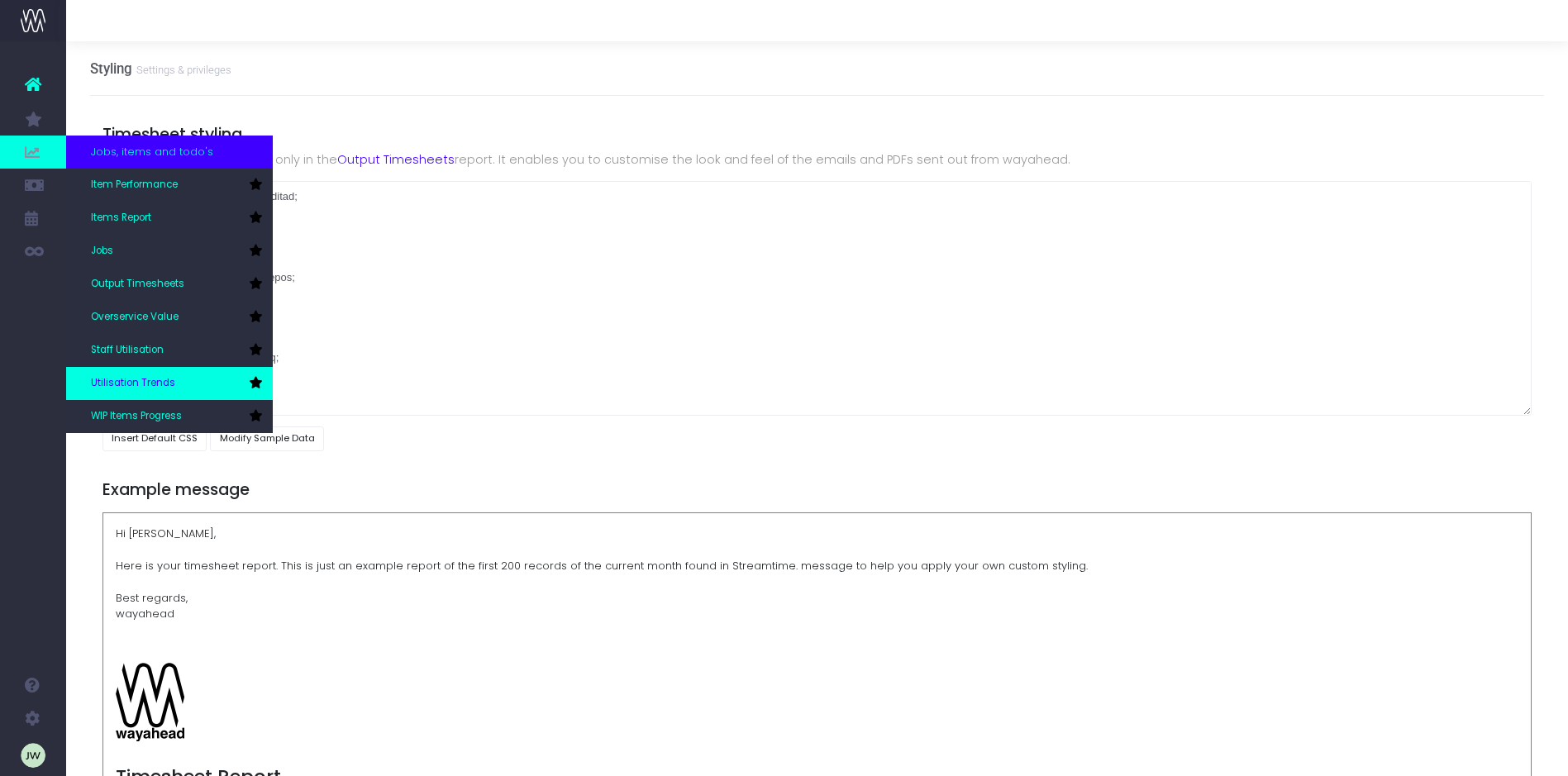
click at [167, 379] on span "Utilisation Trends" at bounding box center [133, 383] width 84 height 15
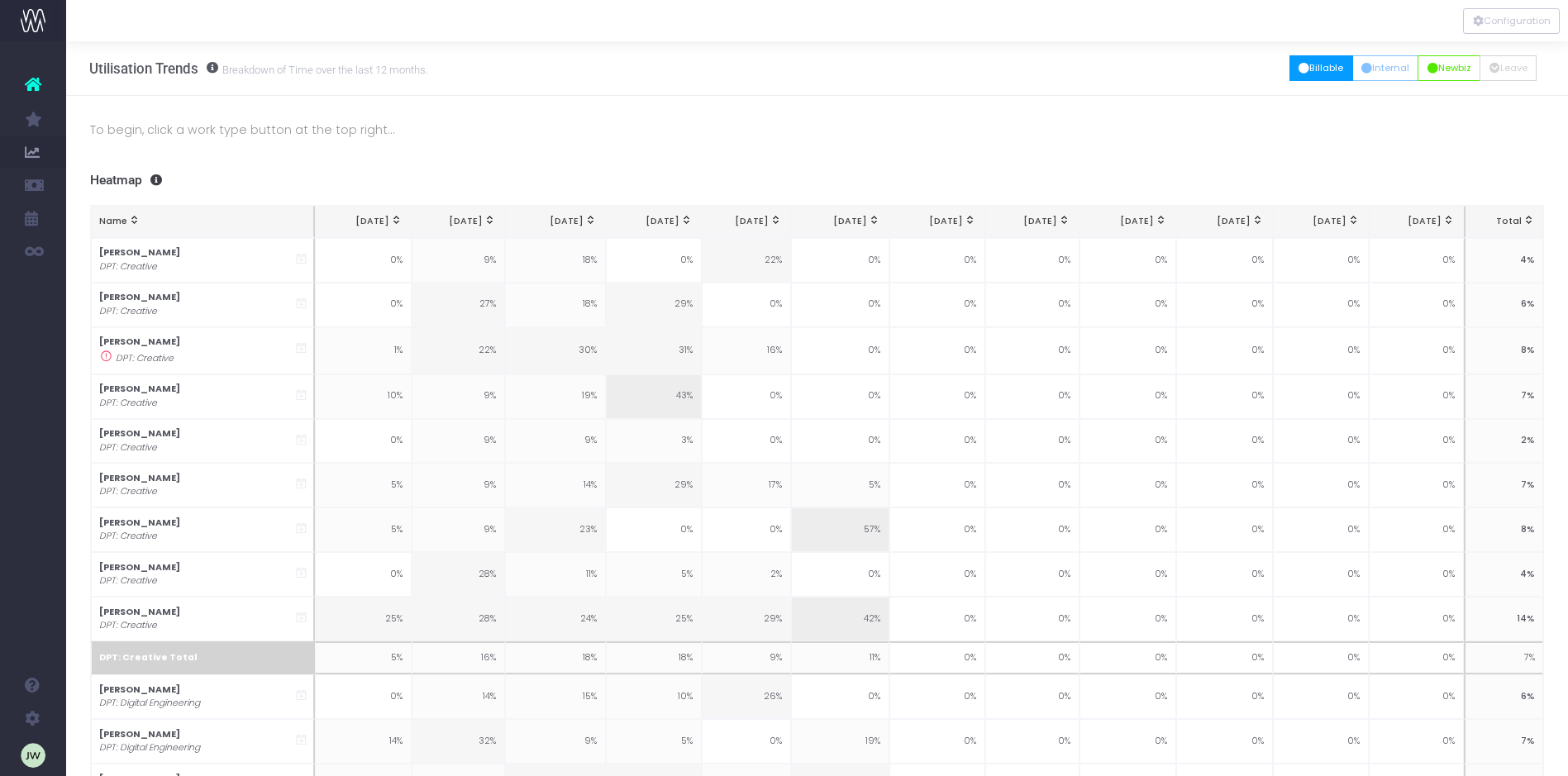
click at [1312, 71] on button "Billable" at bounding box center [1321, 68] width 64 height 26
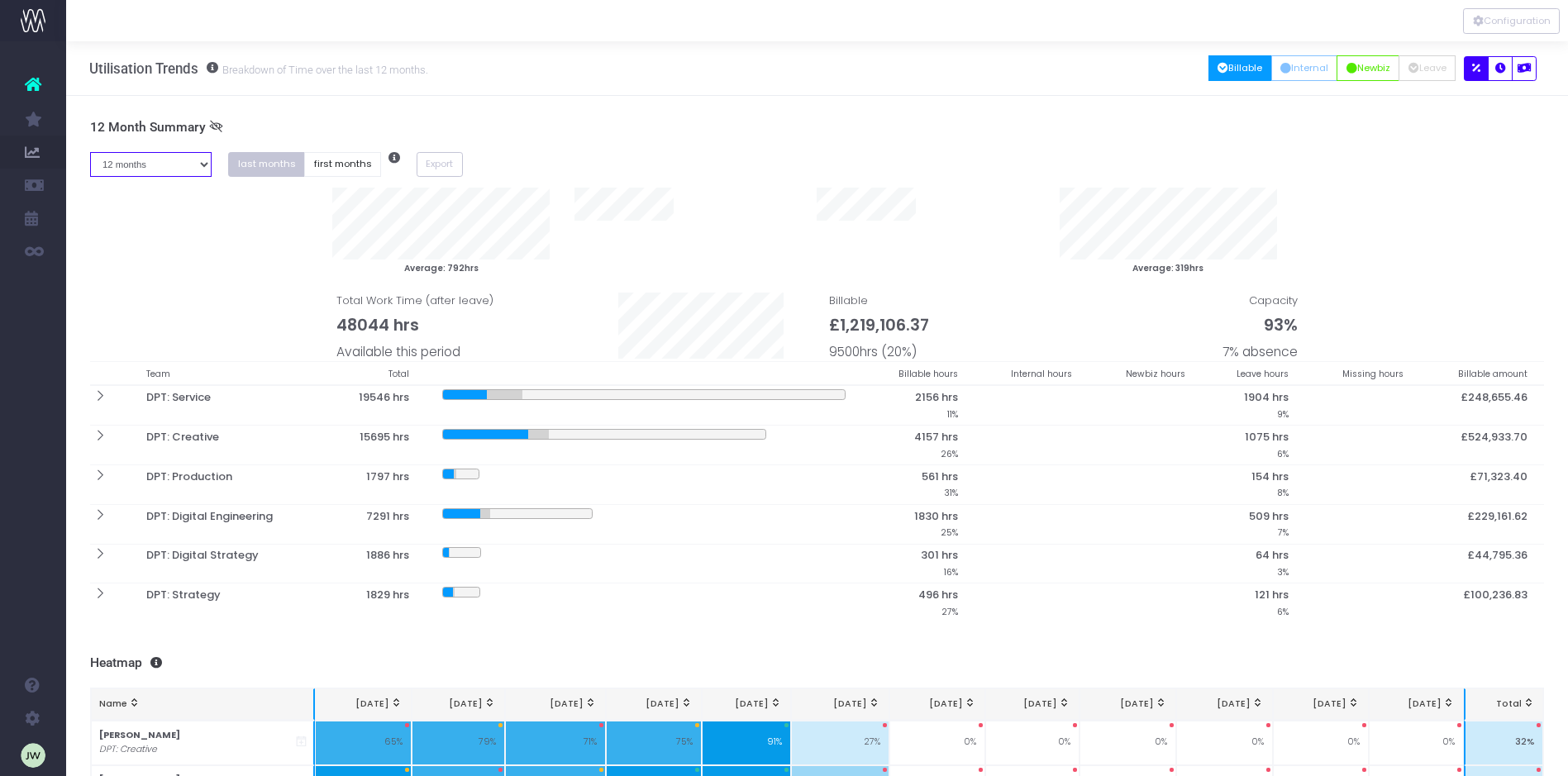
click at [205, 163] on select "1 month 2 months 3 months 4 months 5 months 6 months 7 months 8 months 9 months…" at bounding box center [151, 165] width 122 height 26
select select "five"
click at [90, 152] on select "1 month 2 months 3 months 4 months 5 months 6 months 7 months 8 months 9 months…" at bounding box center [151, 165] width 122 height 26
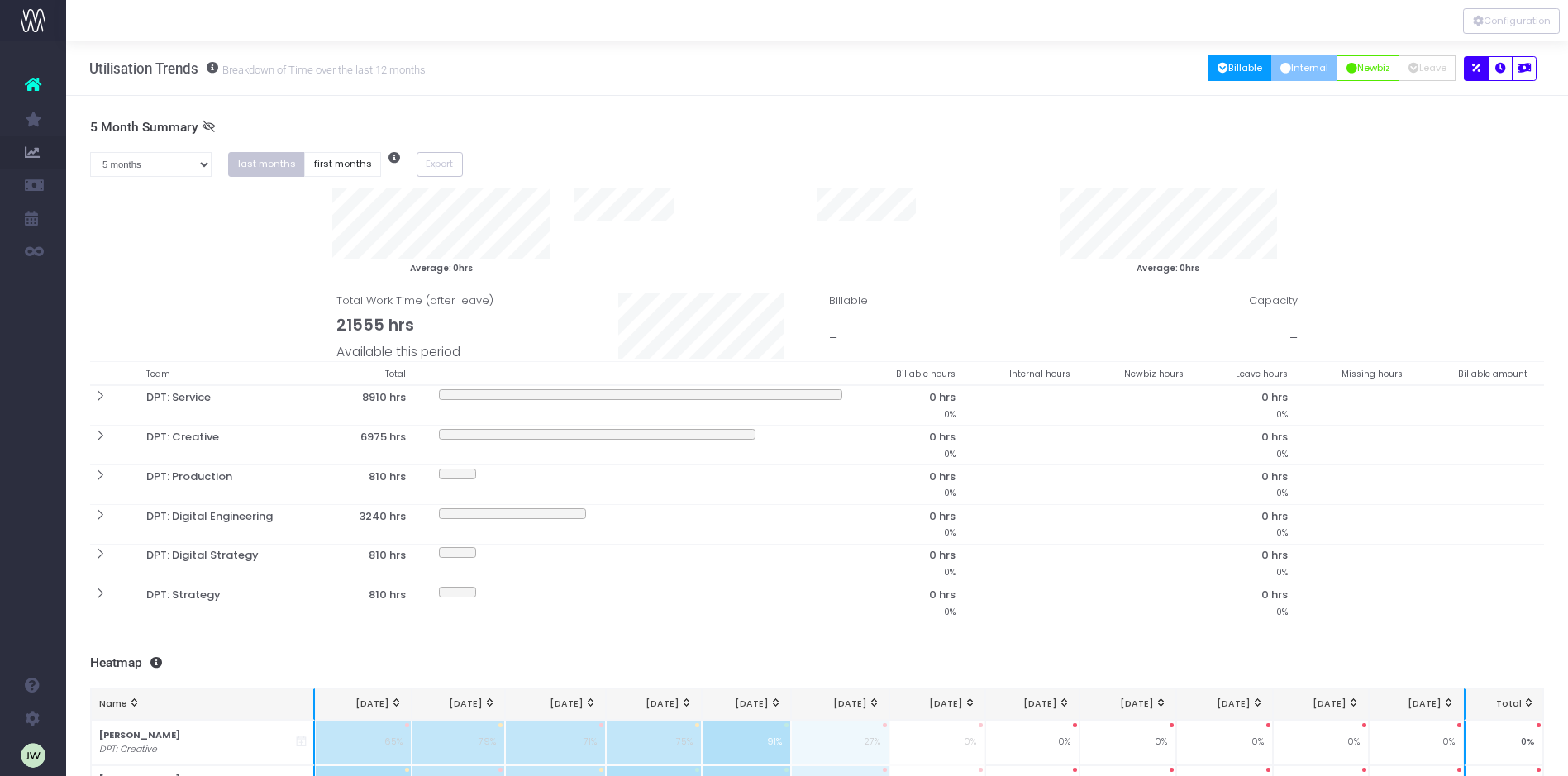
click at [1292, 62] on button "Internal" at bounding box center [1305, 68] width 67 height 26
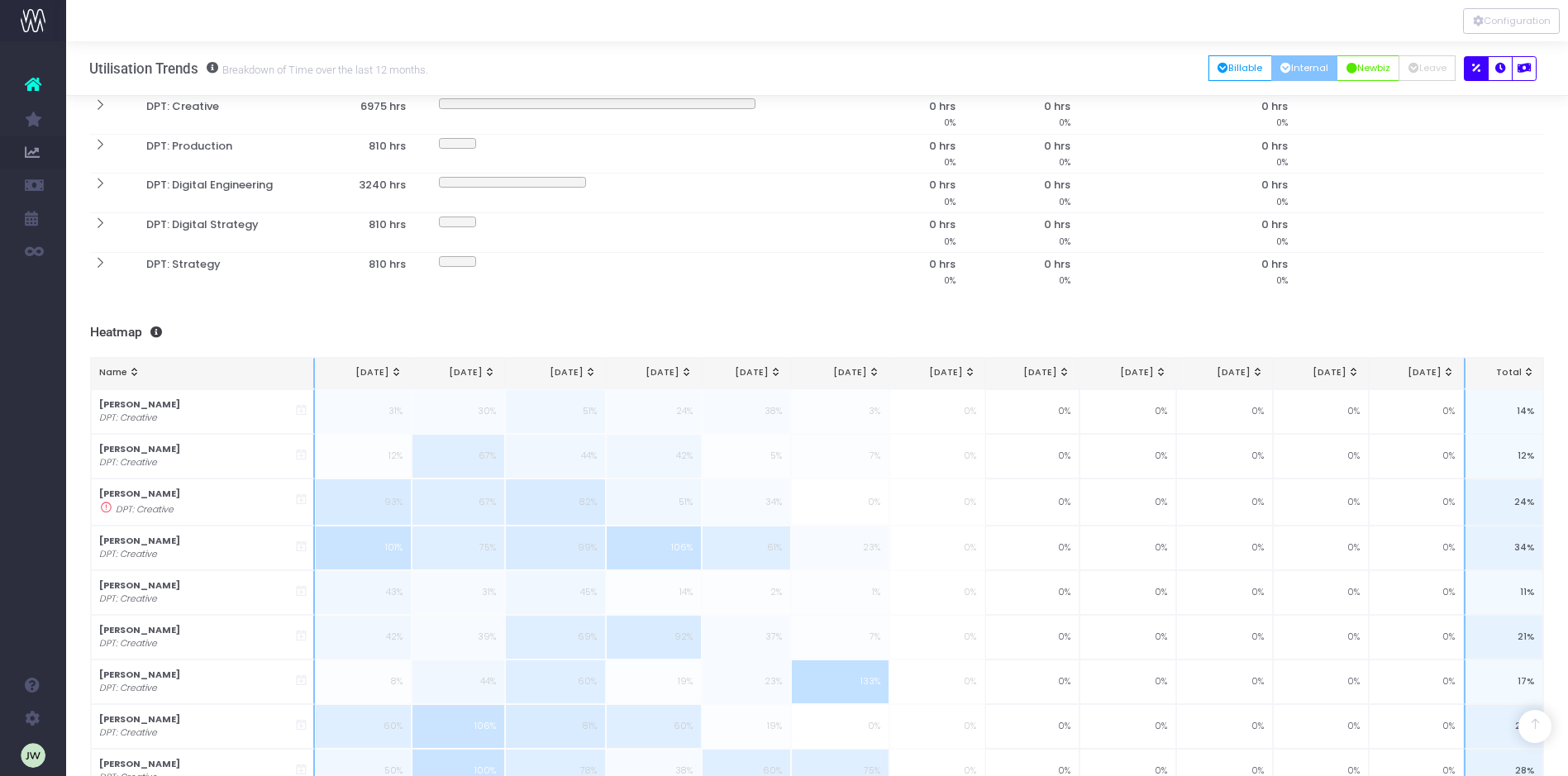
scroll to position [275, 0]
click at [1236, 71] on button "Billable" at bounding box center [1240, 68] width 64 height 26
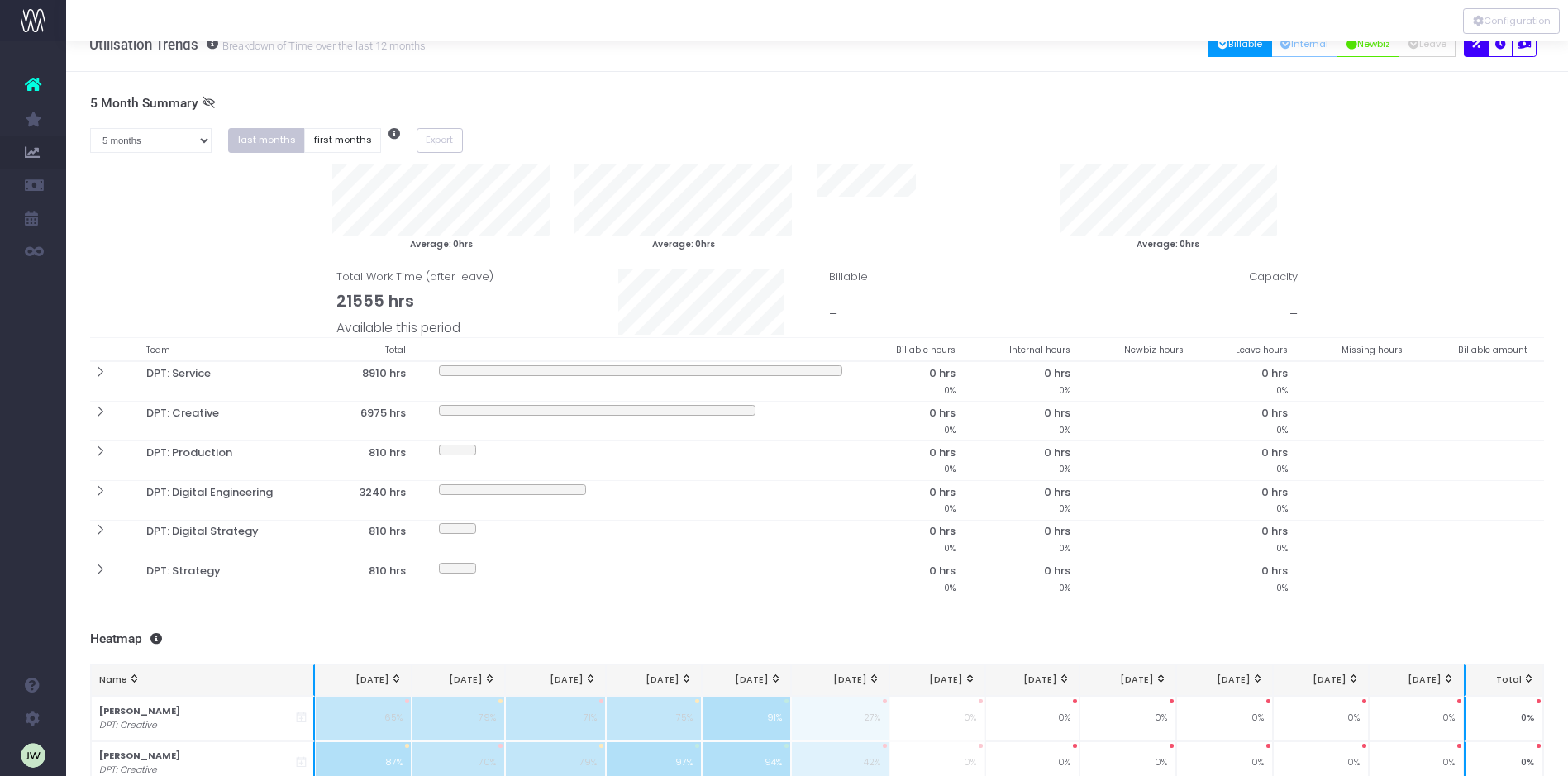
scroll to position [0, 0]
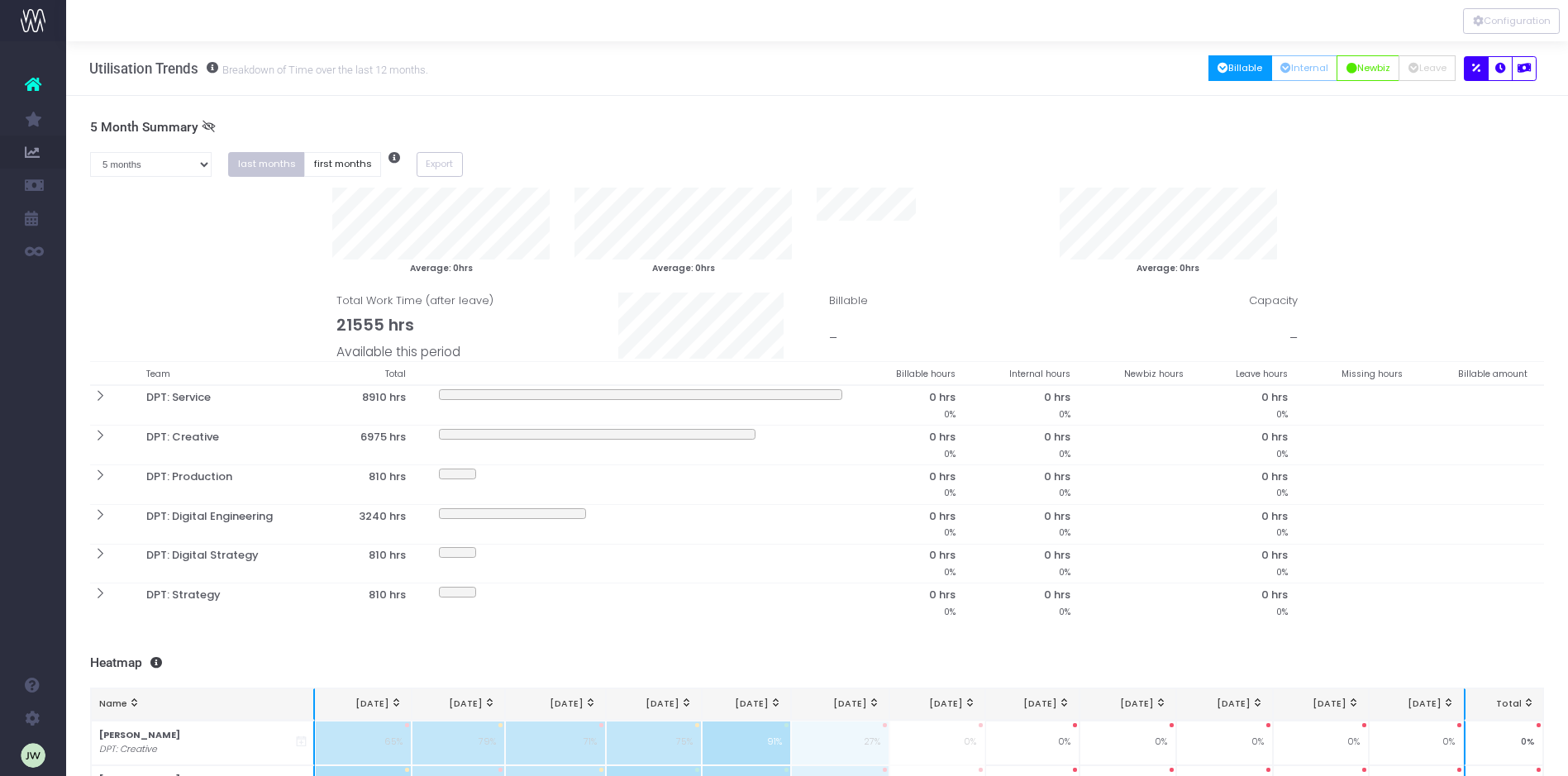
click at [1208, 56] on button "Billable" at bounding box center [1240, 68] width 64 height 26
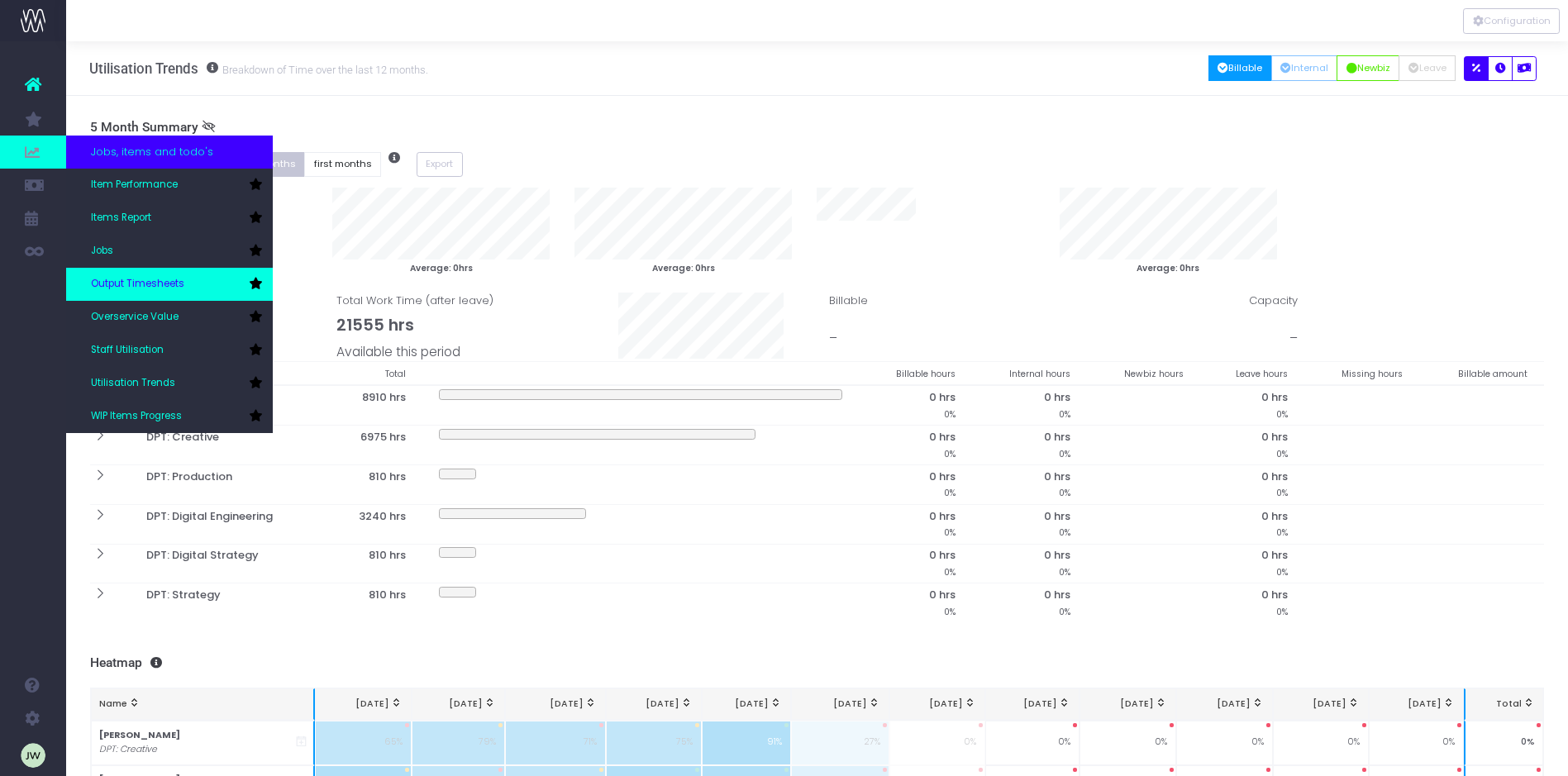
click at [128, 277] on span "Output Timesheets" at bounding box center [137, 284] width 93 height 15
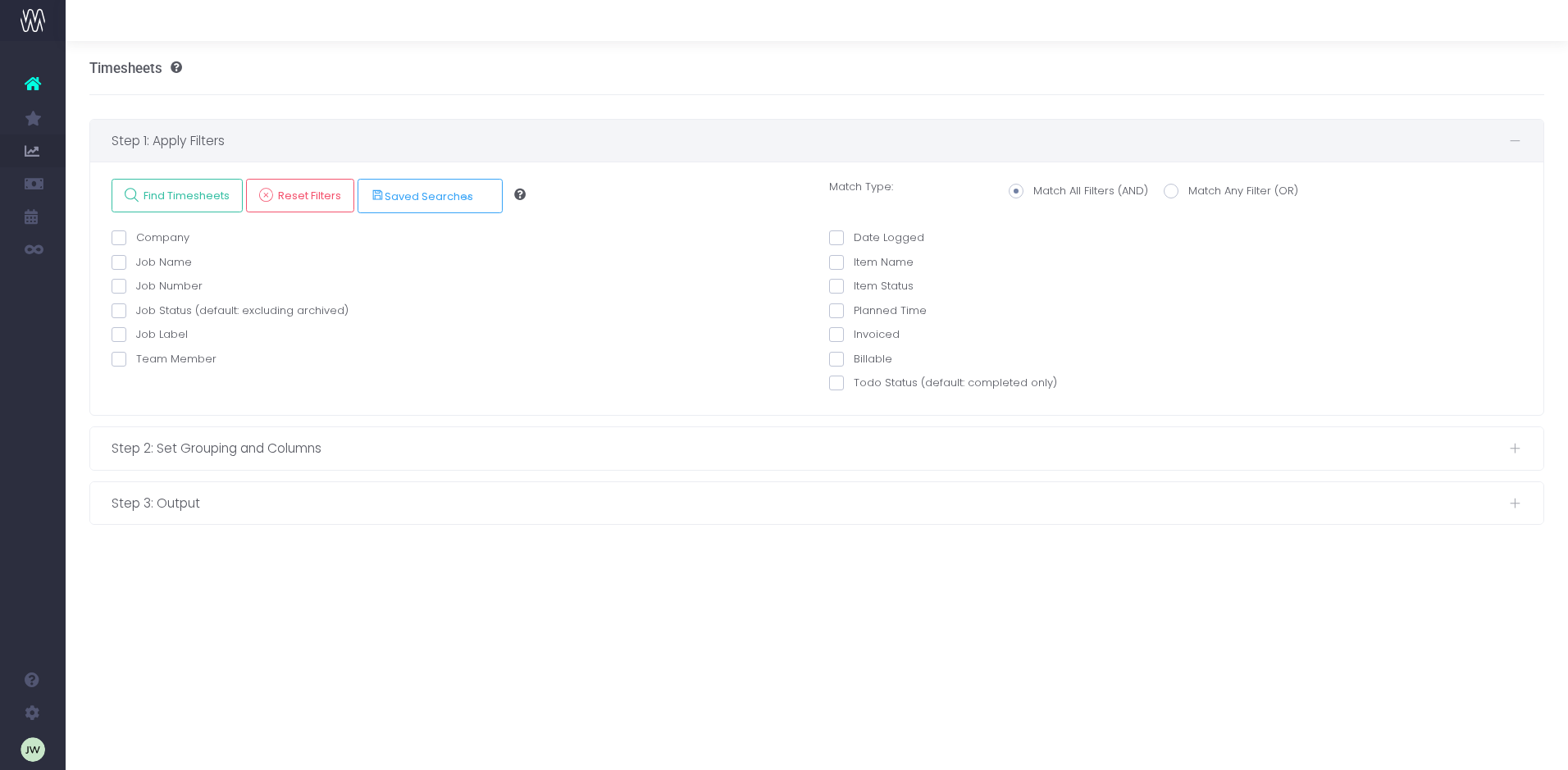
click at [123, 241] on span at bounding box center [119, 237] width 15 height 15
click at [136, 240] on input "Company" at bounding box center [142, 235] width 11 height 11
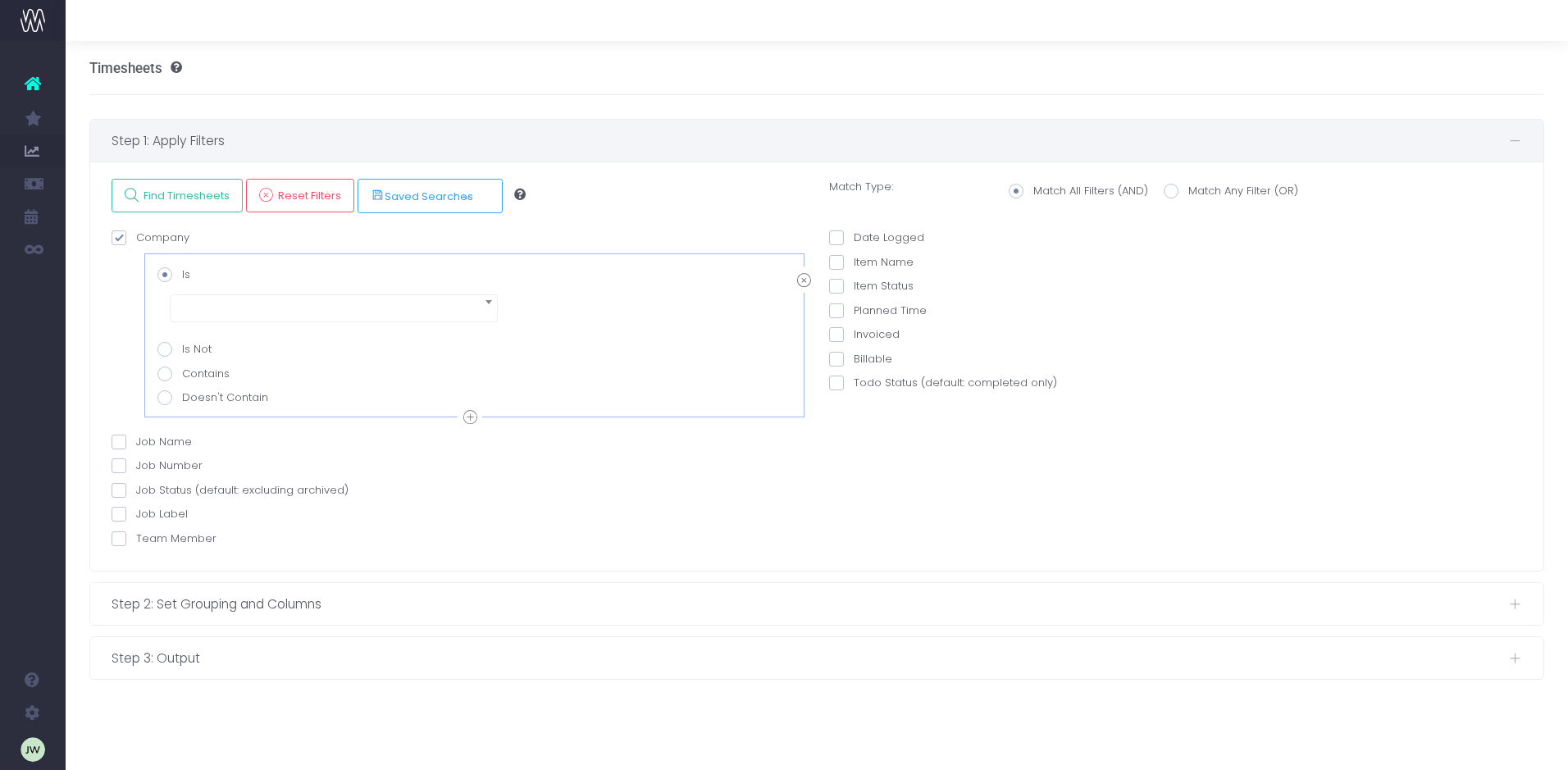
click at [123, 241] on span at bounding box center [119, 237] width 15 height 15
click at [136, 240] on input "Company" at bounding box center [142, 235] width 11 height 11
checkbox input "false"
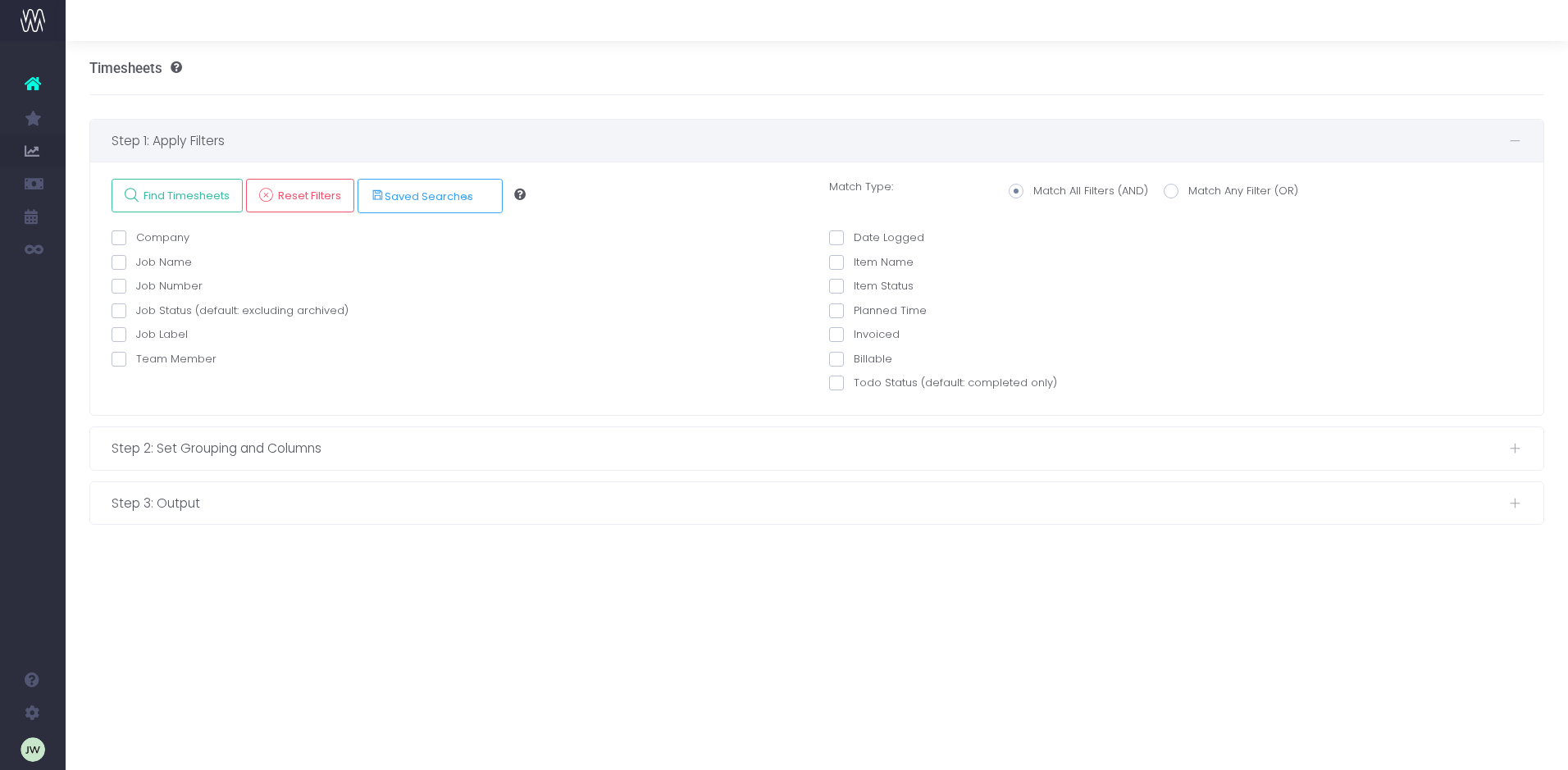
click at [842, 234] on span at bounding box center [836, 237] width 15 height 15
click at [853, 234] on input "Date Logged" at bounding box center [859, 235] width 11 height 11
checkbox input "true"
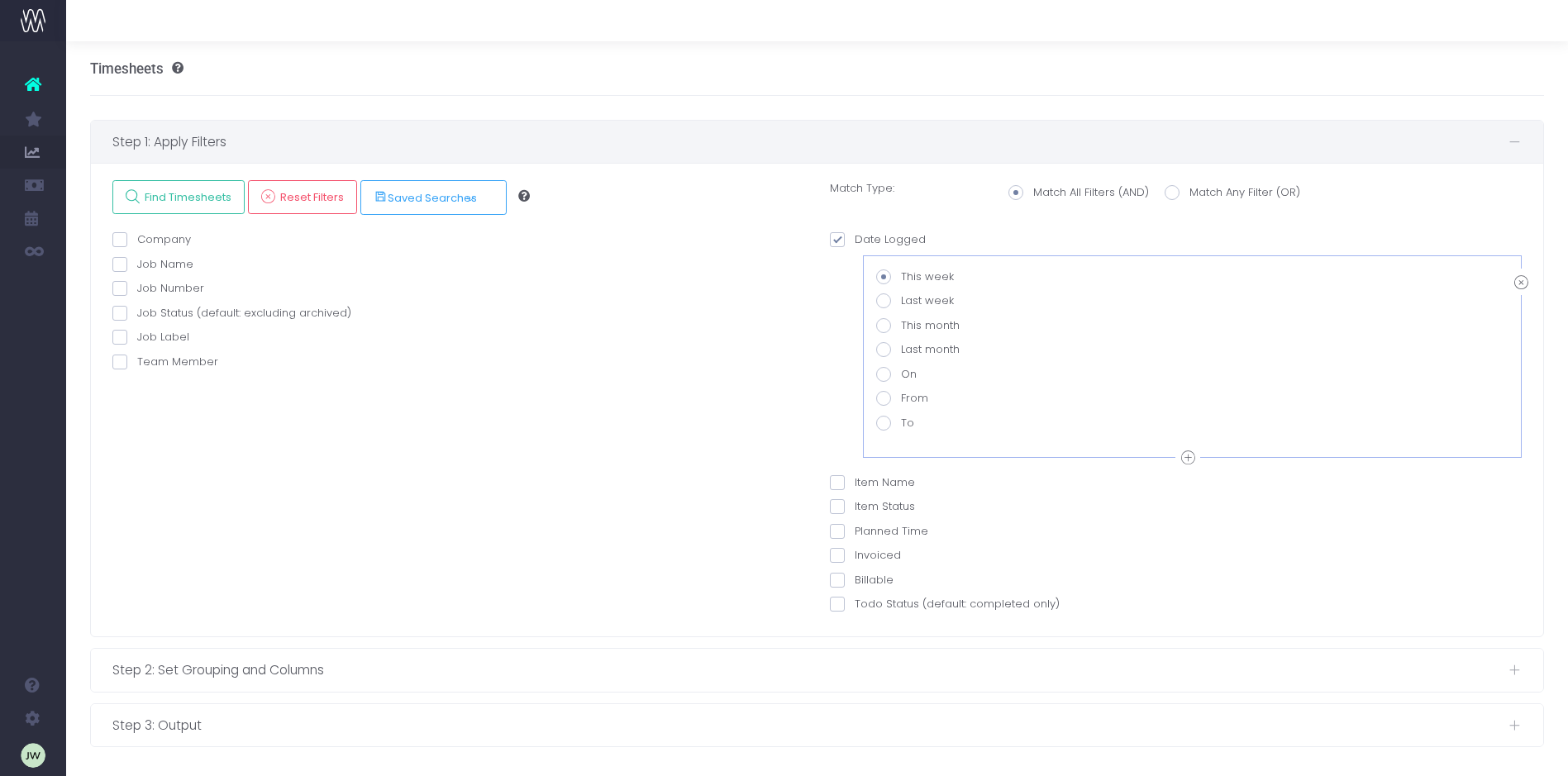
click at [883, 297] on span at bounding box center [883, 300] width 15 height 15
click at [901, 297] on input "Last week" at bounding box center [906, 298] width 11 height 11
radio input "true"
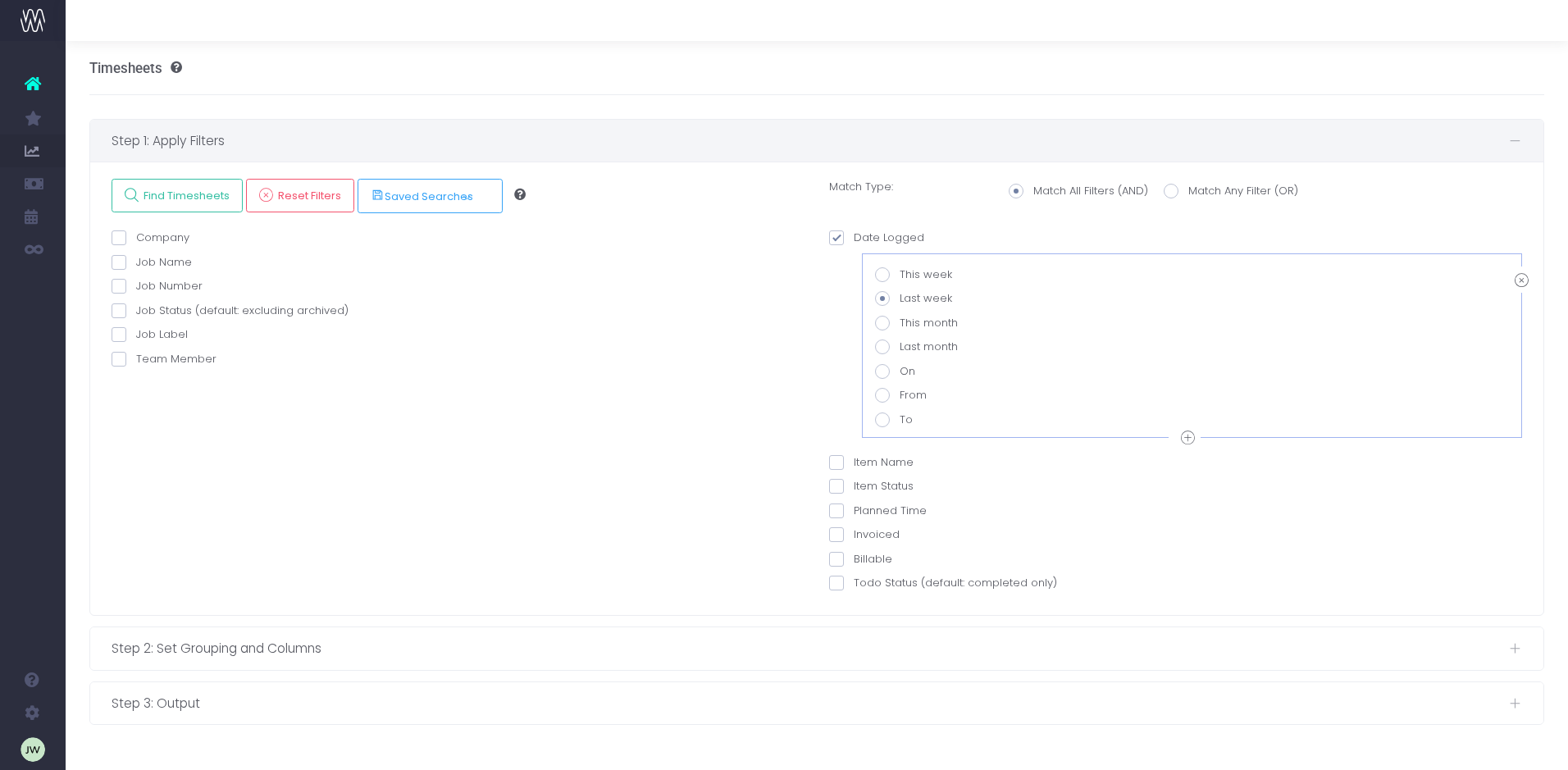
click at [117, 358] on span at bounding box center [119, 359] width 15 height 15
click at [136, 358] on input "Team Member" at bounding box center [142, 356] width 11 height 11
click at [117, 358] on span at bounding box center [119, 359] width 15 height 15
click at [136, 358] on input "Team Member" at bounding box center [142, 356] width 11 height 11
click at [117, 358] on span at bounding box center [119, 359] width 15 height 15
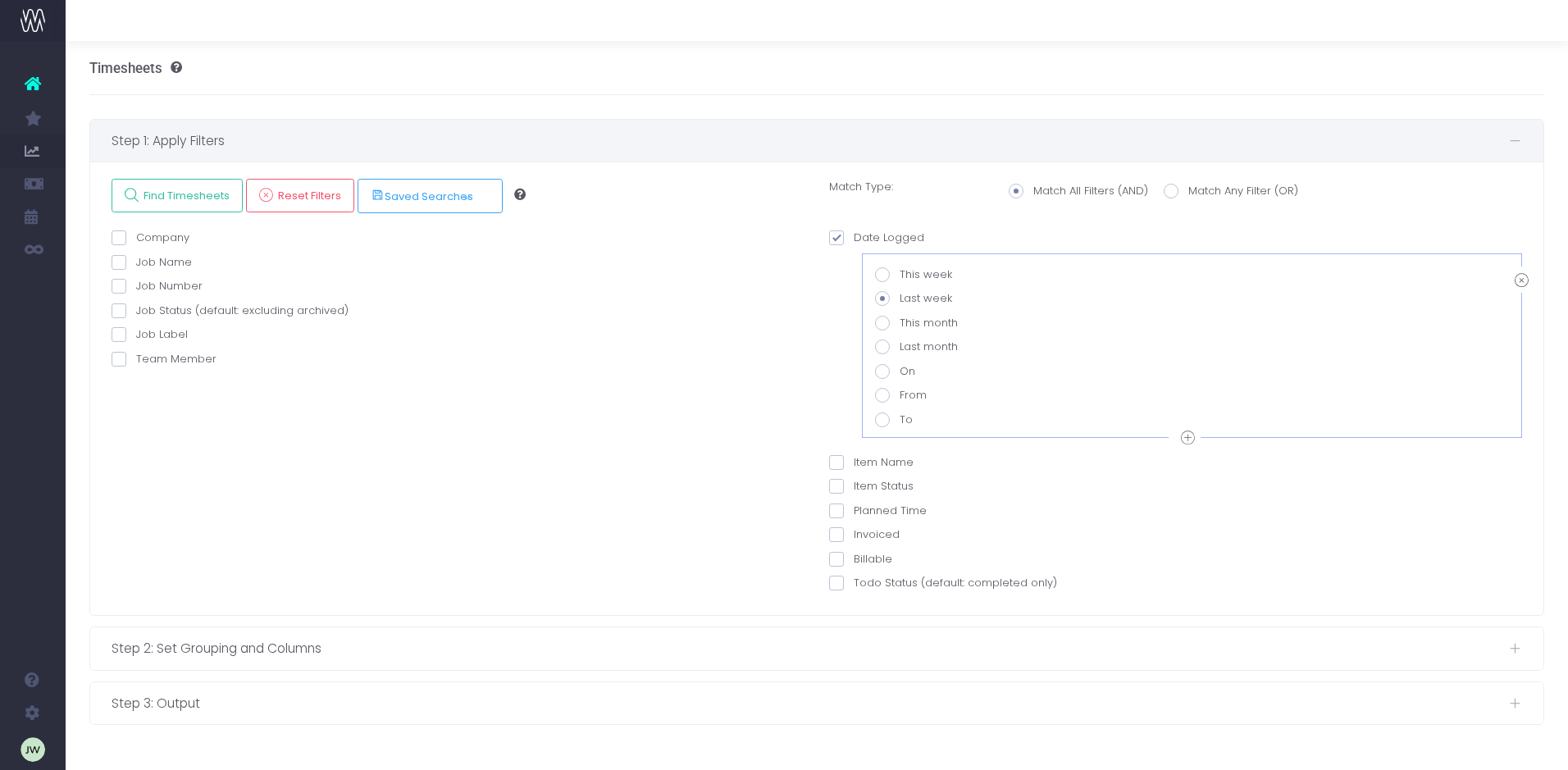
click at [136, 358] on input "Team Member" at bounding box center [142, 356] width 11 height 11
click at [117, 358] on span at bounding box center [119, 359] width 15 height 15
click at [136, 358] on input "Team Member" at bounding box center [142, 356] width 11 height 11
checkbox input "false"
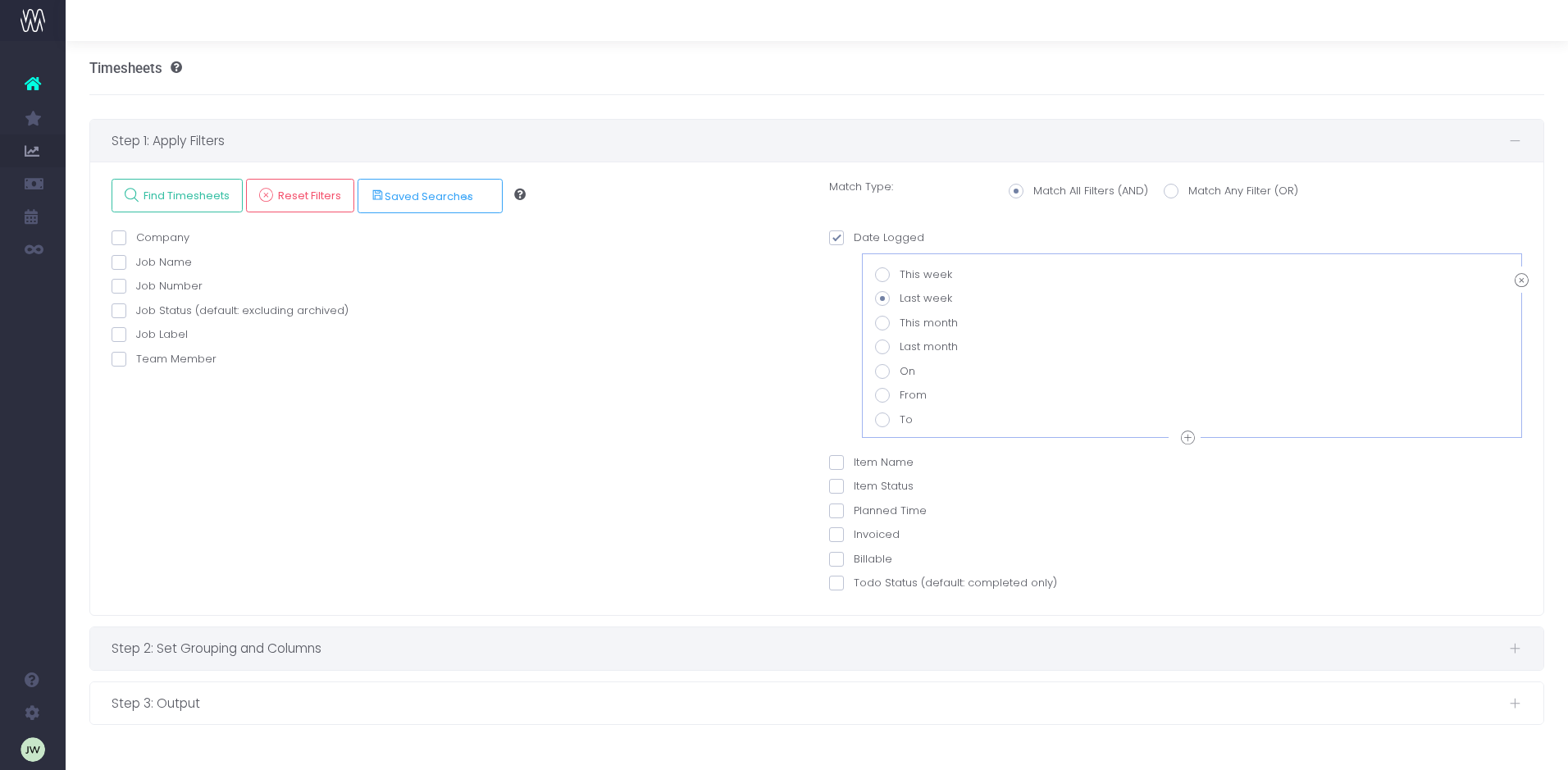
click at [335, 651] on span "Step 2: Set Grouping and Columns" at bounding box center [810, 648] width 1397 height 20
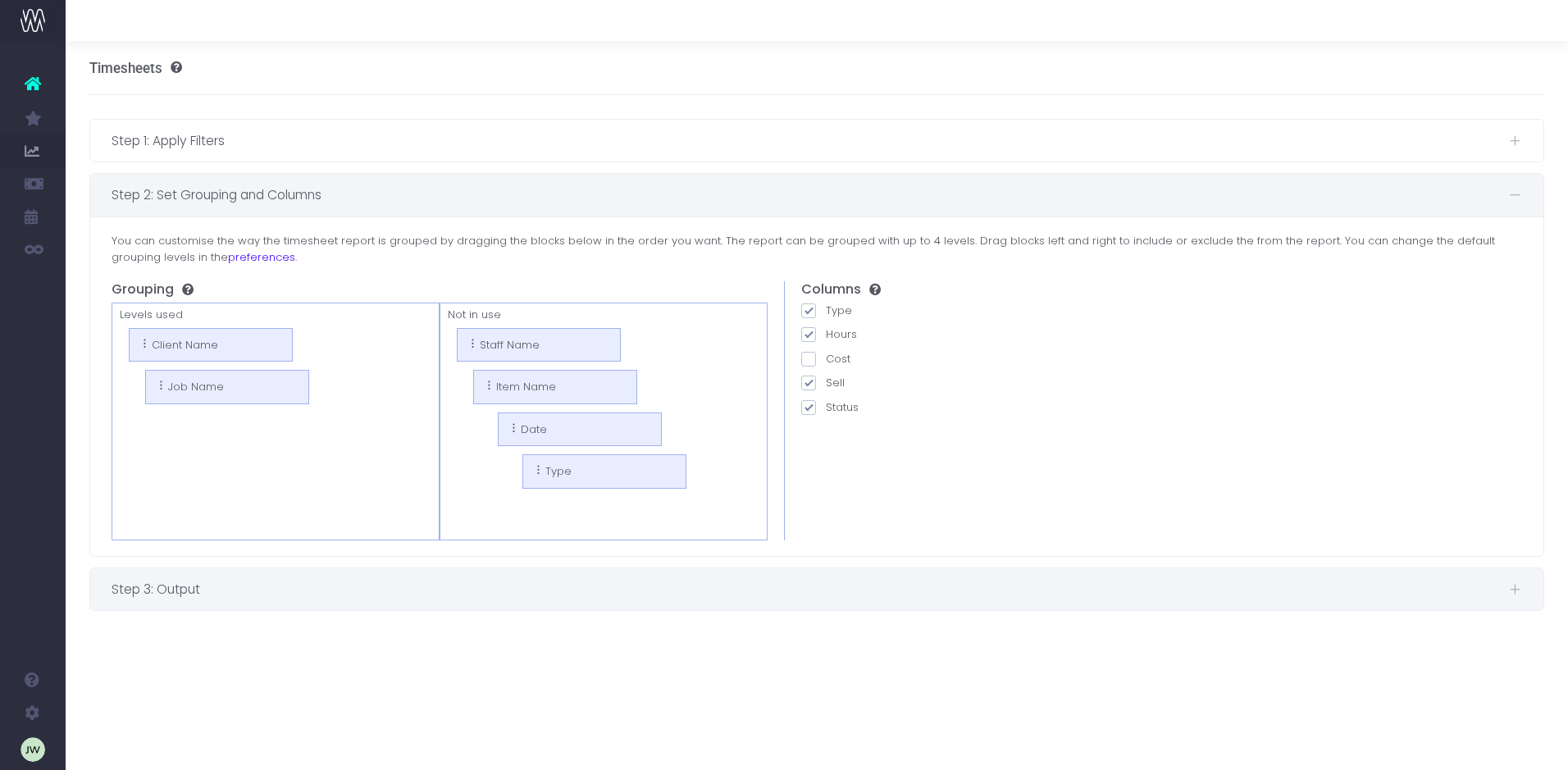
click at [201, 592] on span "Step 3: Output" at bounding box center [810, 589] width 1397 height 20
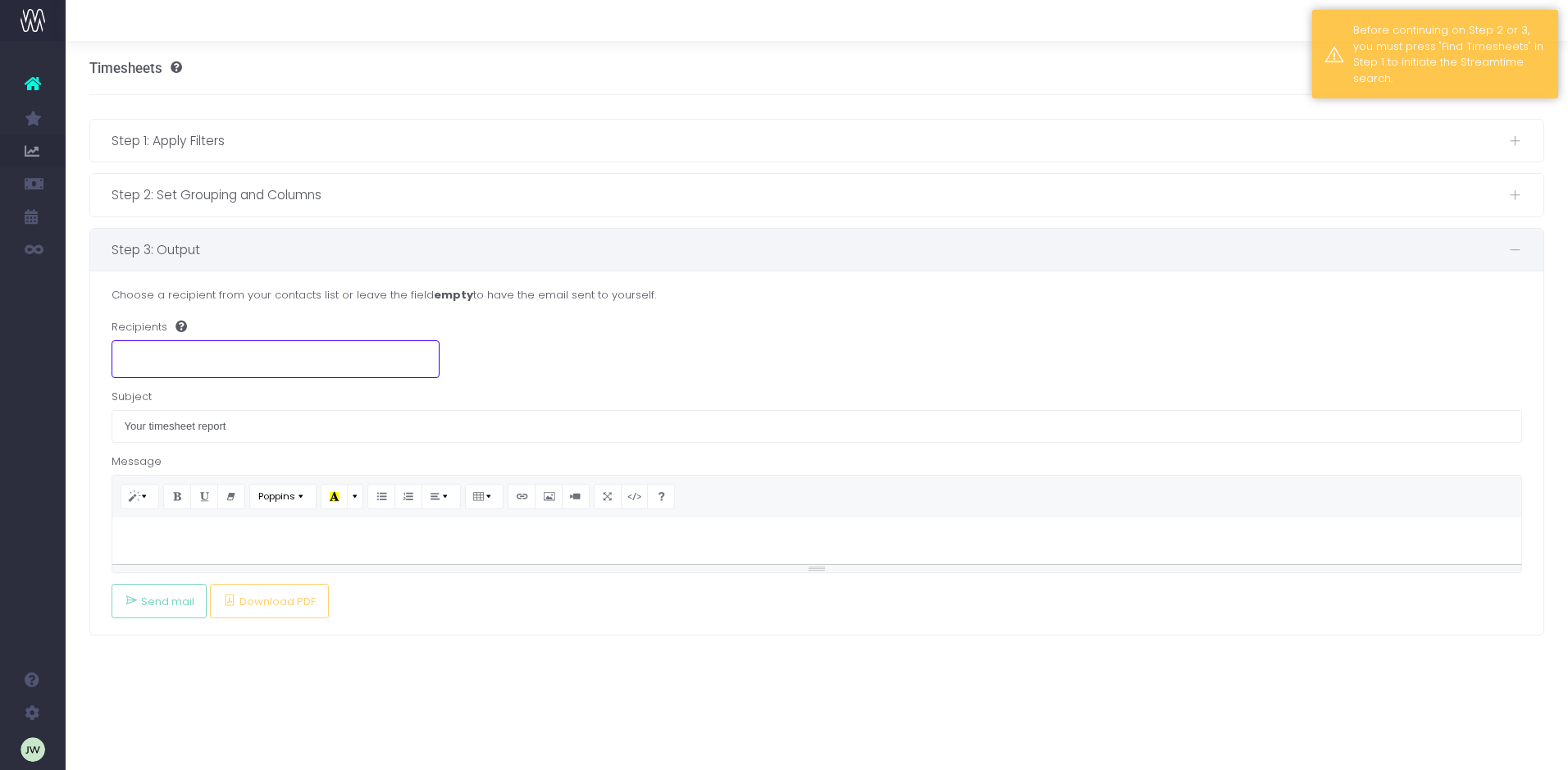
click at [163, 352] on ul at bounding box center [275, 356] width 326 height 31
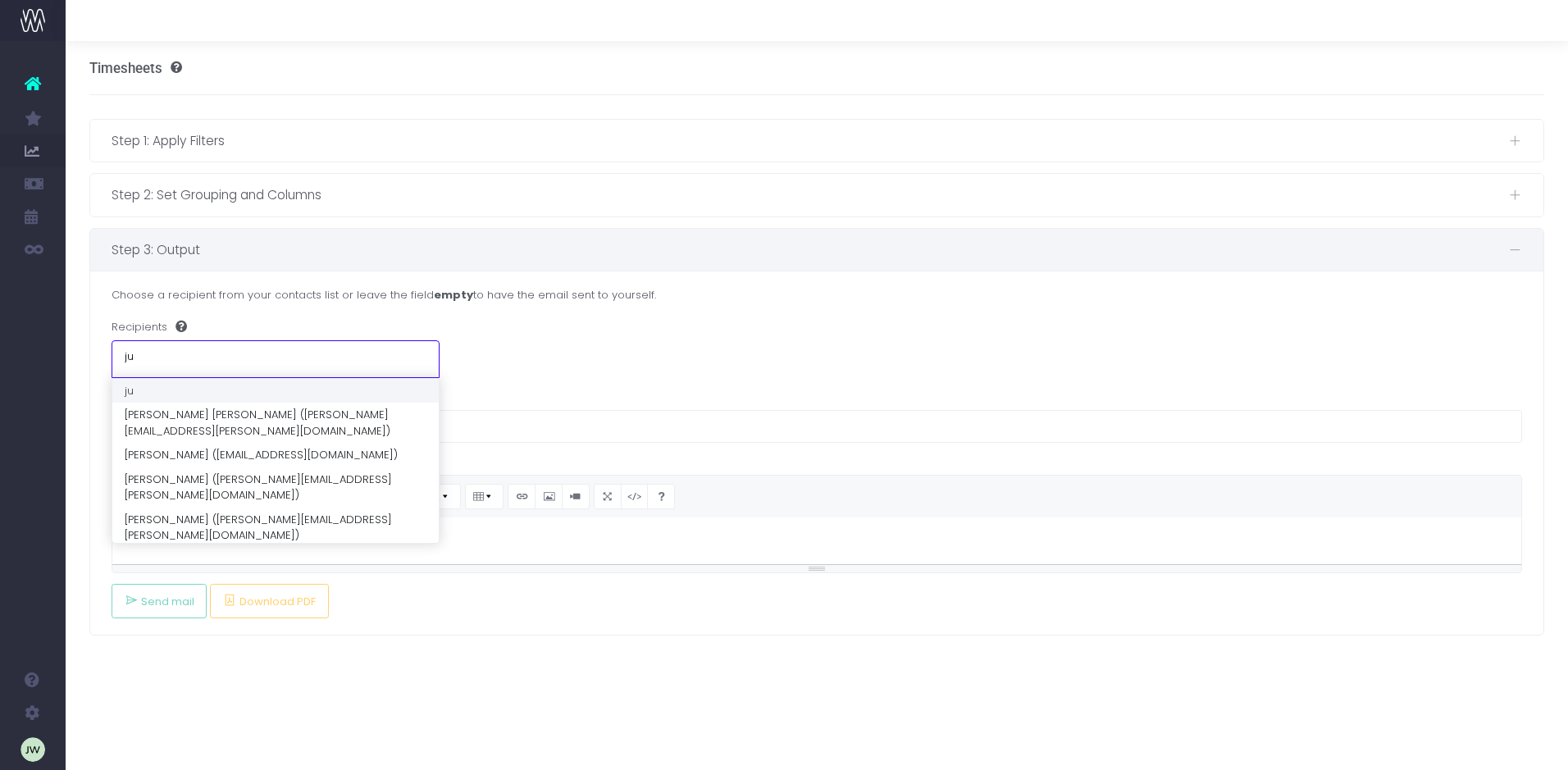
type input "[DATE]"
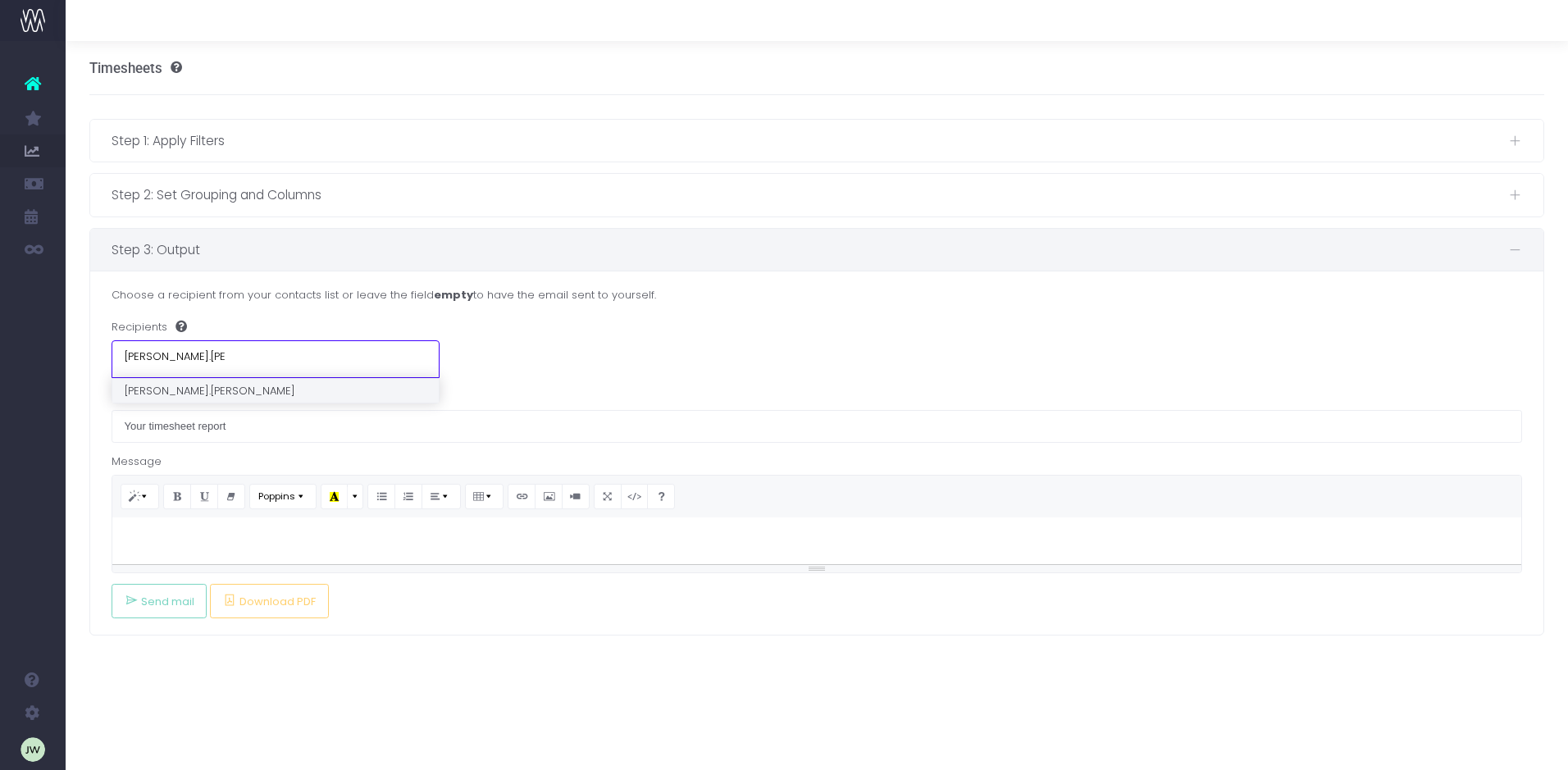
type input "[PERSON_NAME].[PERSON_NAME]@"
type input "[PERSON_NAME][EMAIL_ADDRESS][PERSON_NAME][DOMAIN_NAME]"
select select "[PERSON_NAME][EMAIL_ADDRESS][PERSON_NAME][DOMAIN_NAME]"
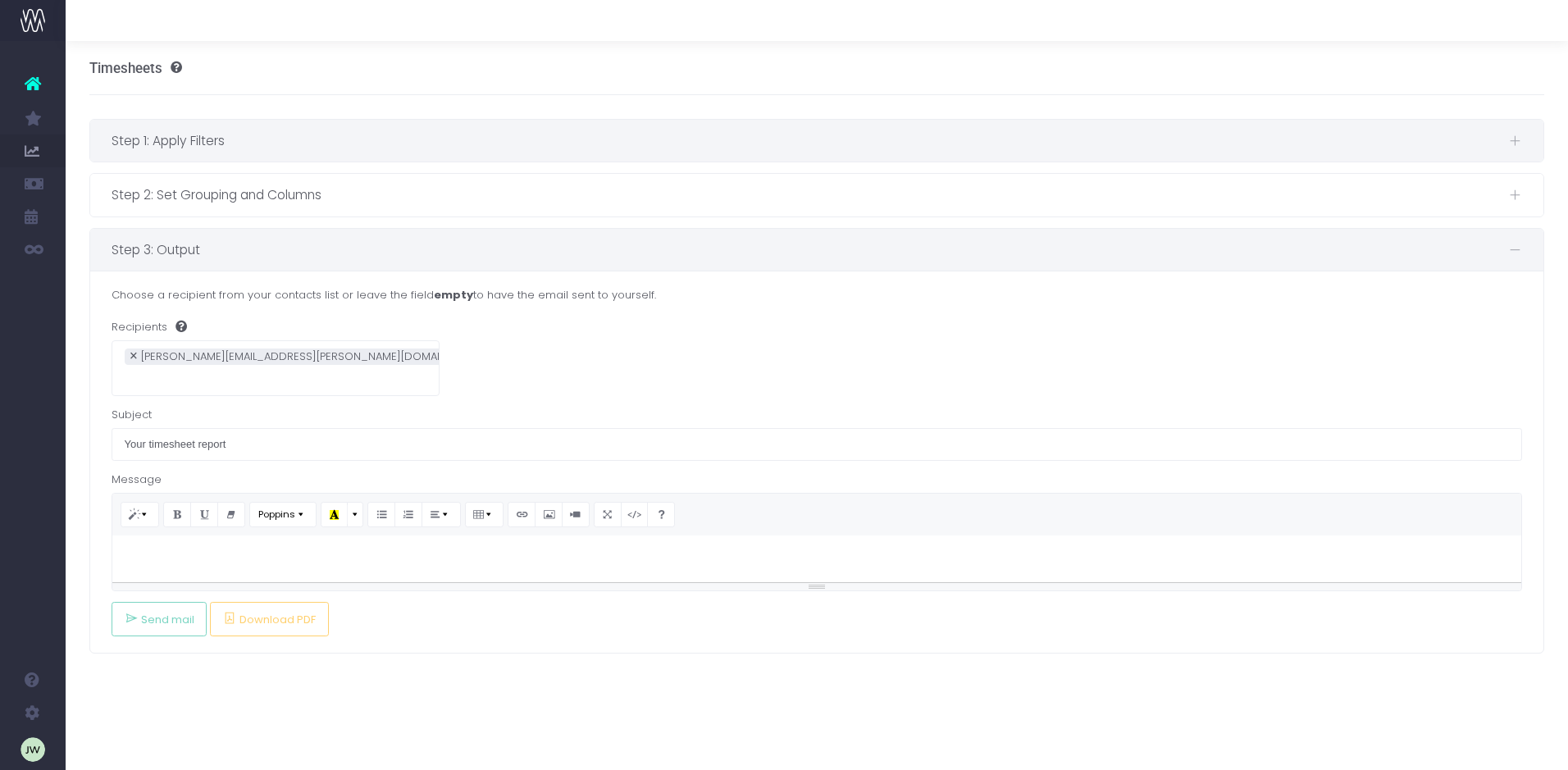
click at [268, 148] on span "Step 1: Apply Filters" at bounding box center [810, 140] width 1397 height 20
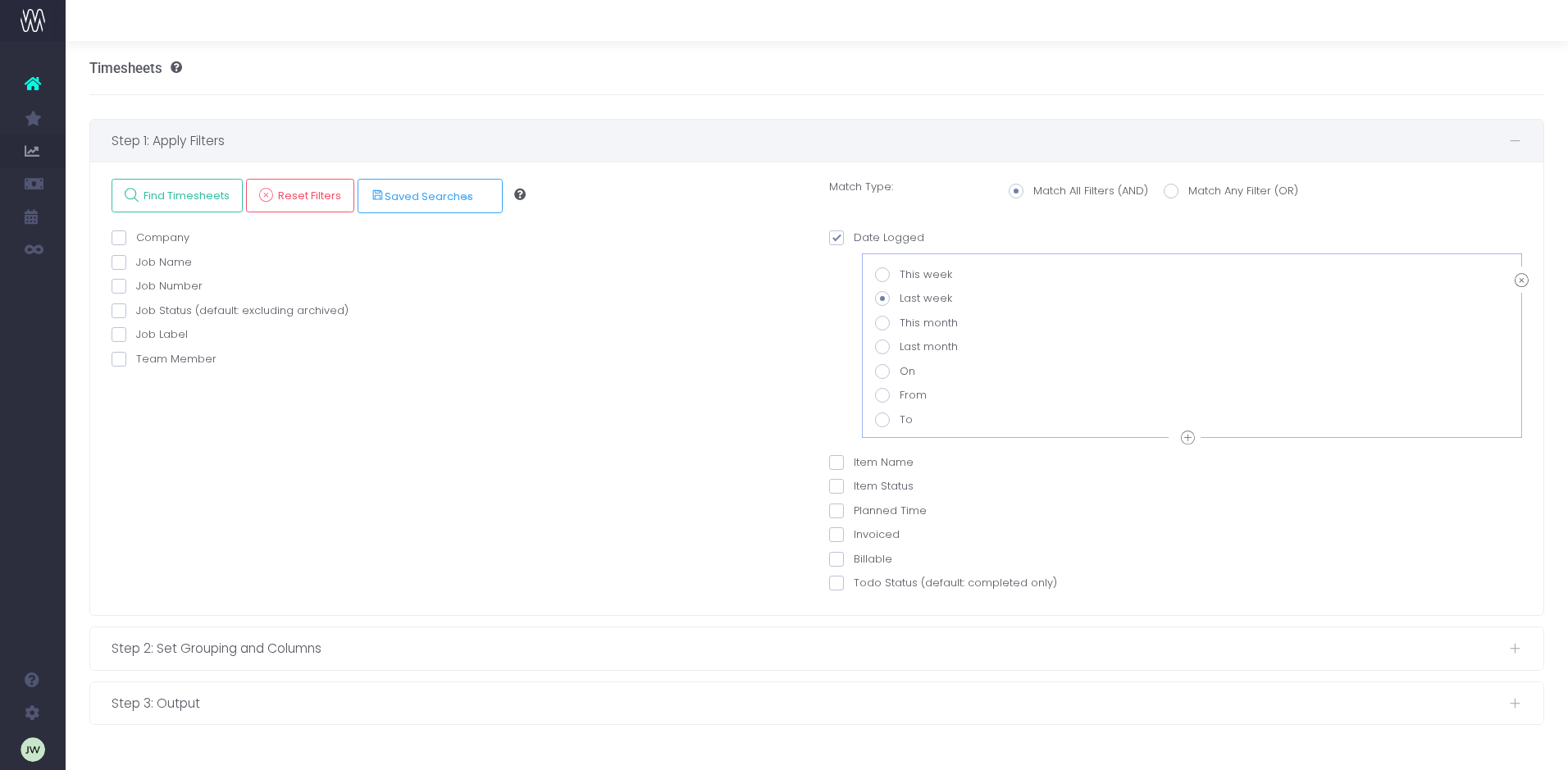
click at [835, 459] on span at bounding box center [836, 462] width 15 height 15
click at [853, 459] on input "Item Name" at bounding box center [859, 460] width 11 height 11
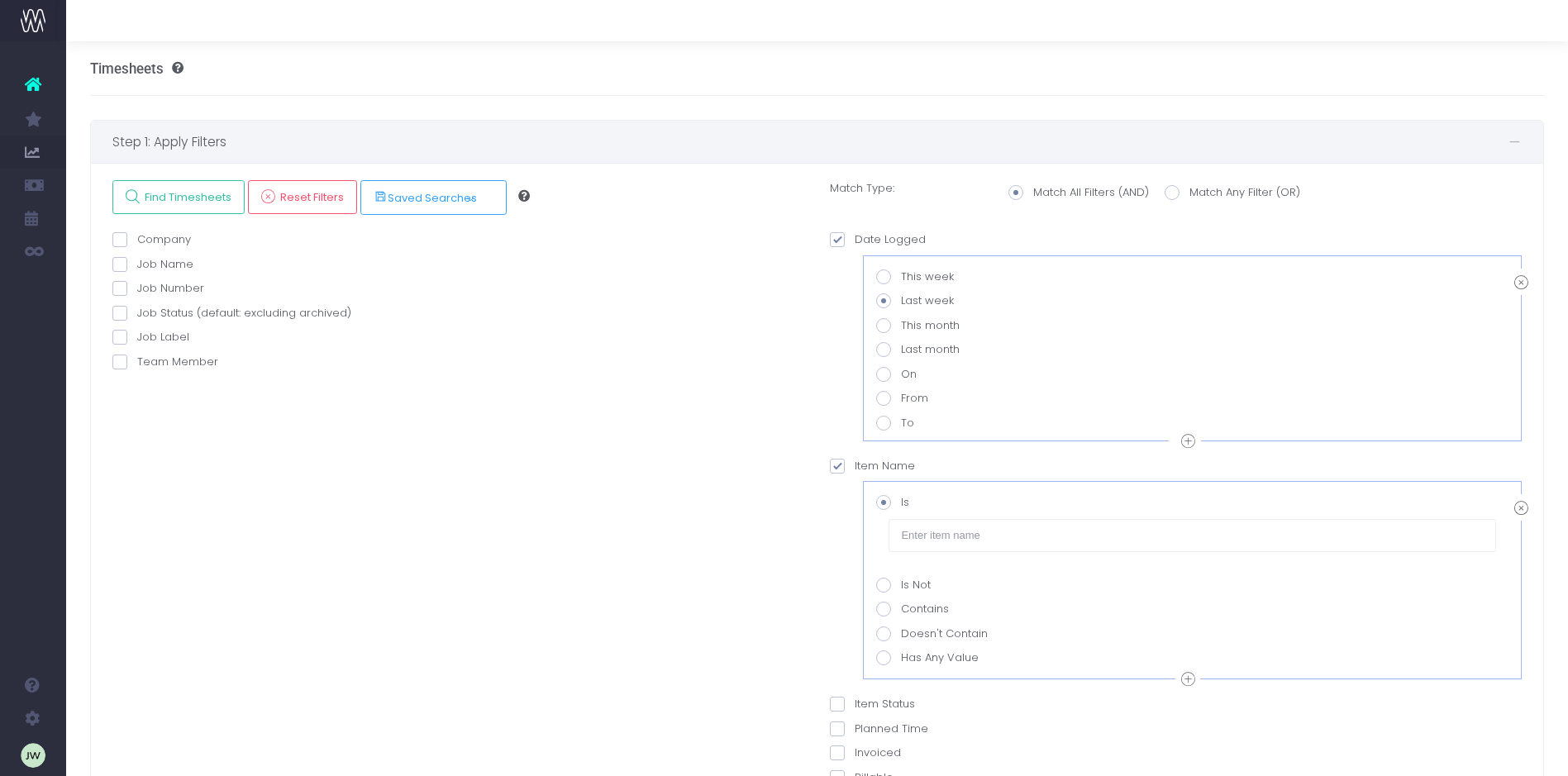
click at [833, 463] on span at bounding box center [837, 466] width 15 height 15
click at [855, 463] on input "Item Name" at bounding box center [860, 463] width 11 height 11
checkbox input "false"
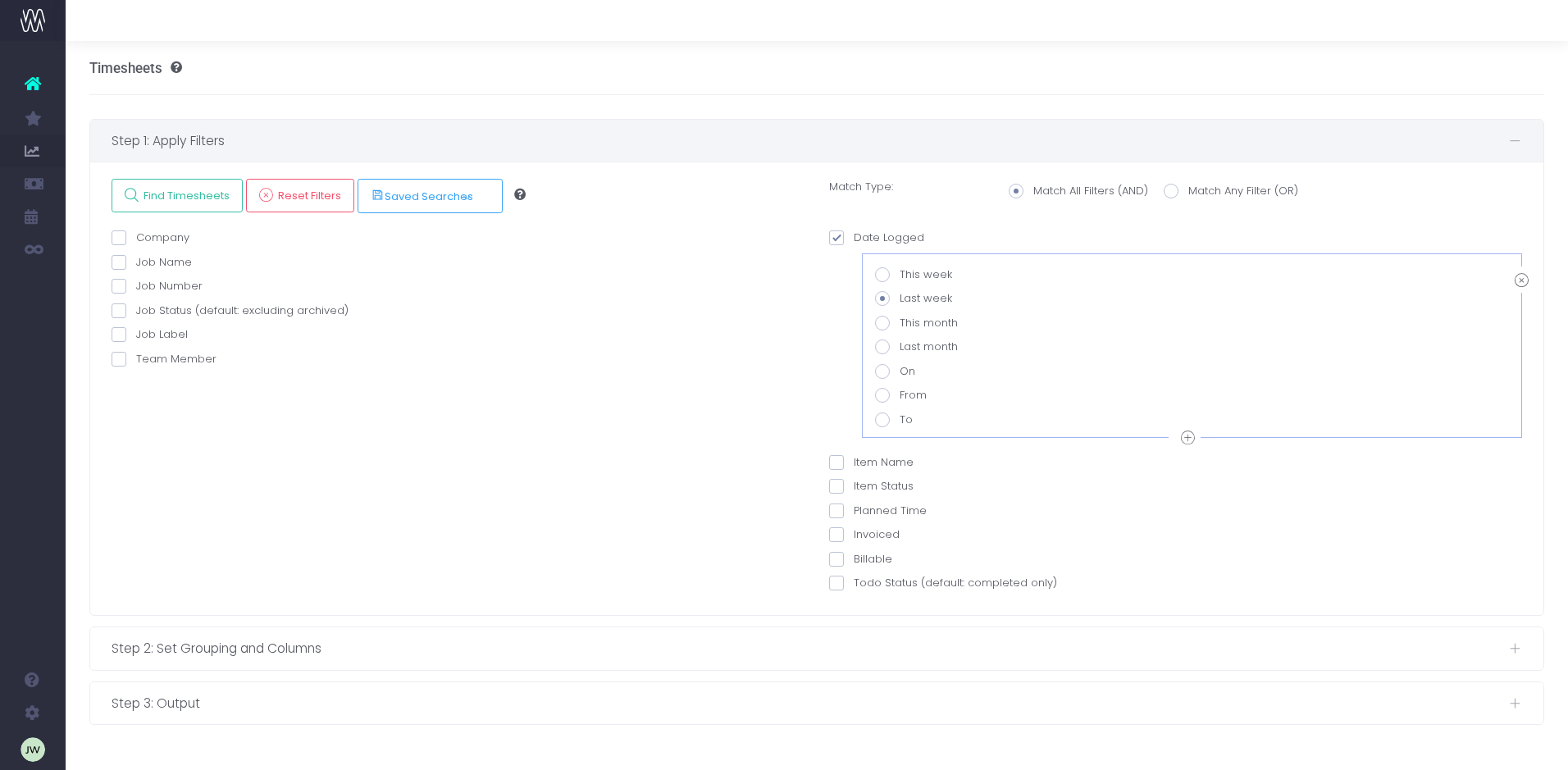
click at [119, 361] on span at bounding box center [119, 359] width 15 height 15
click at [136, 361] on input "Team Member" at bounding box center [142, 356] width 11 height 11
click at [118, 359] on span at bounding box center [119, 359] width 15 height 15
click at [136, 359] on input "Team Member" at bounding box center [142, 356] width 11 height 11
checkbox input "false"
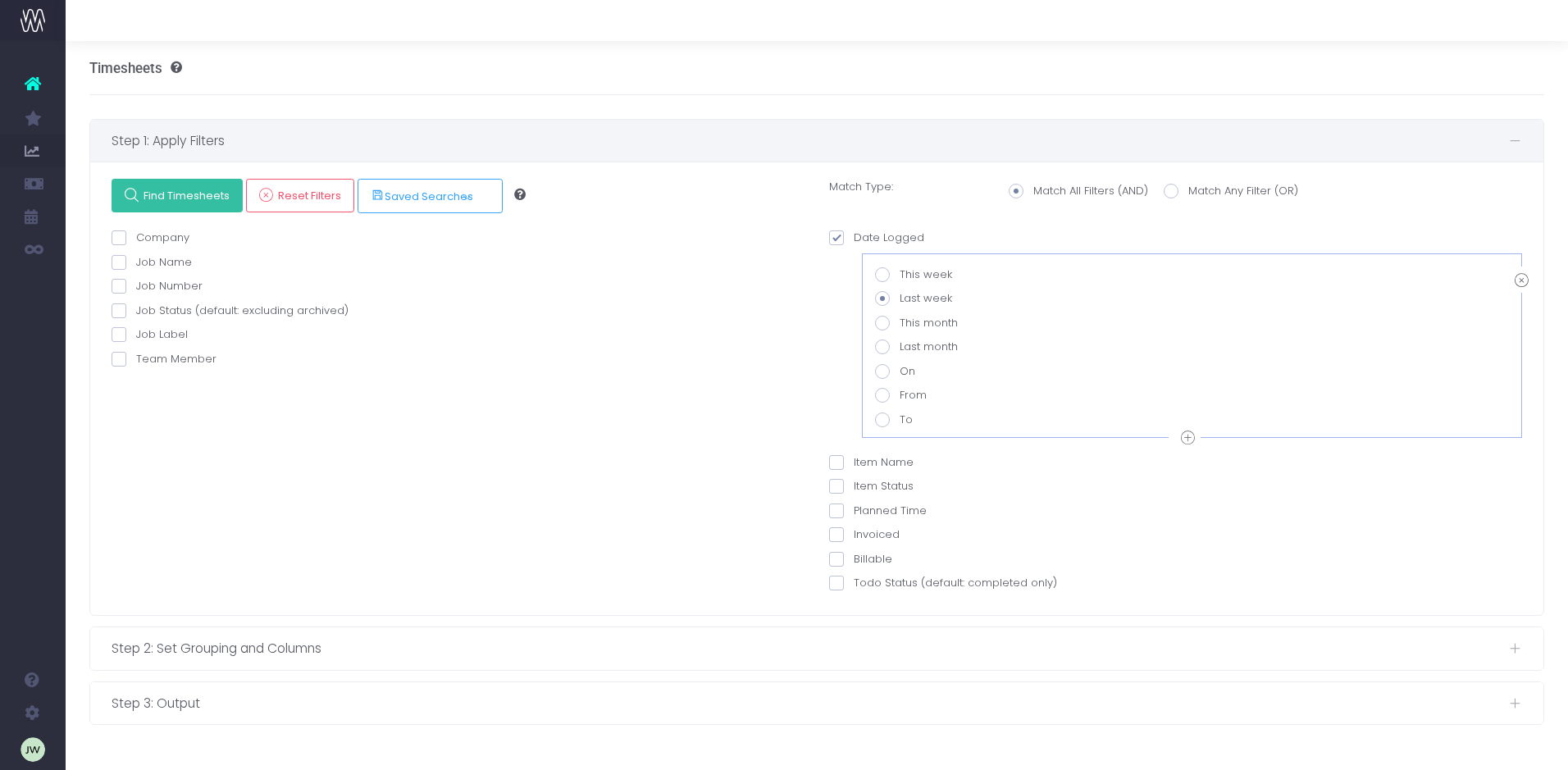
click at [199, 190] on span "Find Timesheets" at bounding box center [185, 196] width 91 height 14
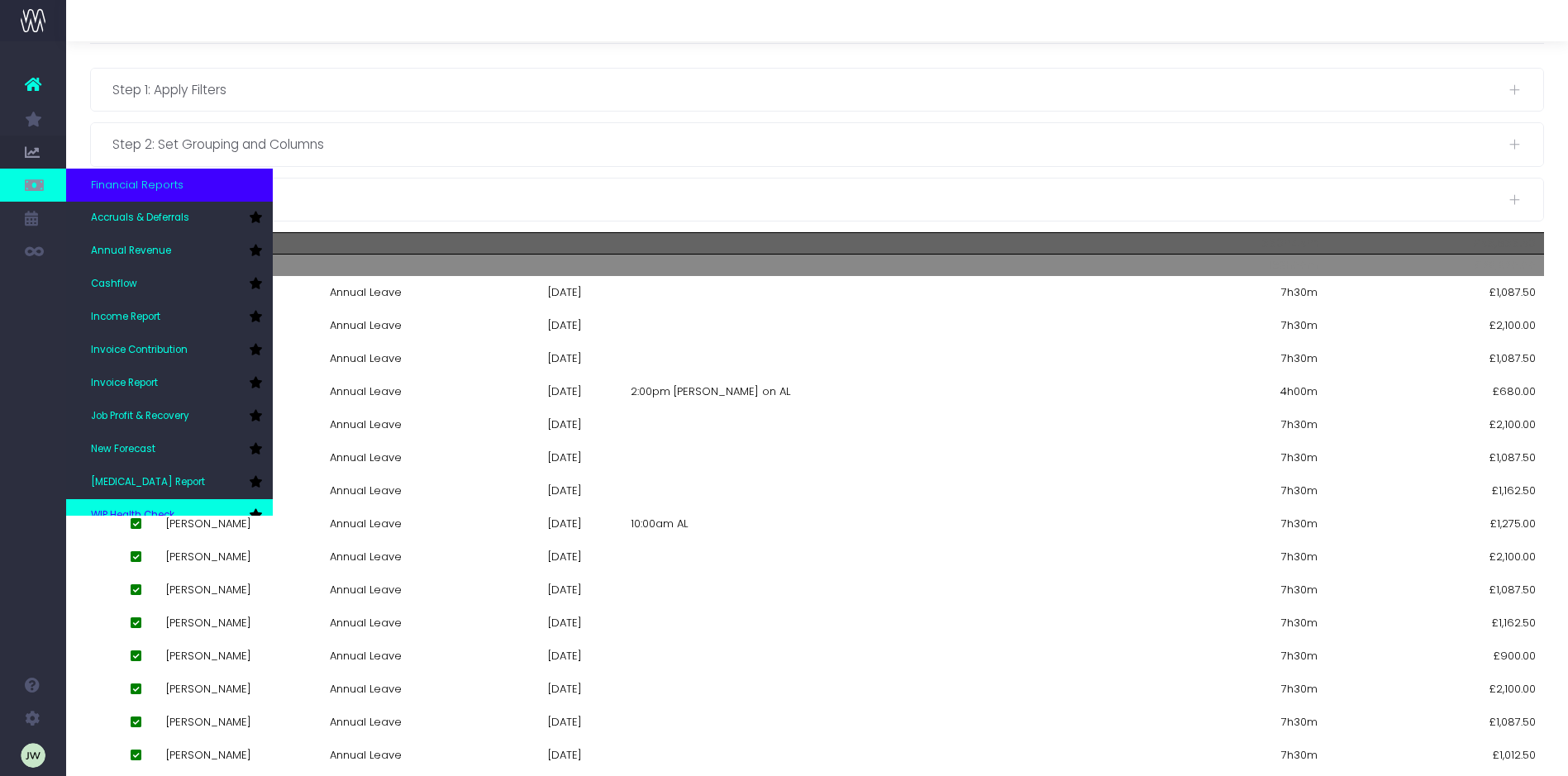
scroll to position [99, 0]
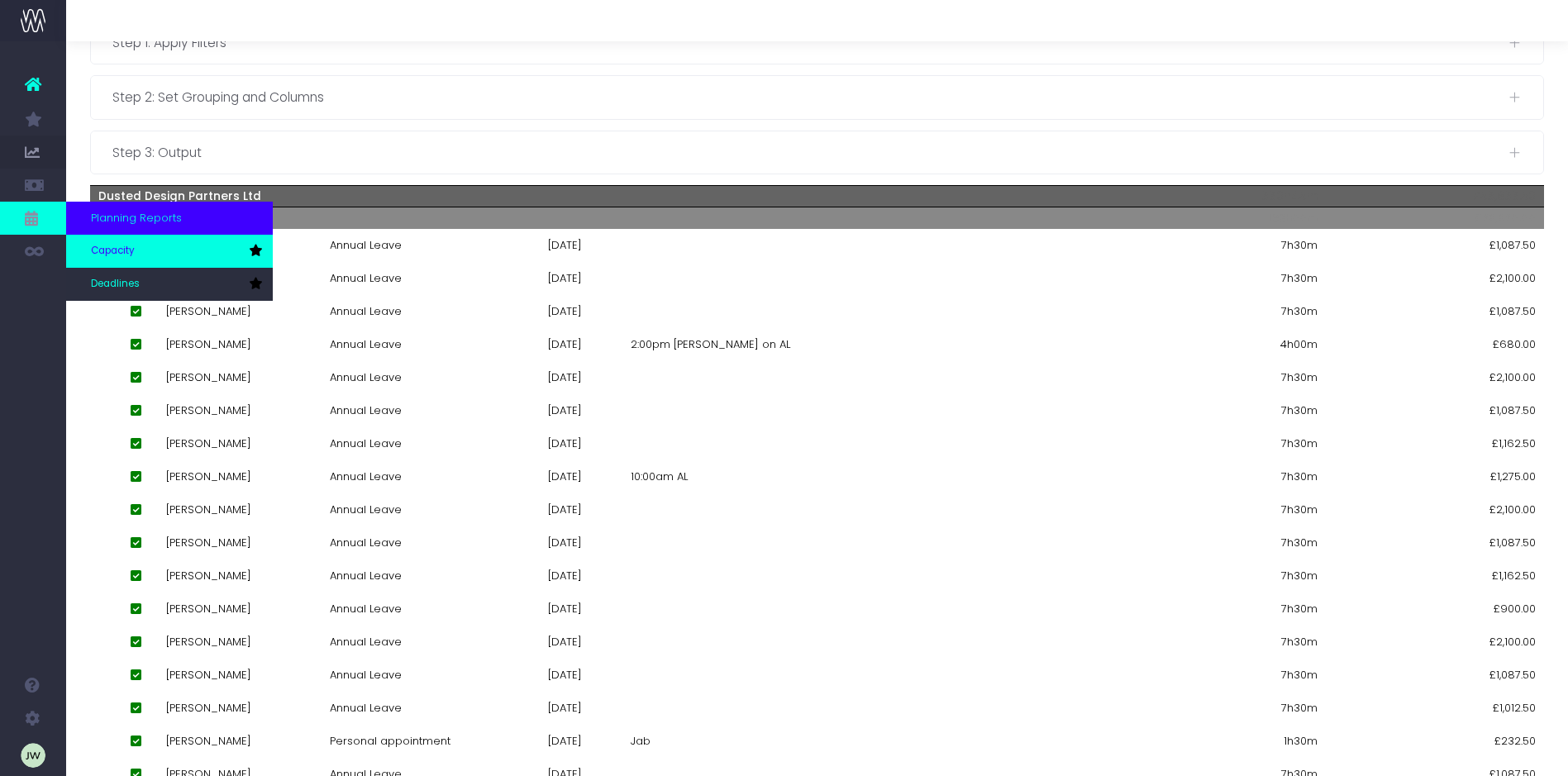
click at [122, 253] on span "Capacity" at bounding box center [113, 251] width 43 height 15
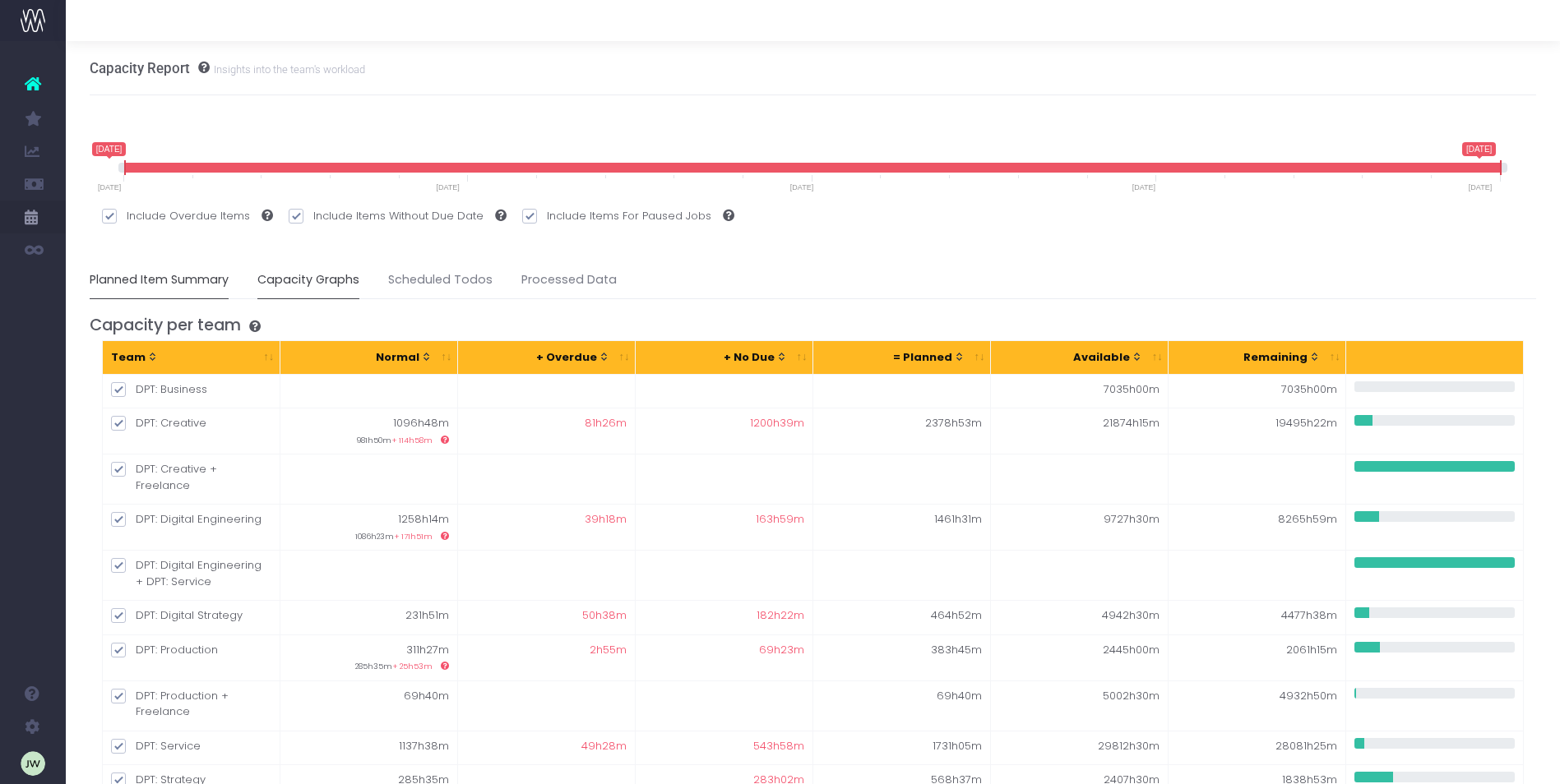
click at [331, 277] on link "Capacity Graphs" at bounding box center [308, 280] width 102 height 38
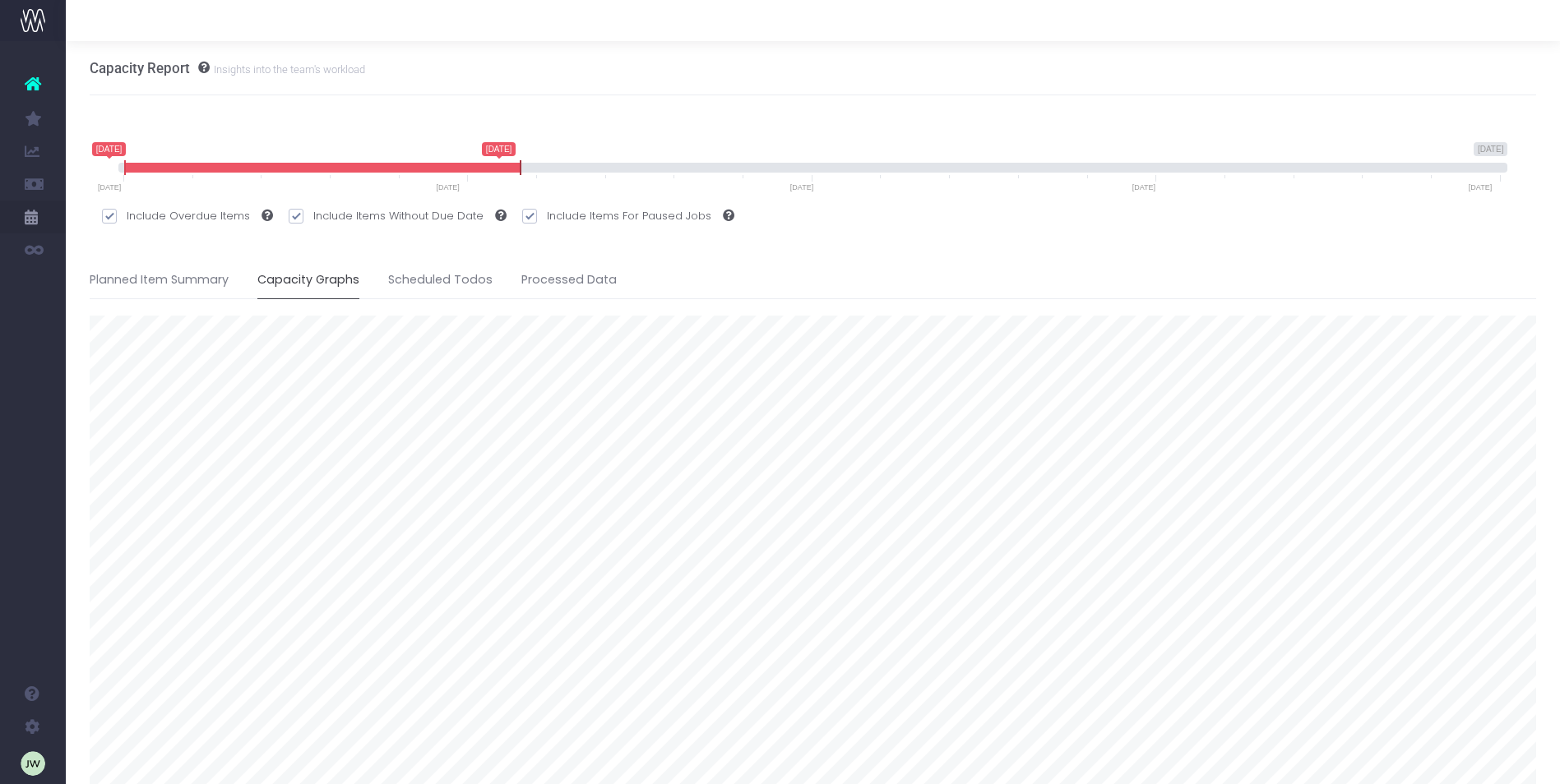
drag, startPoint x: 1499, startPoint y: 163, endPoint x: 519, endPoint y: 169, distance: 980.0
click at [519, 169] on span at bounding box center [520, 167] width 13 height 15
click at [1415, 248] on div "19 August 2025 30 November 2026 19 August 2025 31 December 2025 19 August 2025 …" at bounding box center [813, 795] width 1447 height 1307
click at [179, 282] on link "Planned Item Summary" at bounding box center [160, 280] width 139 height 38
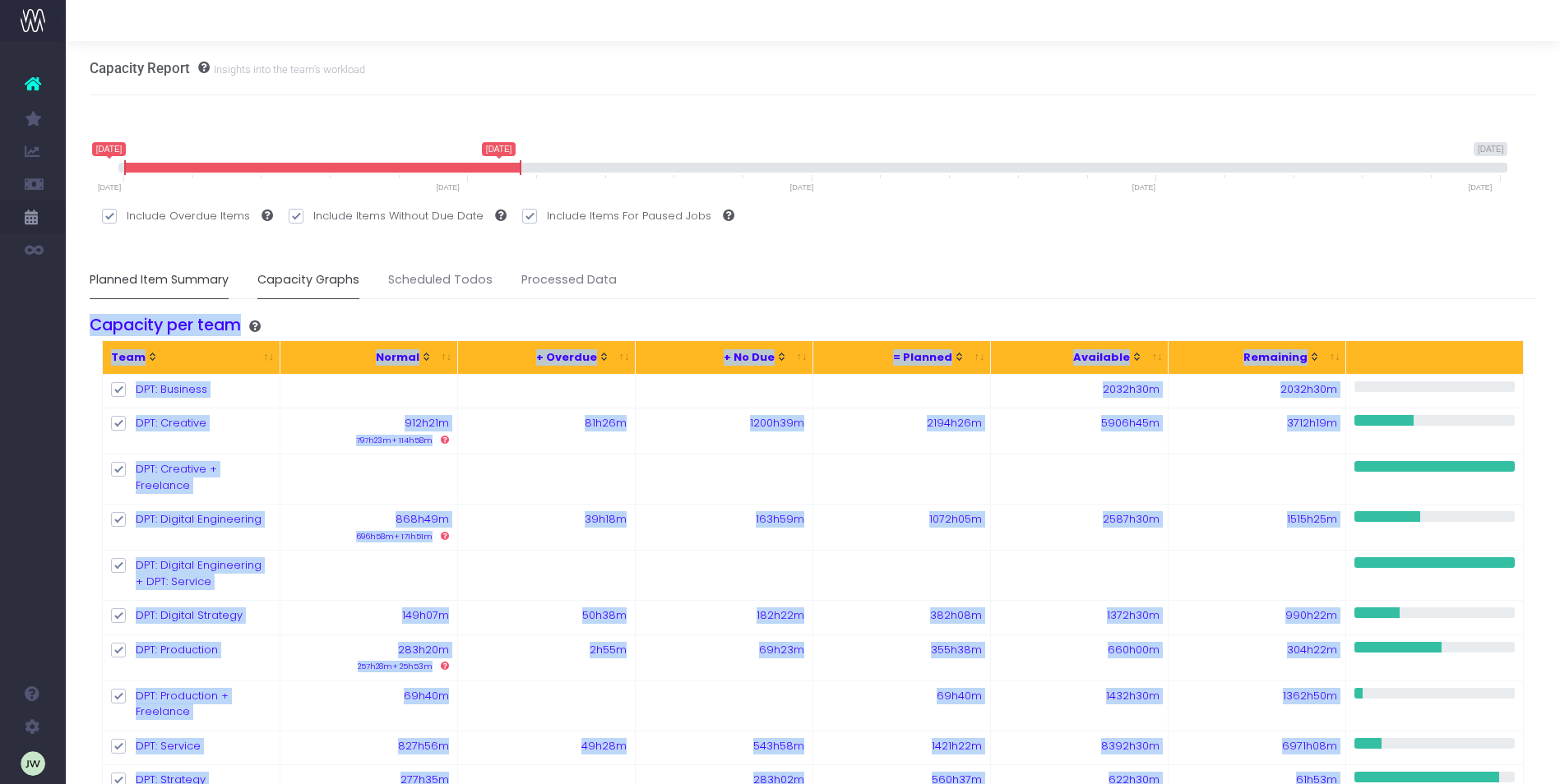
click at [312, 278] on link "Capacity Graphs" at bounding box center [308, 280] width 102 height 38
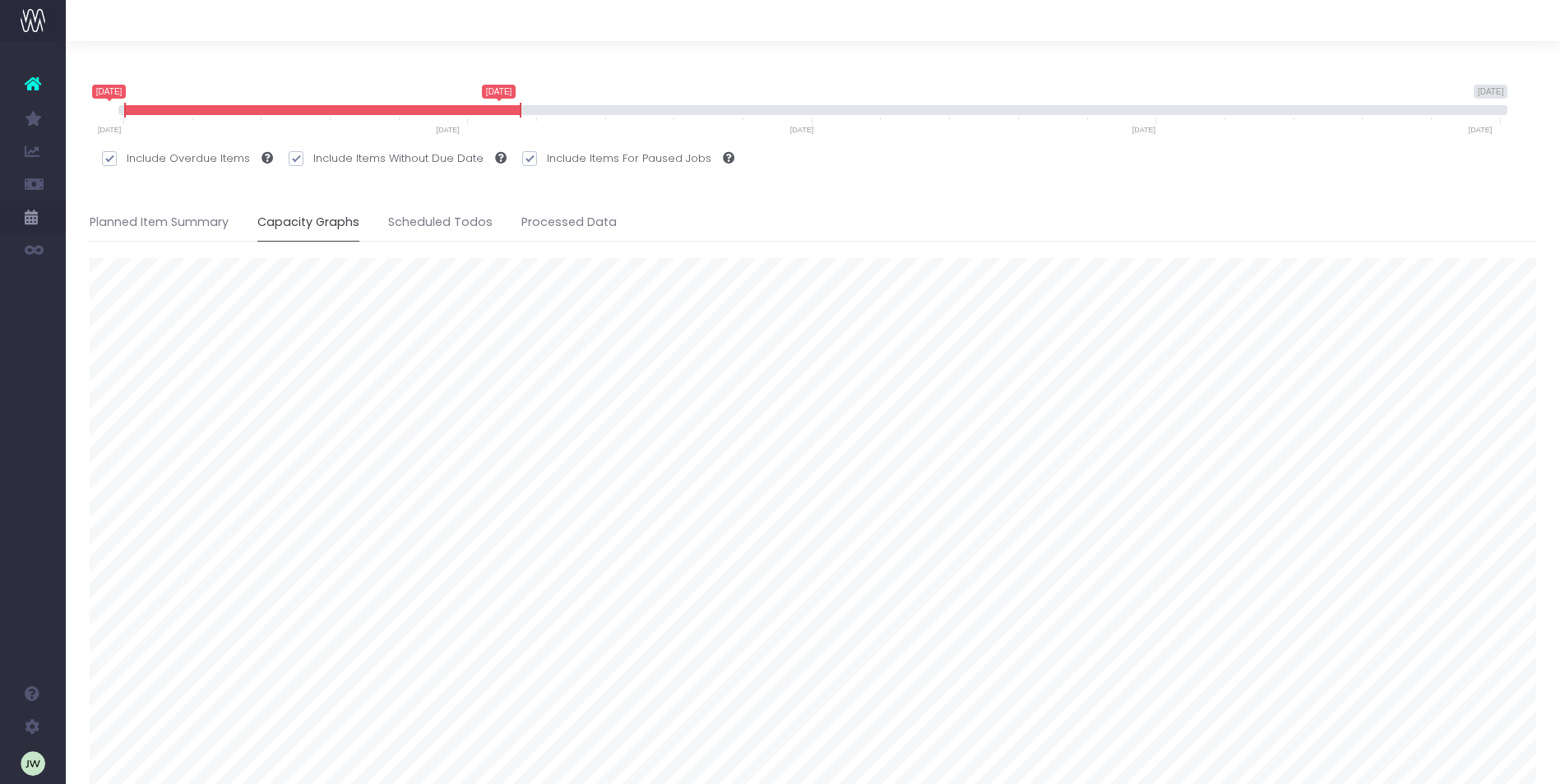
scroll to position [55, 0]
click at [439, 226] on link "Scheduled Todos" at bounding box center [440, 226] width 104 height 38
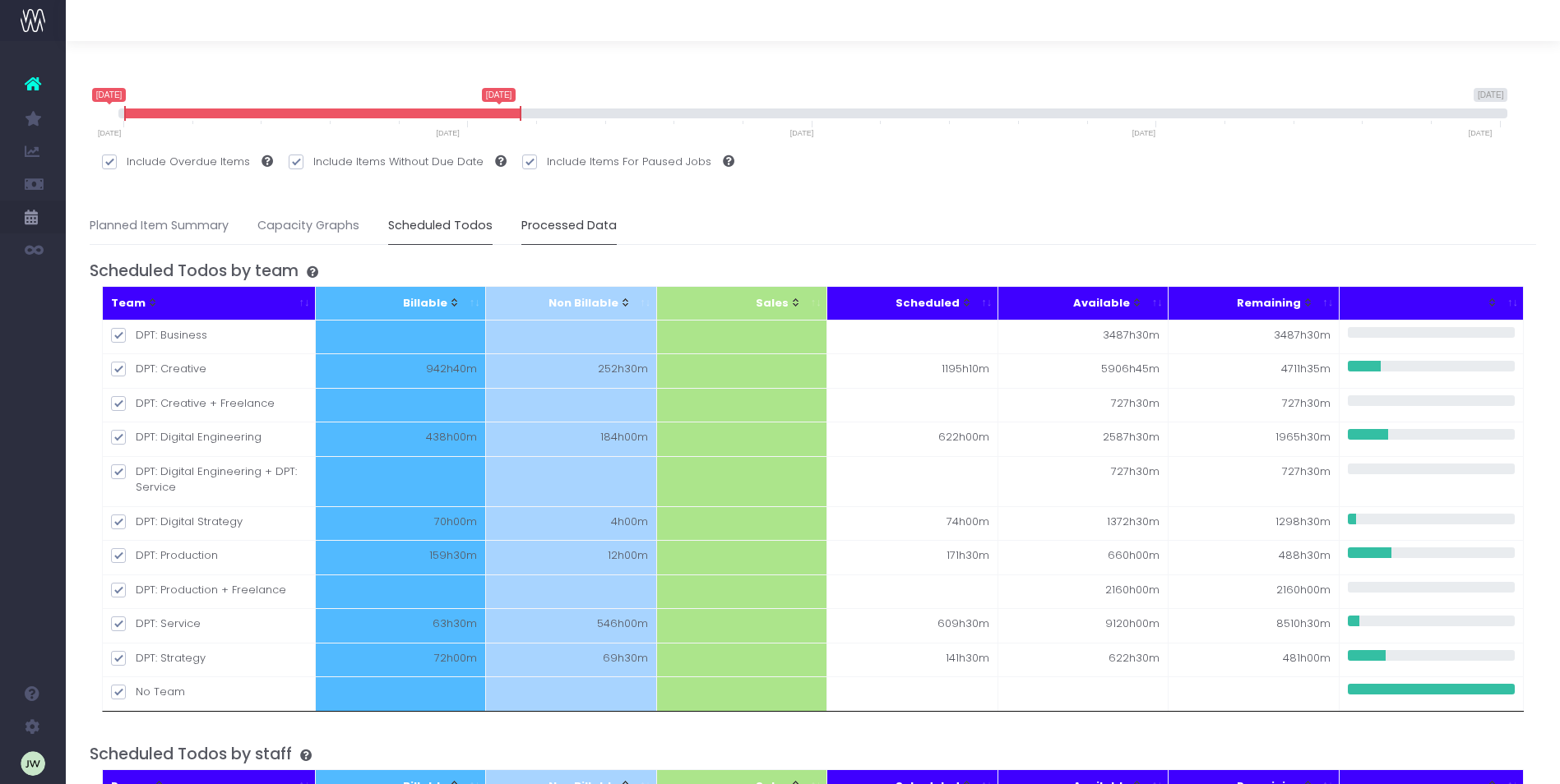
click at [544, 228] on link "Processed Data" at bounding box center [568, 226] width 95 height 38
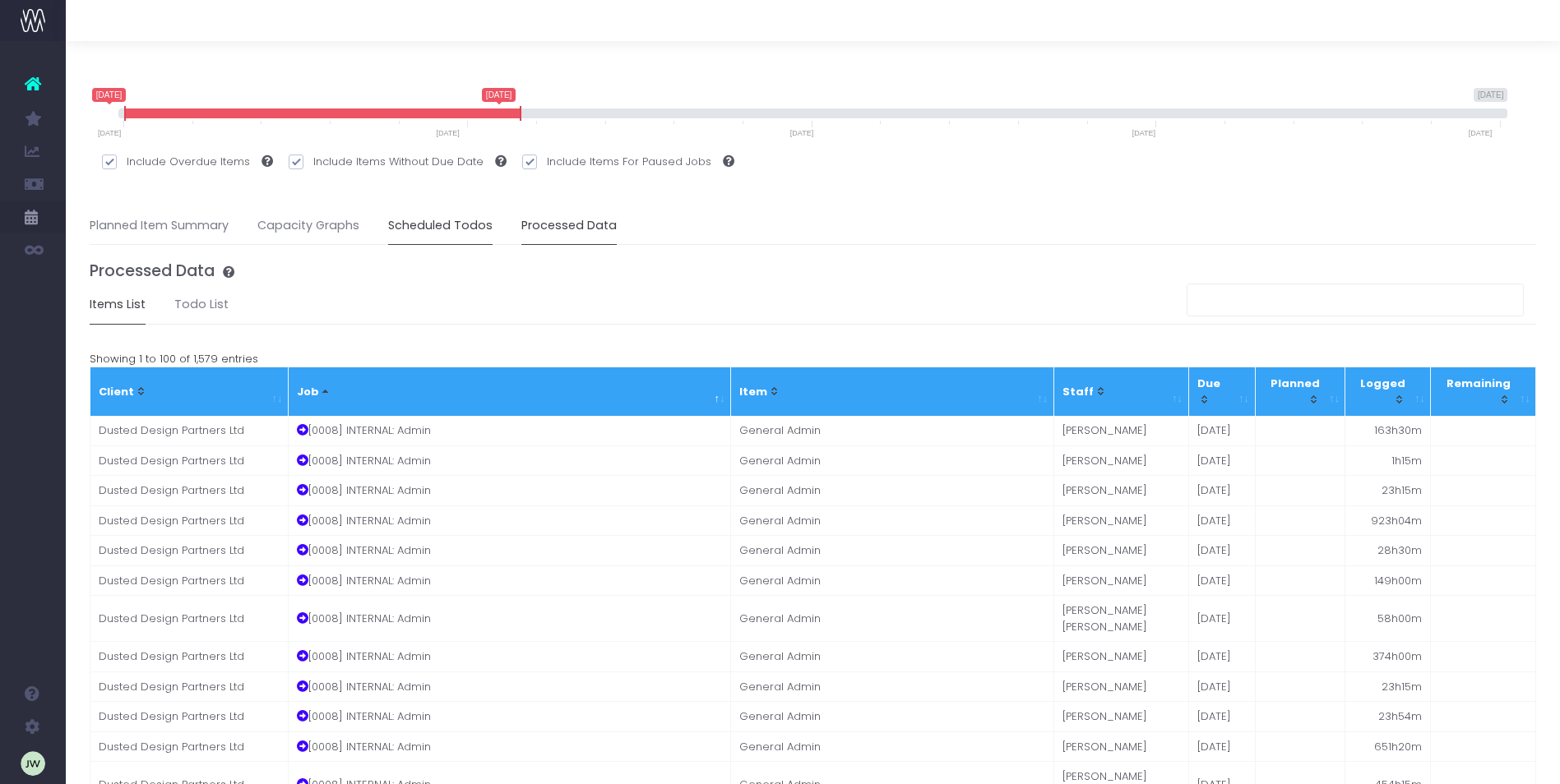
click at [446, 222] on link "Scheduled Todos" at bounding box center [440, 226] width 104 height 38
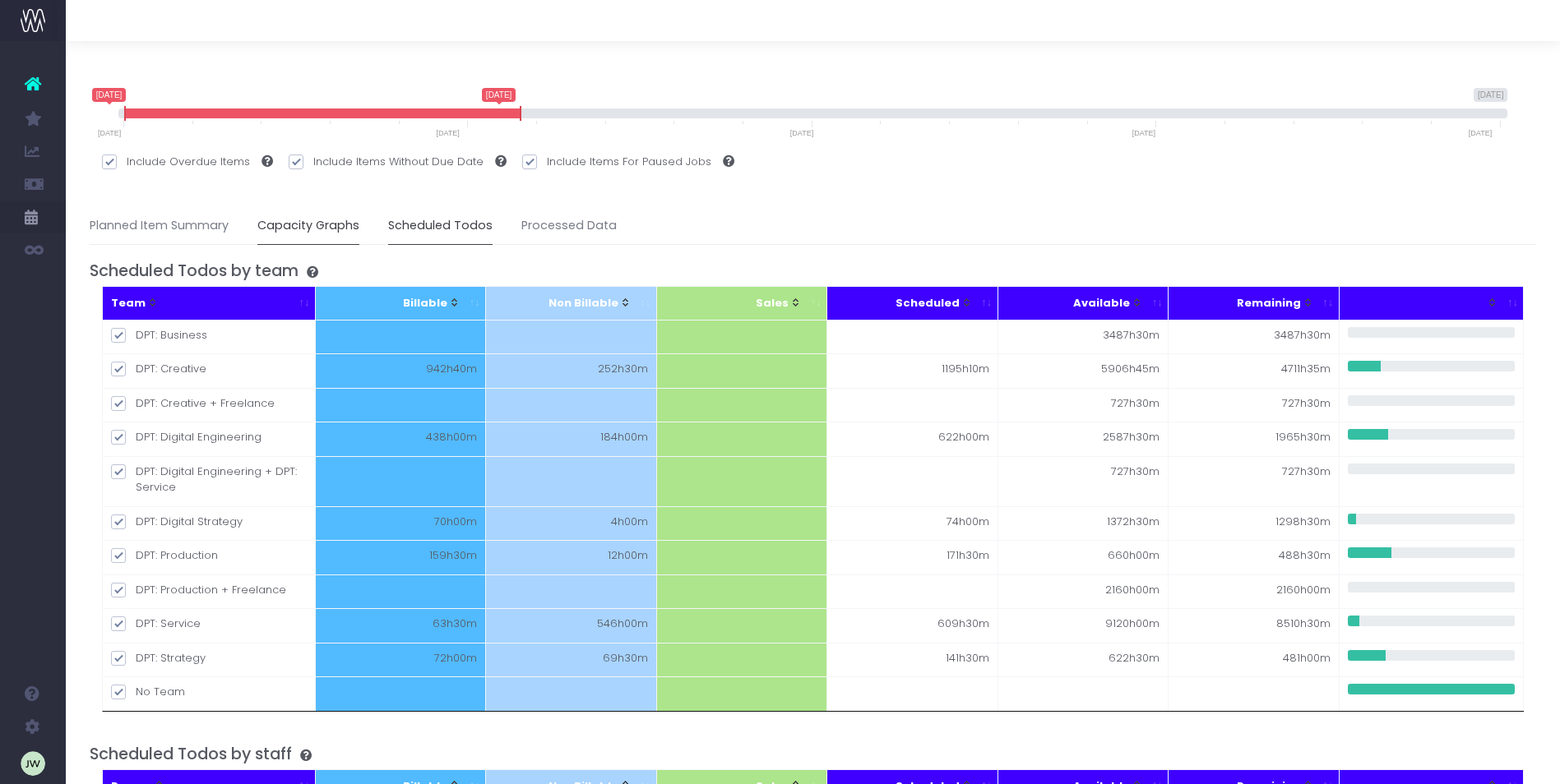
click at [336, 227] on link "Capacity Graphs" at bounding box center [308, 226] width 102 height 38
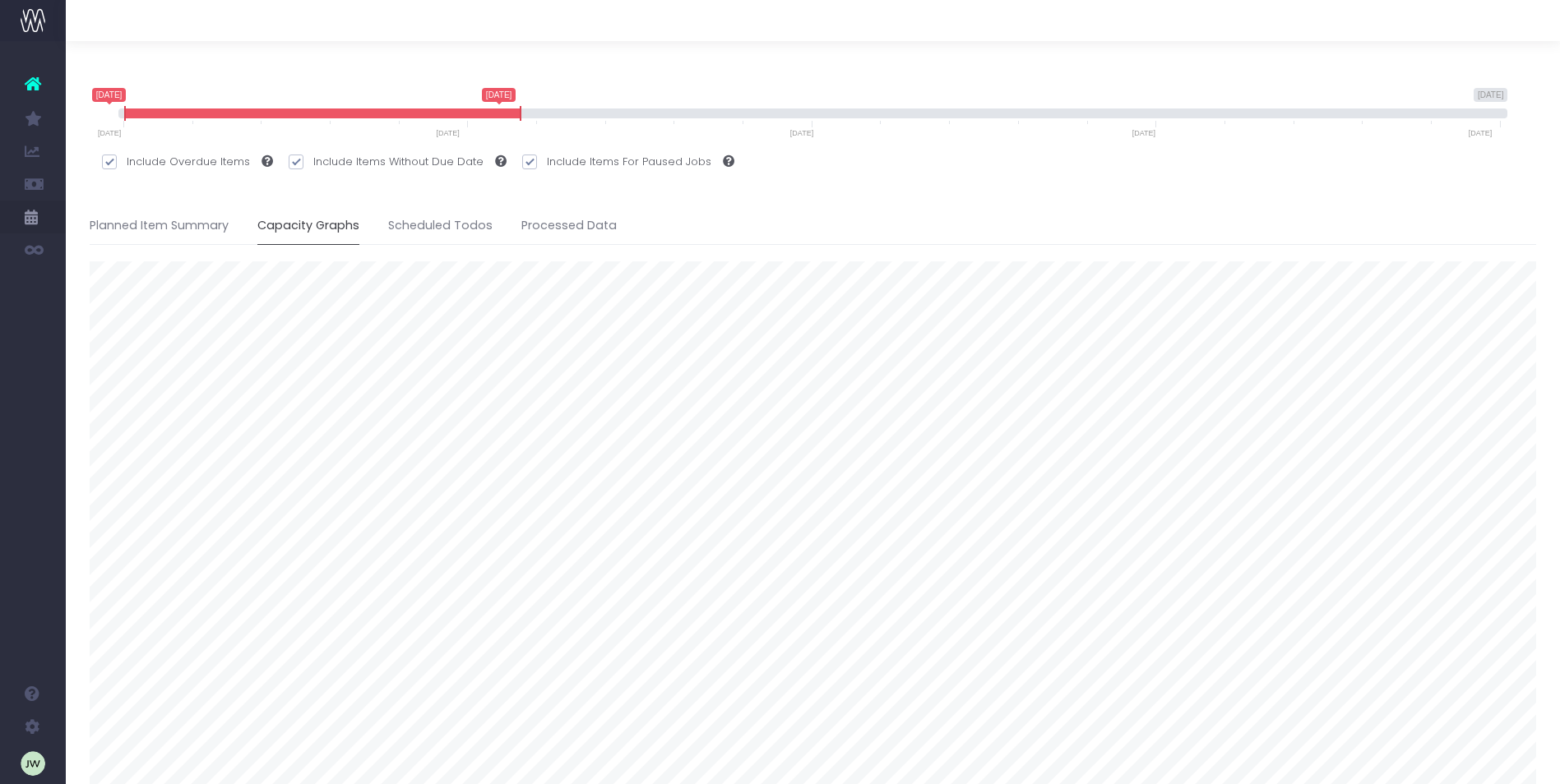
click at [26, 80] on icon at bounding box center [33, 84] width 17 height 21
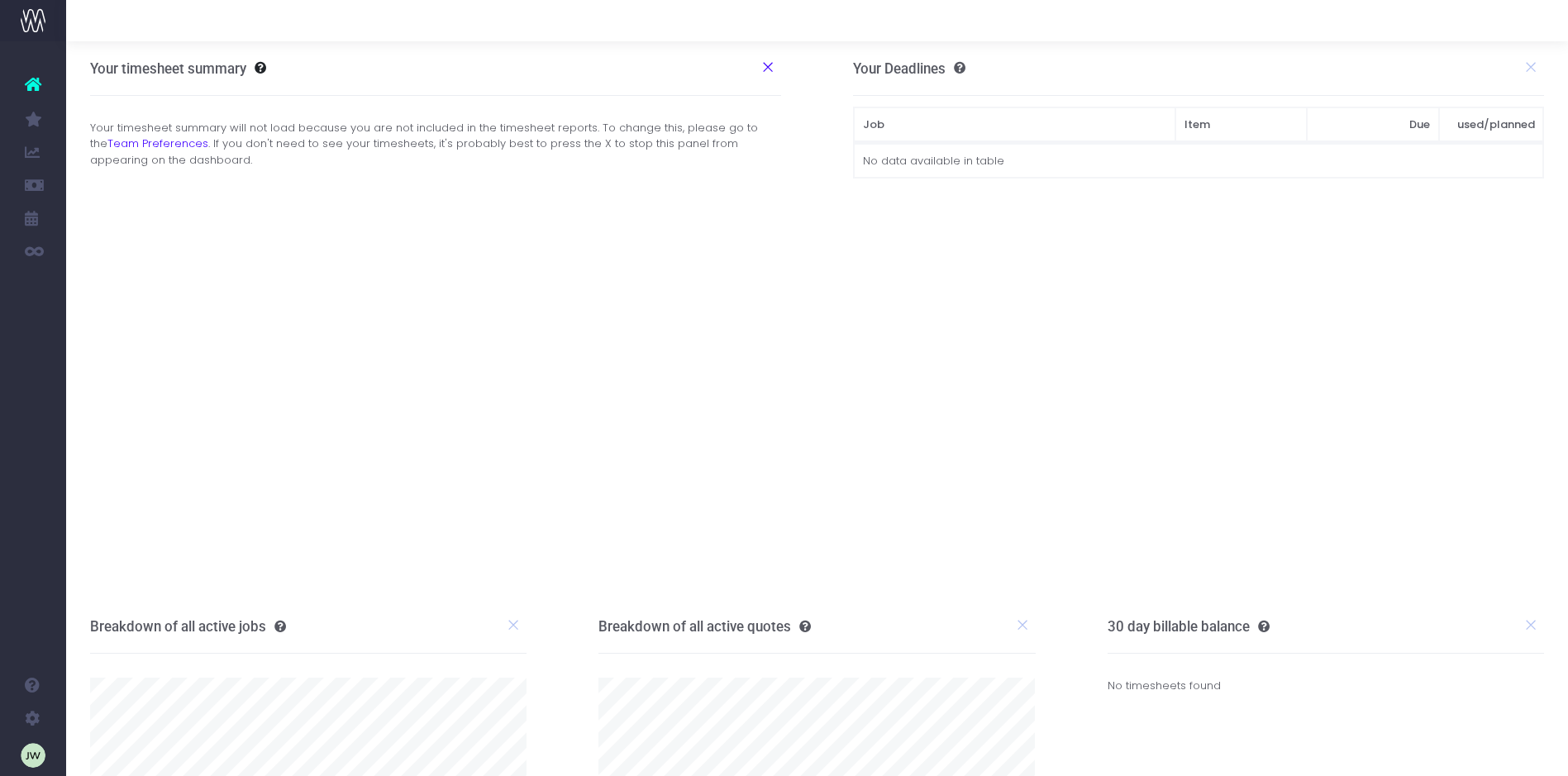
click at [767, 69] on icon at bounding box center [767, 66] width 15 height 15
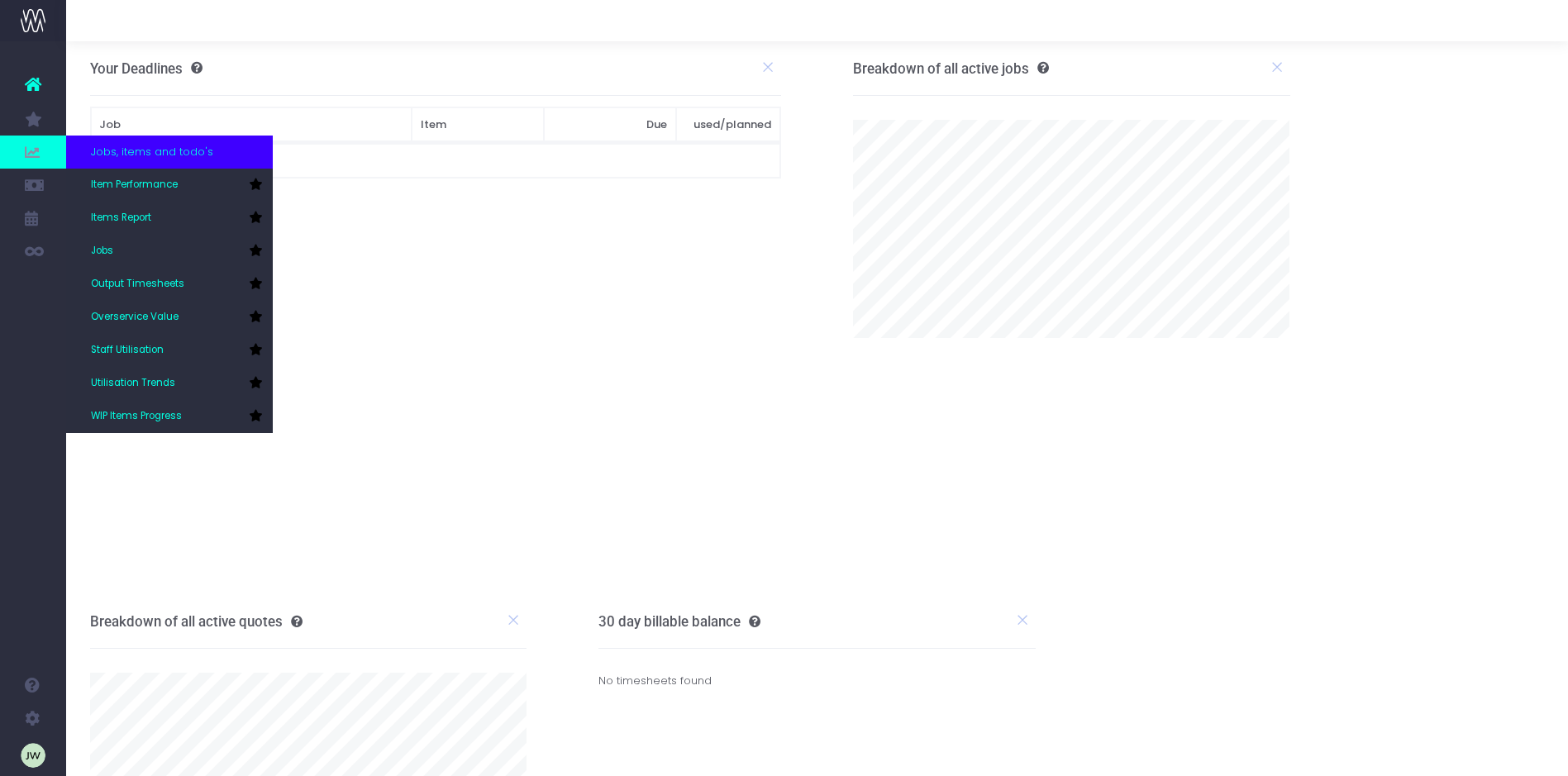
click at [154, 154] on span "Jobs, items and todo's" at bounding box center [152, 151] width 122 height 17
click at [216, 154] on div "Jobs, items and todo's" at bounding box center [169, 151] width 206 height 33
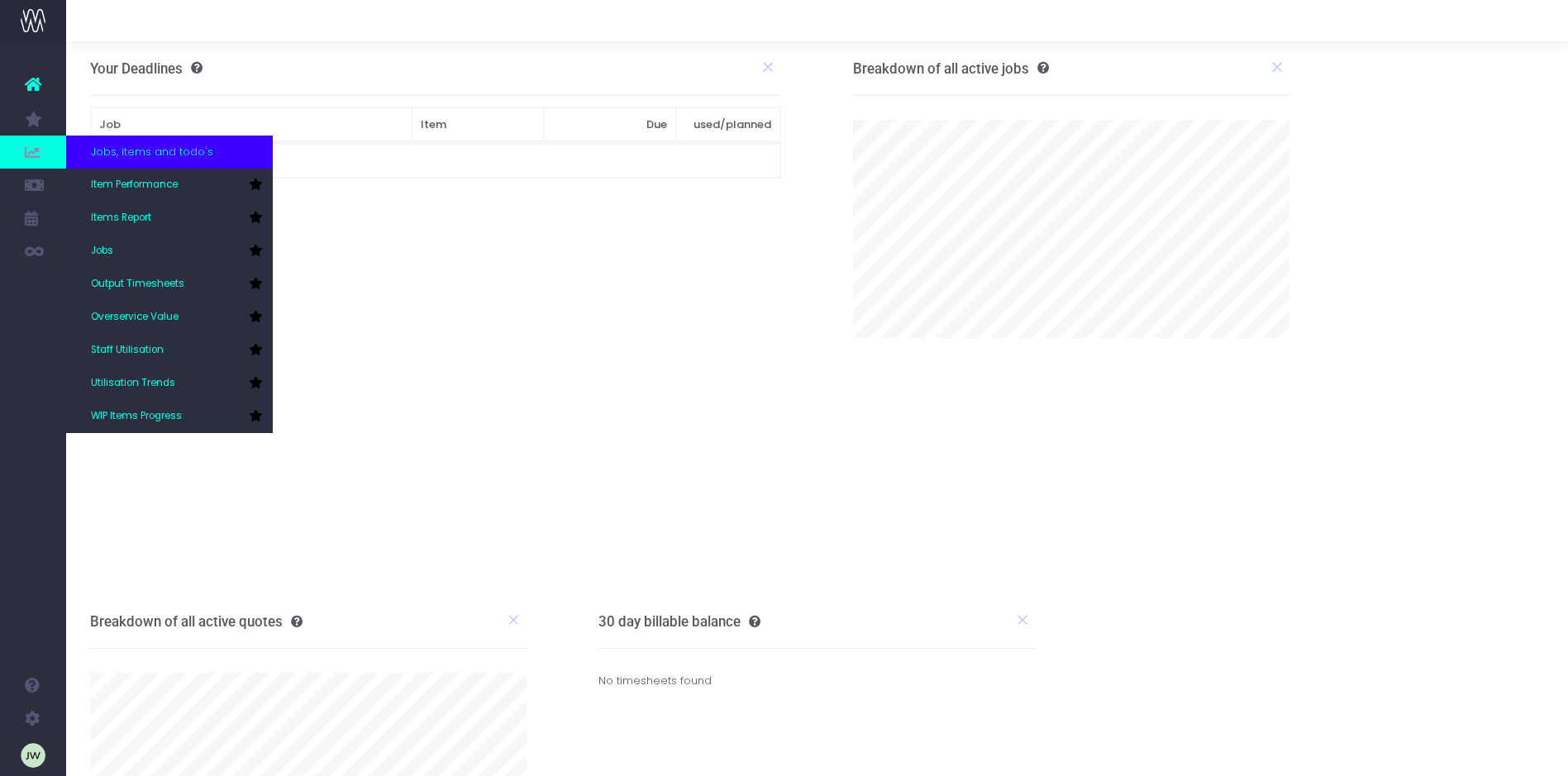
click at [216, 154] on div "Jobs, items and todo's" at bounding box center [169, 151] width 206 height 33
click at [116, 149] on span "Jobs, items and todo's" at bounding box center [152, 151] width 122 height 17
click at [139, 185] on span "Item Performance" at bounding box center [135, 185] width 87 height 15
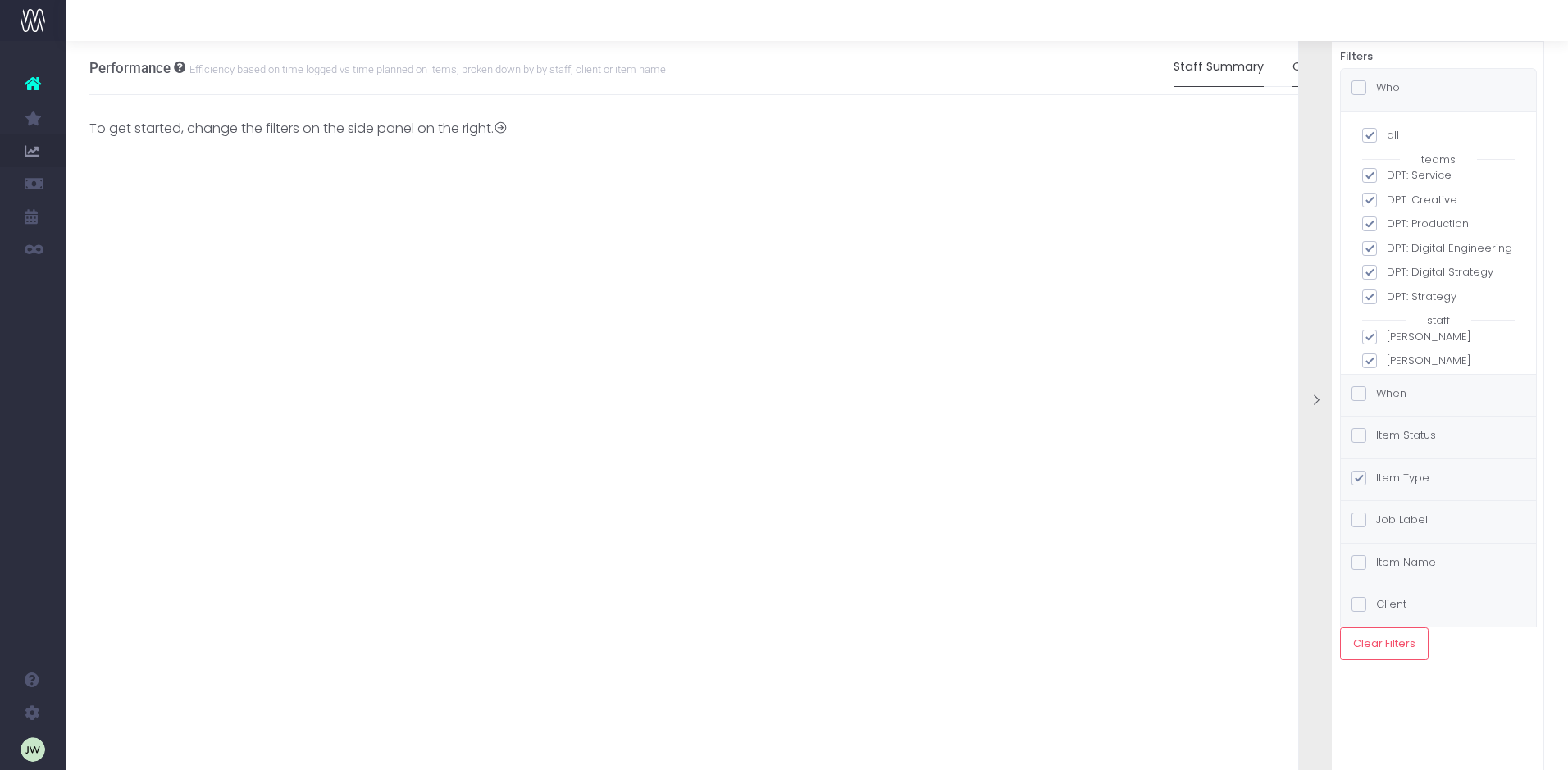
click at [1293, 69] on link "Client Summary" at bounding box center [1339, 67] width 94 height 38
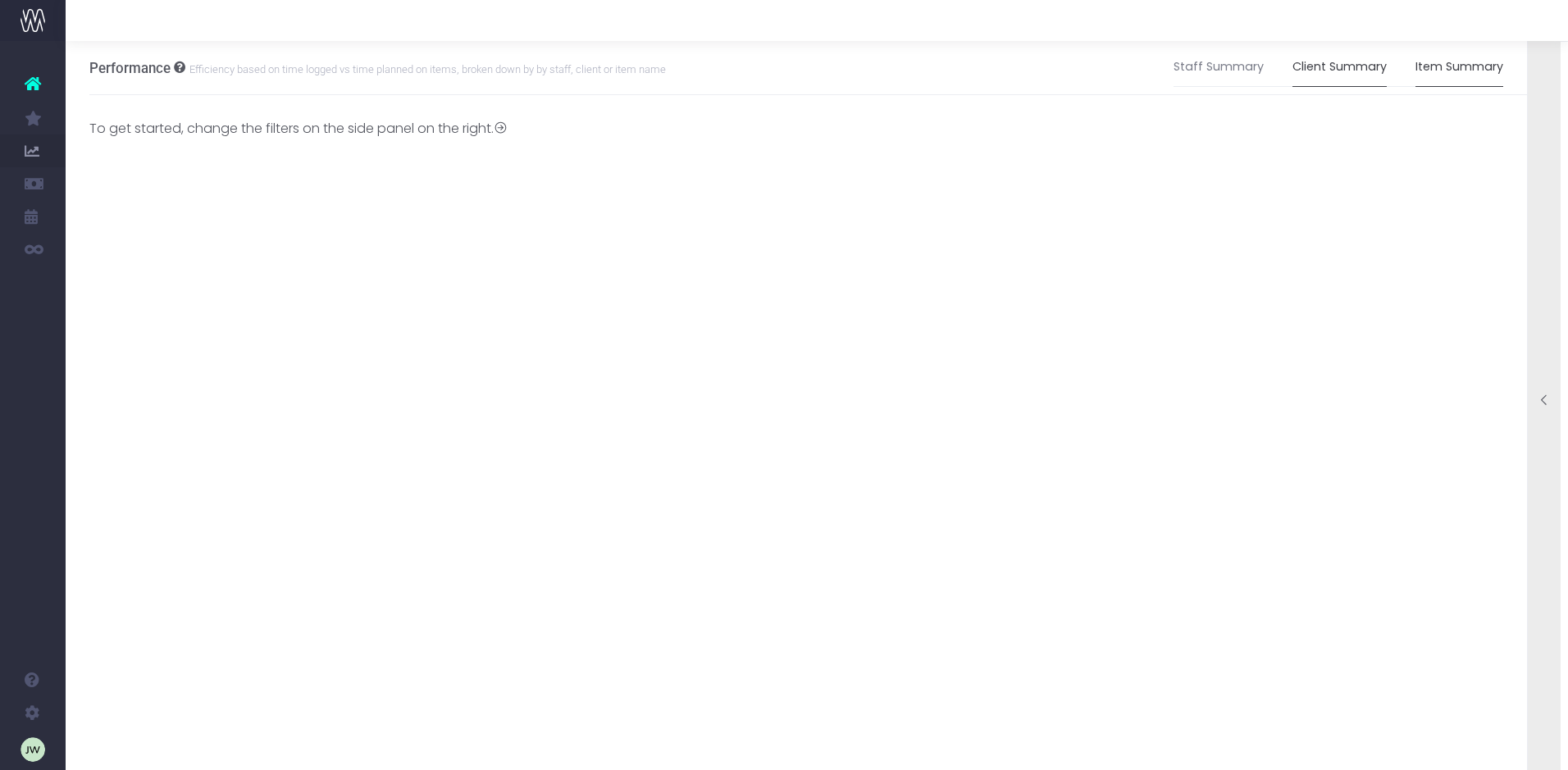
click at [1441, 69] on link "Item Summary" at bounding box center [1459, 67] width 88 height 38
click at [1365, 69] on link "Client Summary" at bounding box center [1339, 67] width 94 height 38
click at [1542, 397] on icon at bounding box center [1544, 401] width 14 height 14
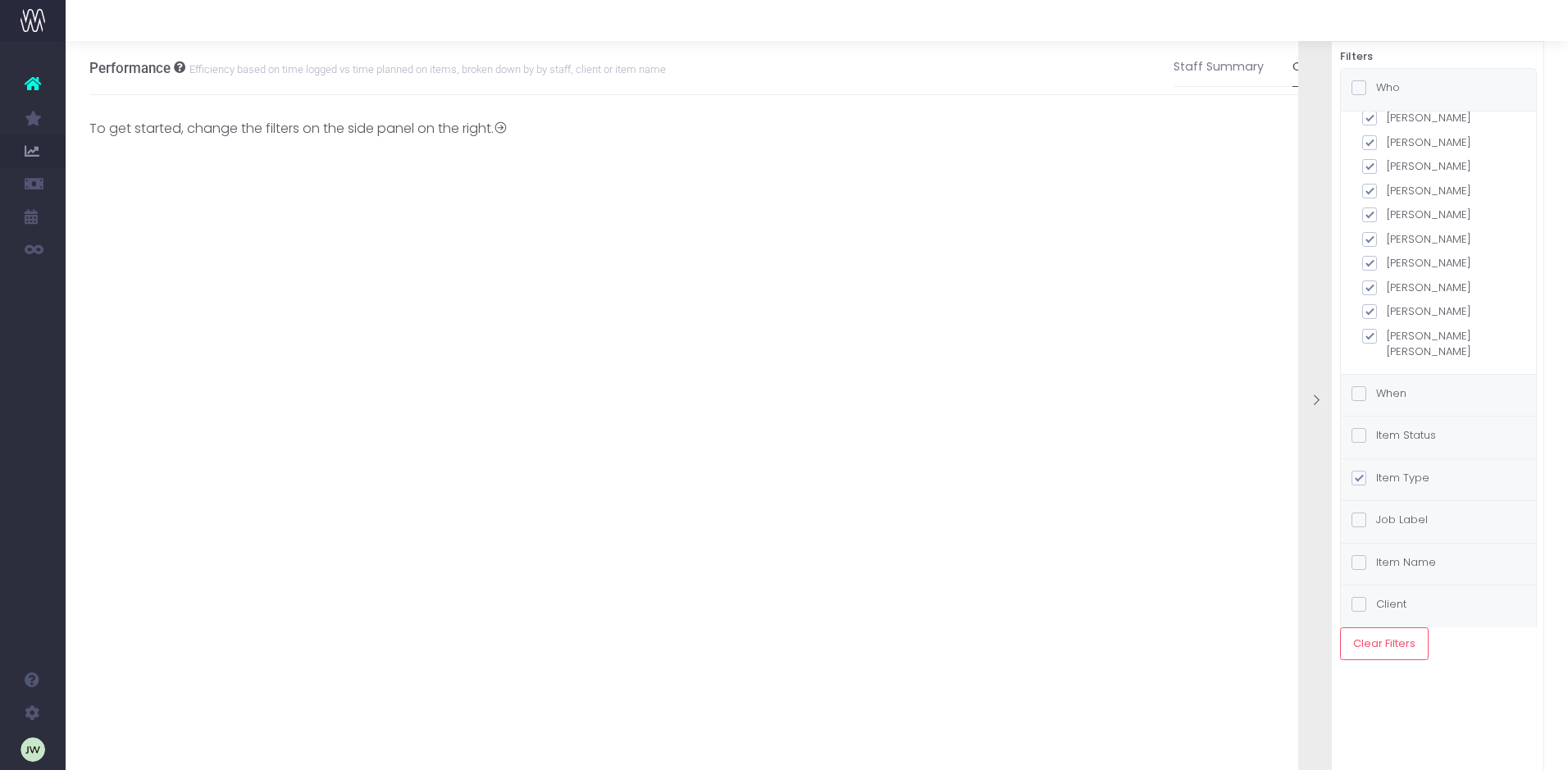
scroll to position [604, 0]
click at [1357, 560] on span at bounding box center [1358, 563] width 15 height 15
click at [1376, 560] on input "Item Name" at bounding box center [1381, 560] width 11 height 11
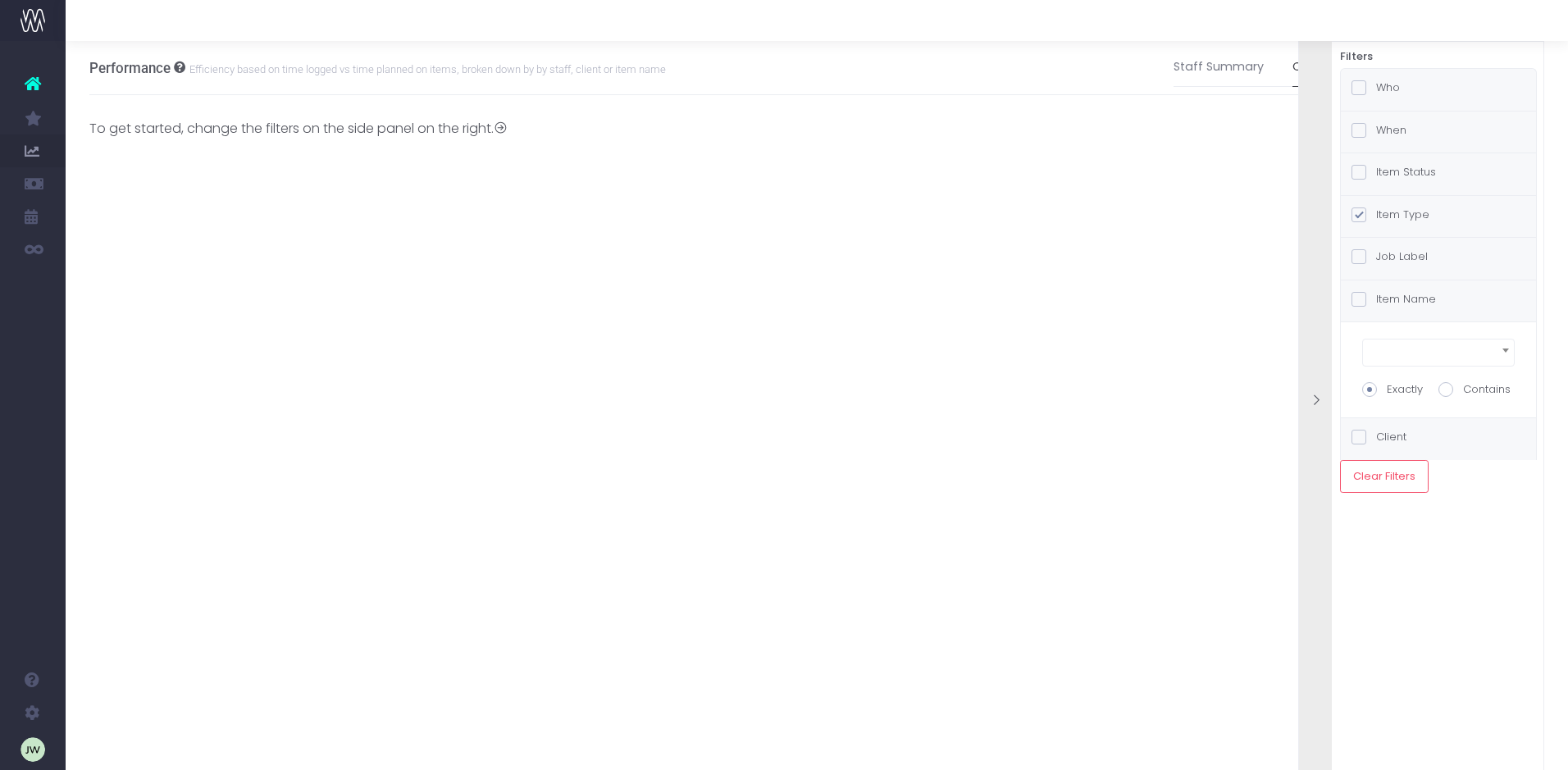
click at [1357, 214] on span at bounding box center [1358, 214] width 15 height 15
click at [1376, 214] on input "Item Type" at bounding box center [1381, 212] width 11 height 11
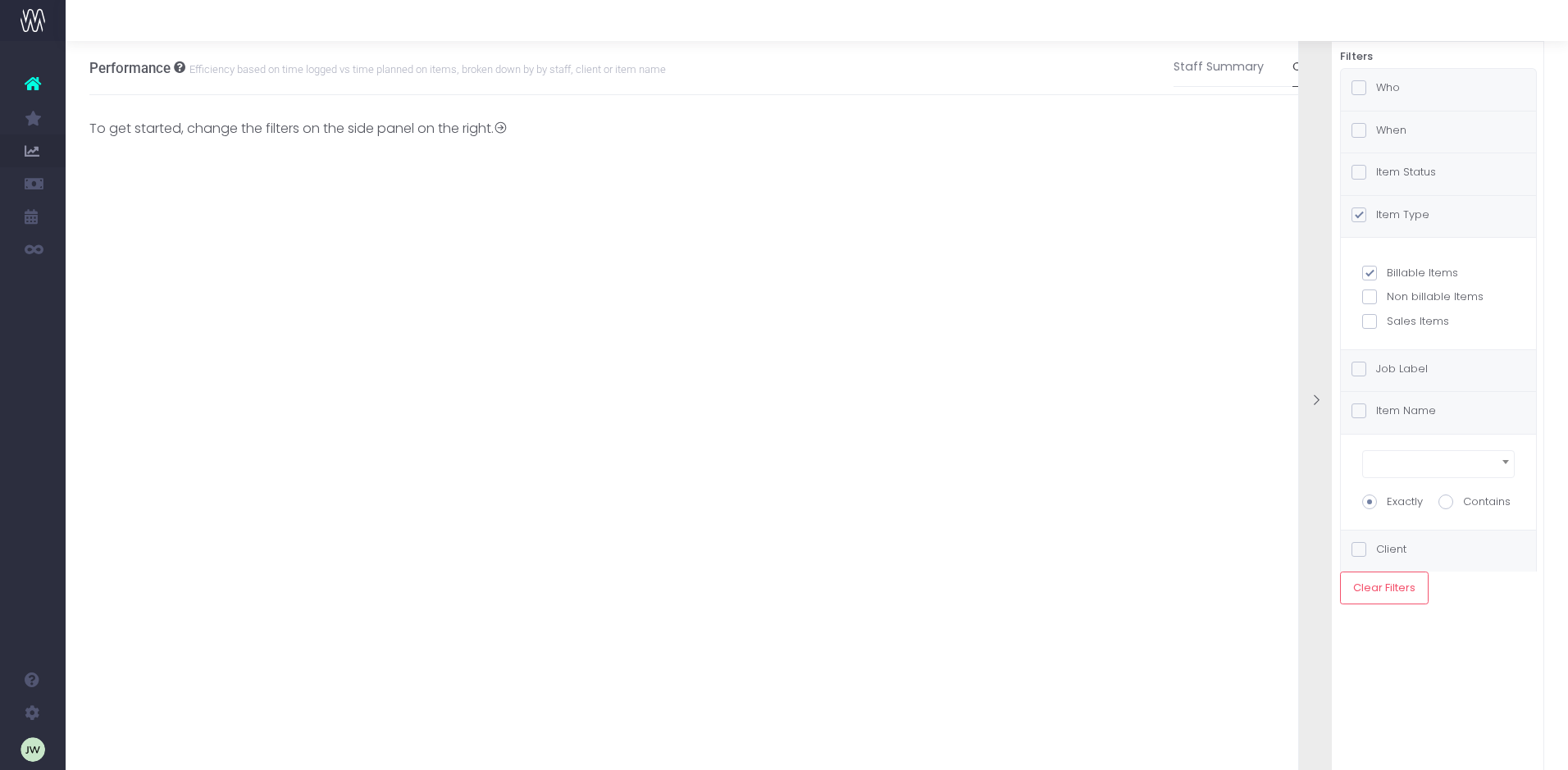
click at [1361, 549] on span at bounding box center [1358, 549] width 15 height 15
click at [1376, 549] on input "Client" at bounding box center [1381, 547] width 11 height 11
click at [1385, 570] on button "Clear Filters" at bounding box center [1383, 570] width 89 height 33
checkbox input "false"
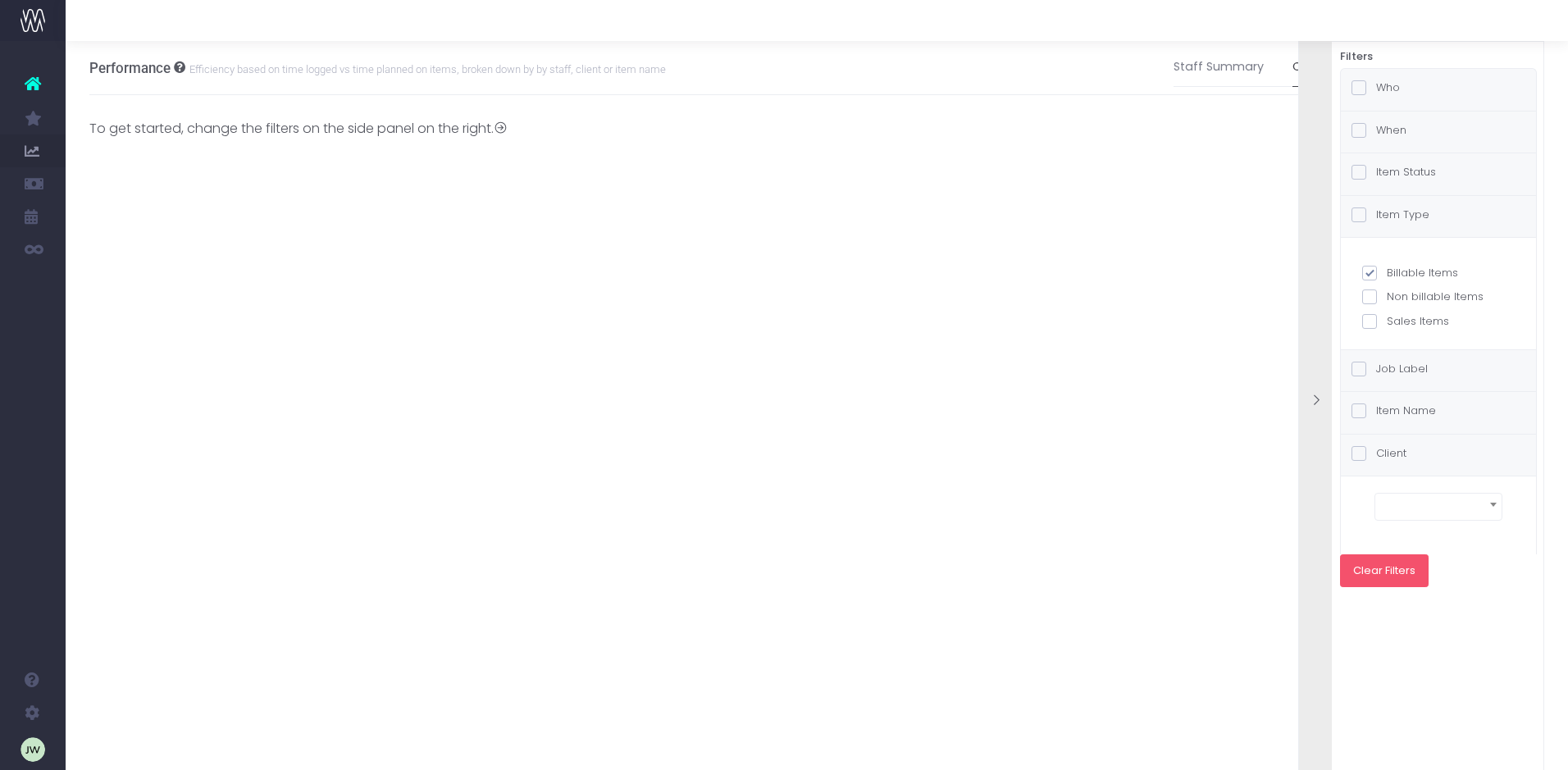
checkbox input "false"
select select
